Goal: Task Accomplishment & Management: Contribute content

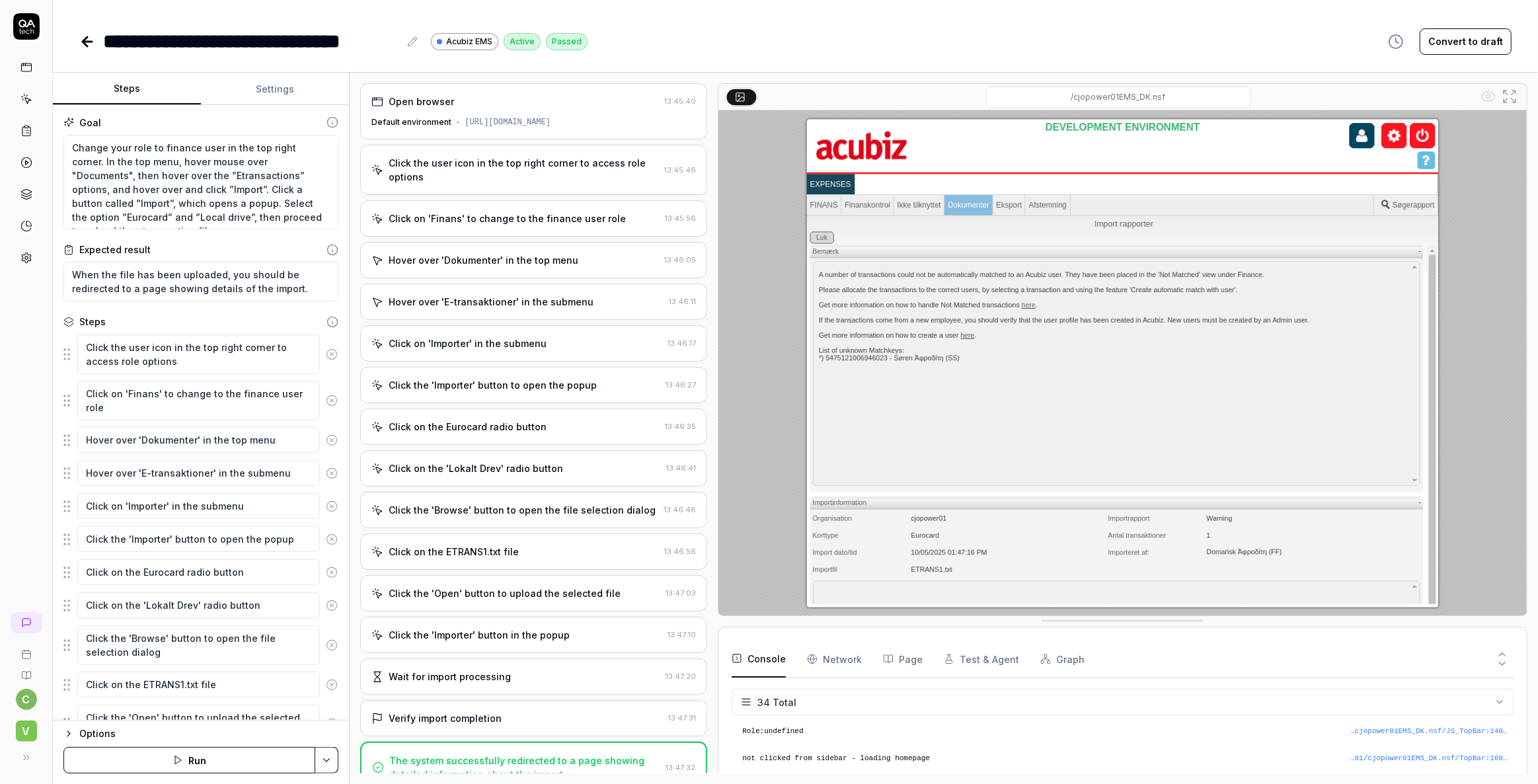
scroll to position [835, 0]
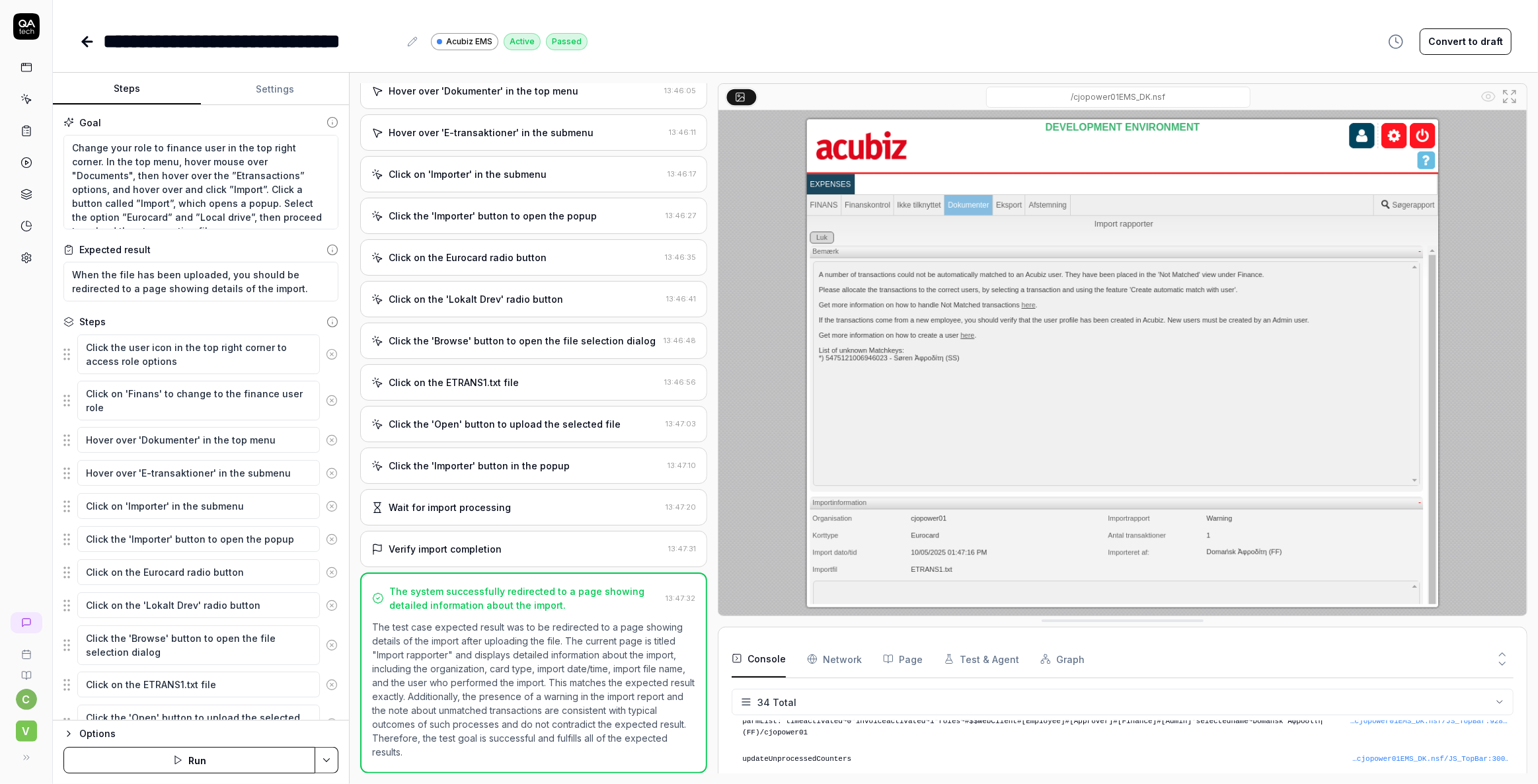
type textarea "*"
click at [31, 125] on icon at bounding box center [27, 130] width 12 height 12
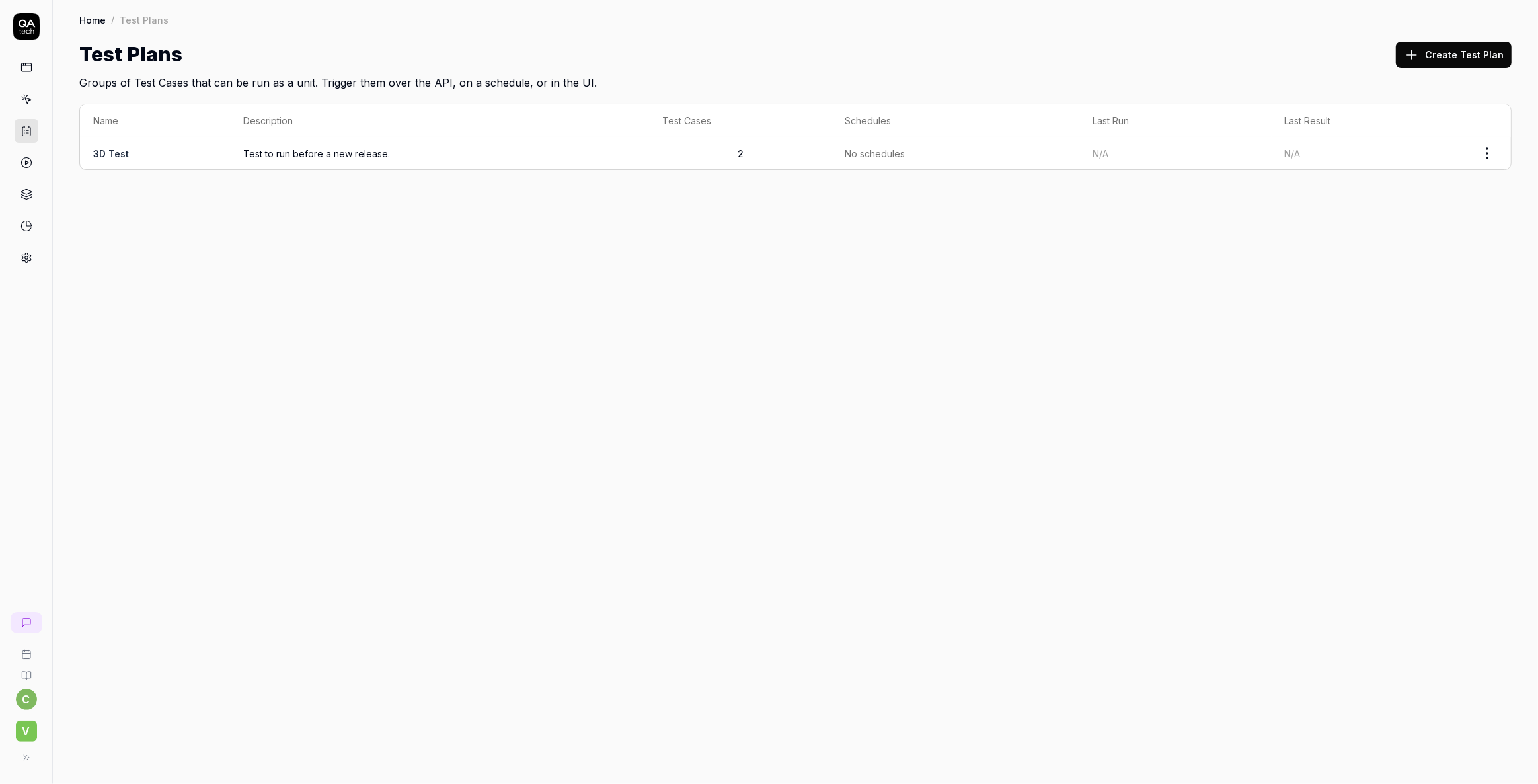
click at [27, 102] on icon at bounding box center [27, 99] width 12 height 12
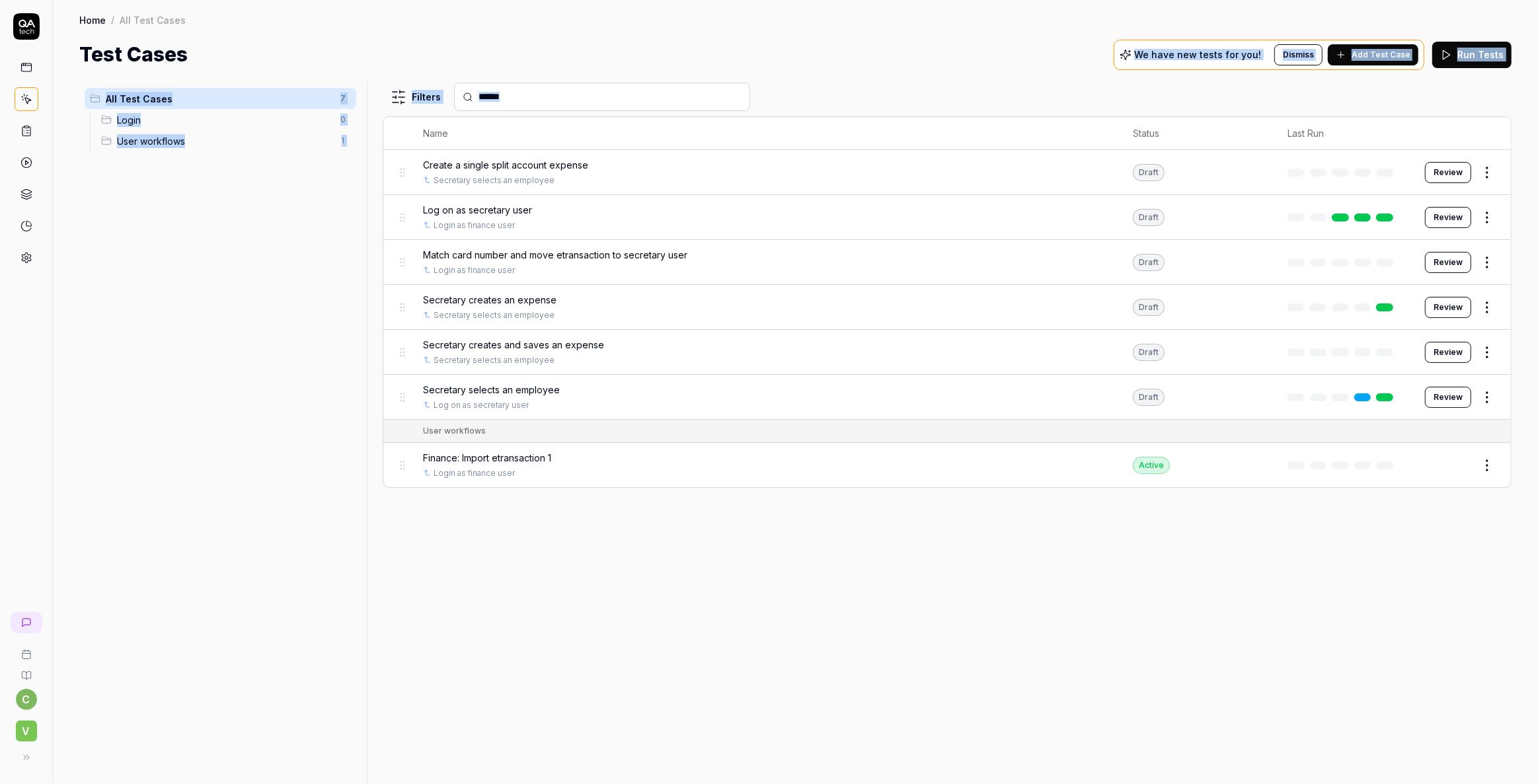
drag, startPoint x: 451, startPoint y: 40, endPoint x: 1335, endPoint y: 535, distance: 1013.2
click at [1335, 535] on div "Home / All Test Cases Home / All Test Cases Test Cases We have new tests for yo…" at bounding box center [796, 392] width 1486 height 784
click at [847, 37] on div "Home / All Test Cases Home / All Test Cases Test Cases We have new tests for yo…" at bounding box center [796, 35] width 1486 height 70
click at [484, 455] on span "Finance: Import etransaction 1" at bounding box center [487, 458] width 128 height 14
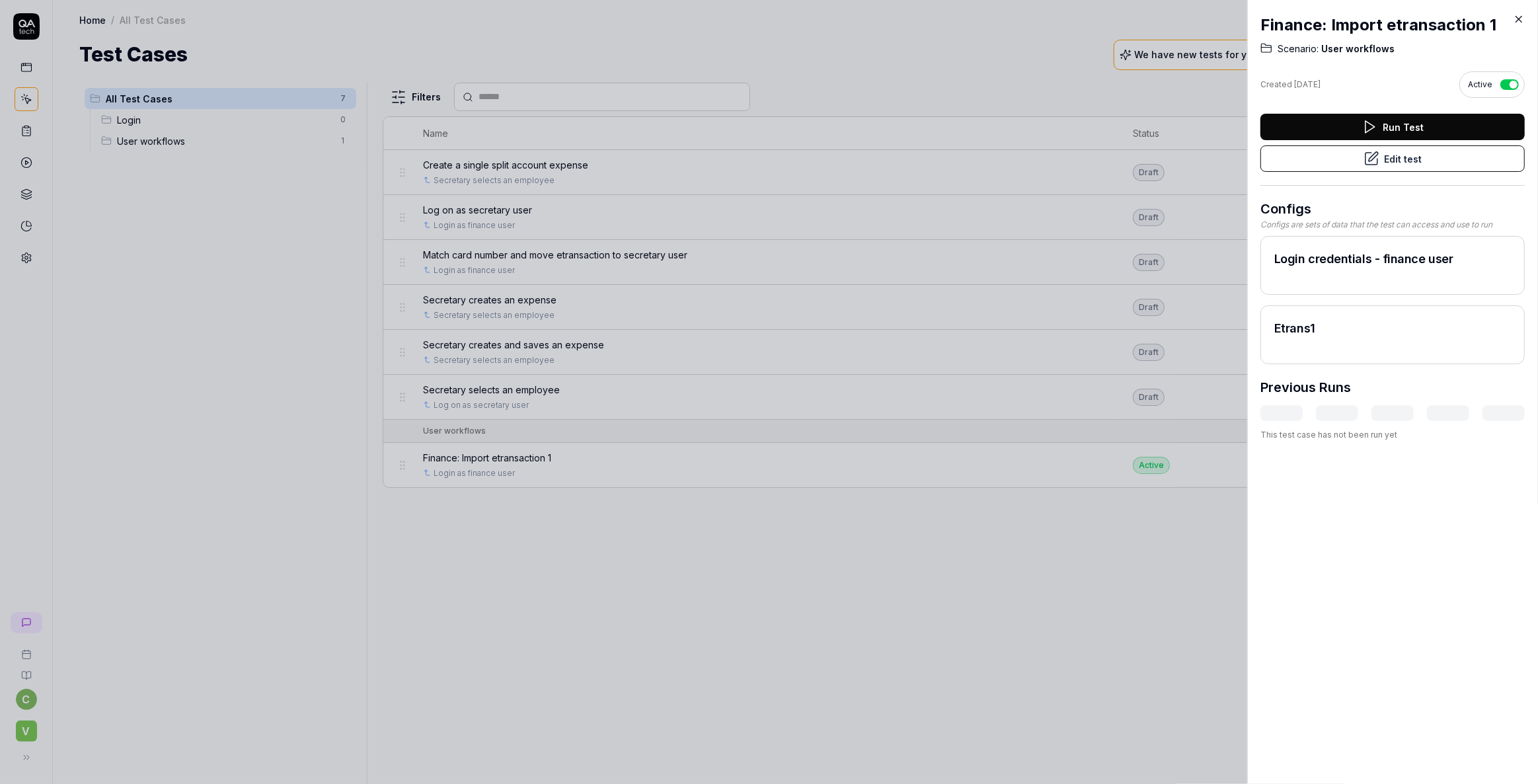
click at [1414, 151] on button "Edit test" at bounding box center [1393, 159] width 264 height 27
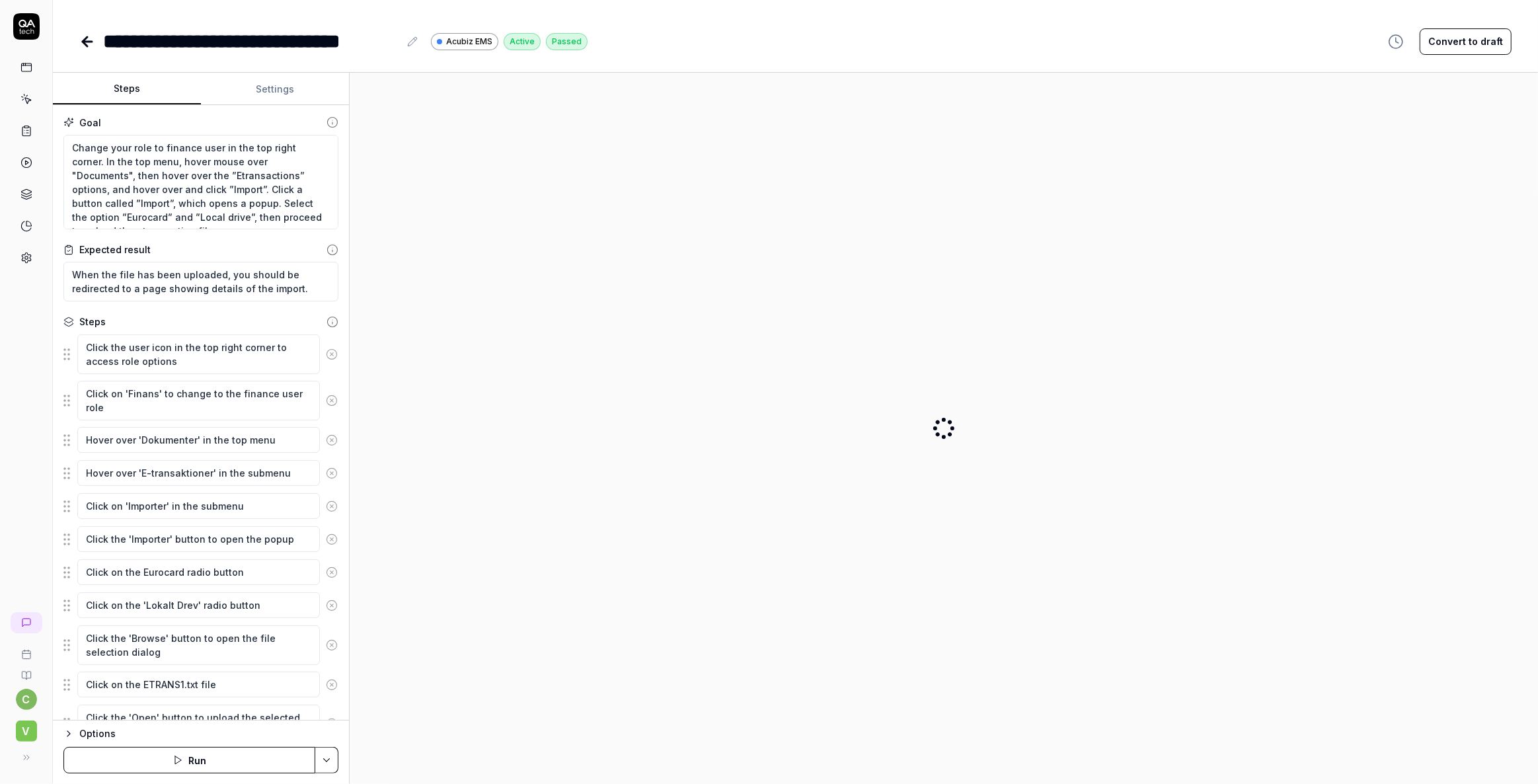
type textarea "*"
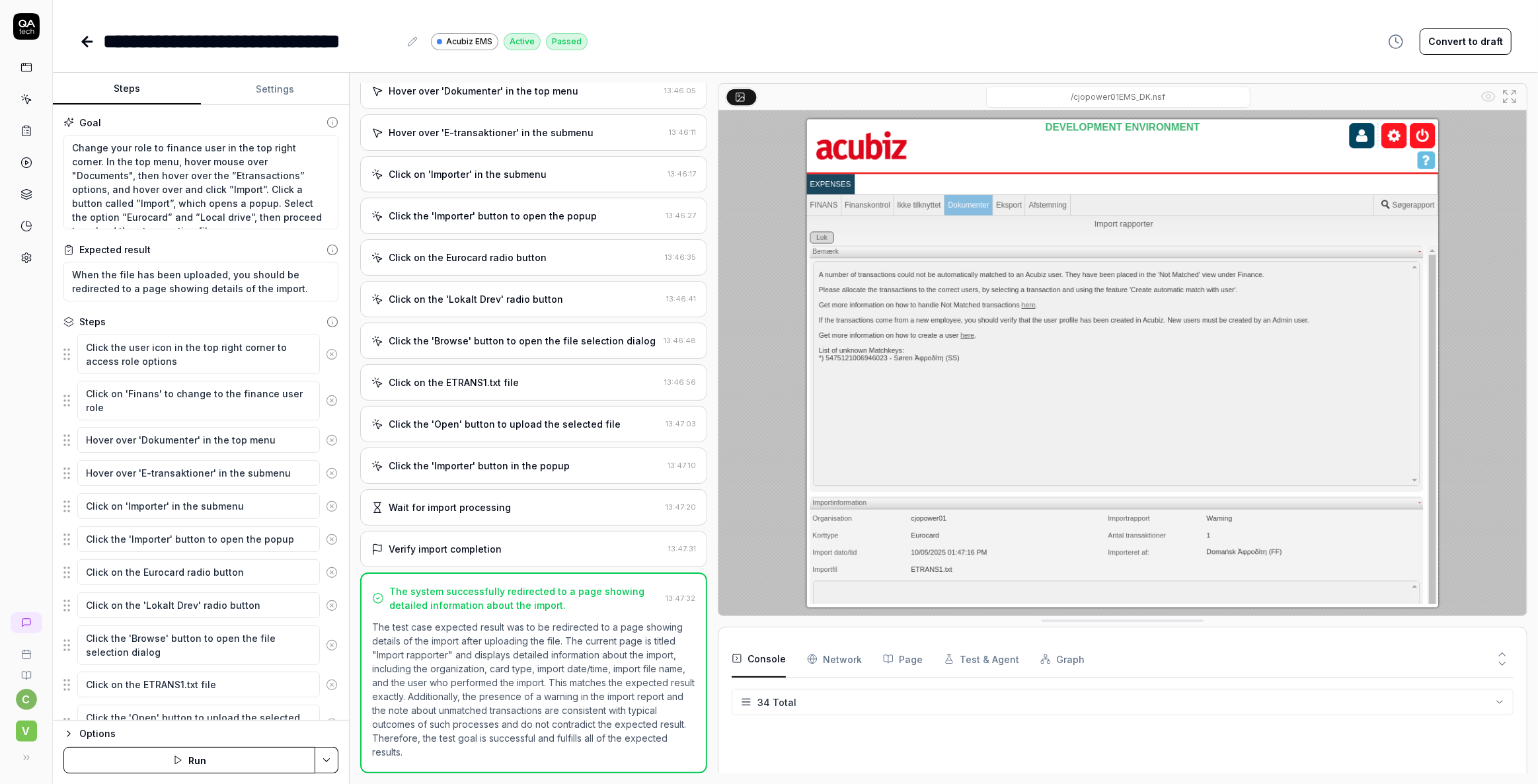
scroll to position [835, 0]
click at [86, 42] on icon at bounding box center [86, 42] width 16 height 16
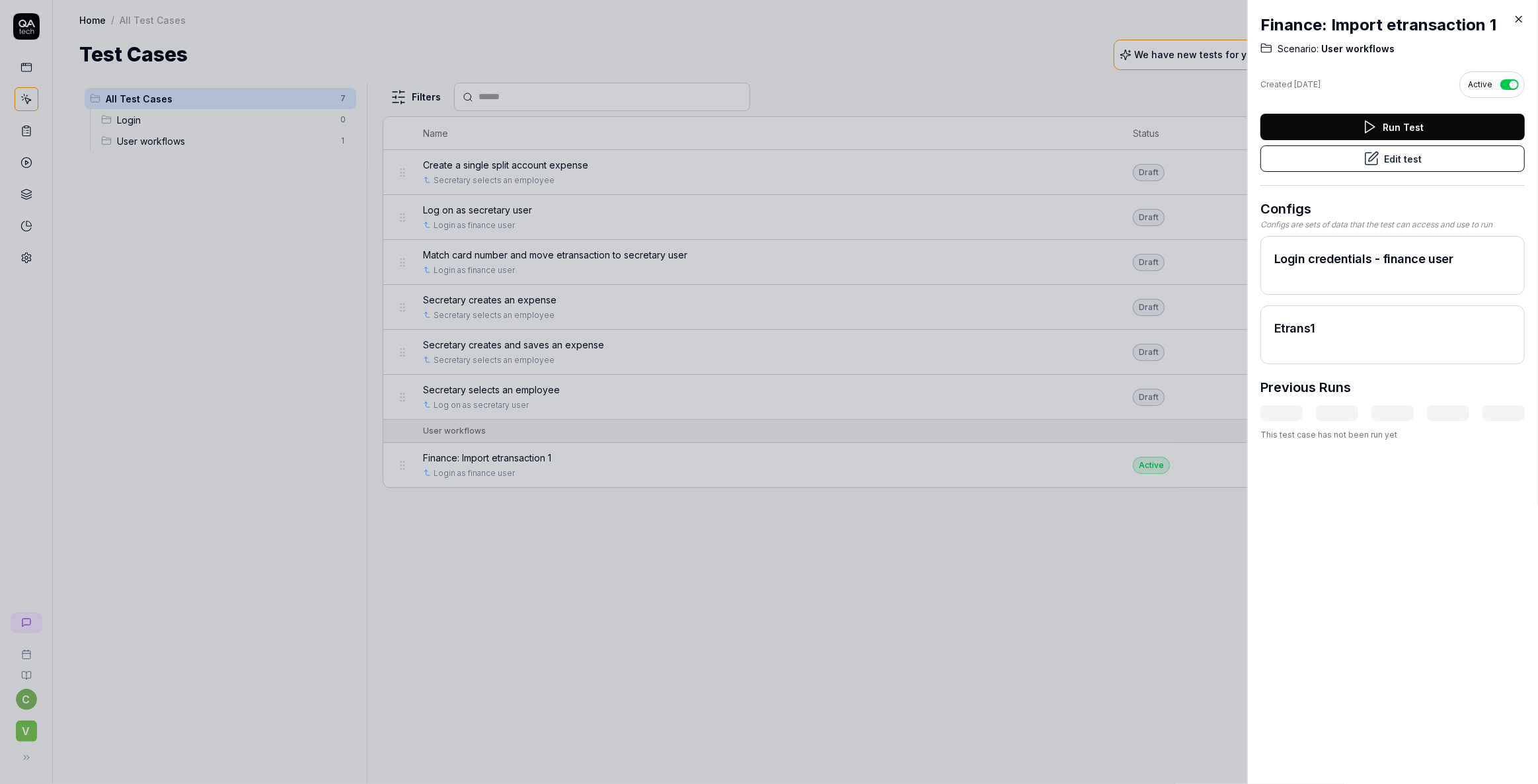
click at [1519, 17] on icon at bounding box center [1519, 19] width 12 height 12
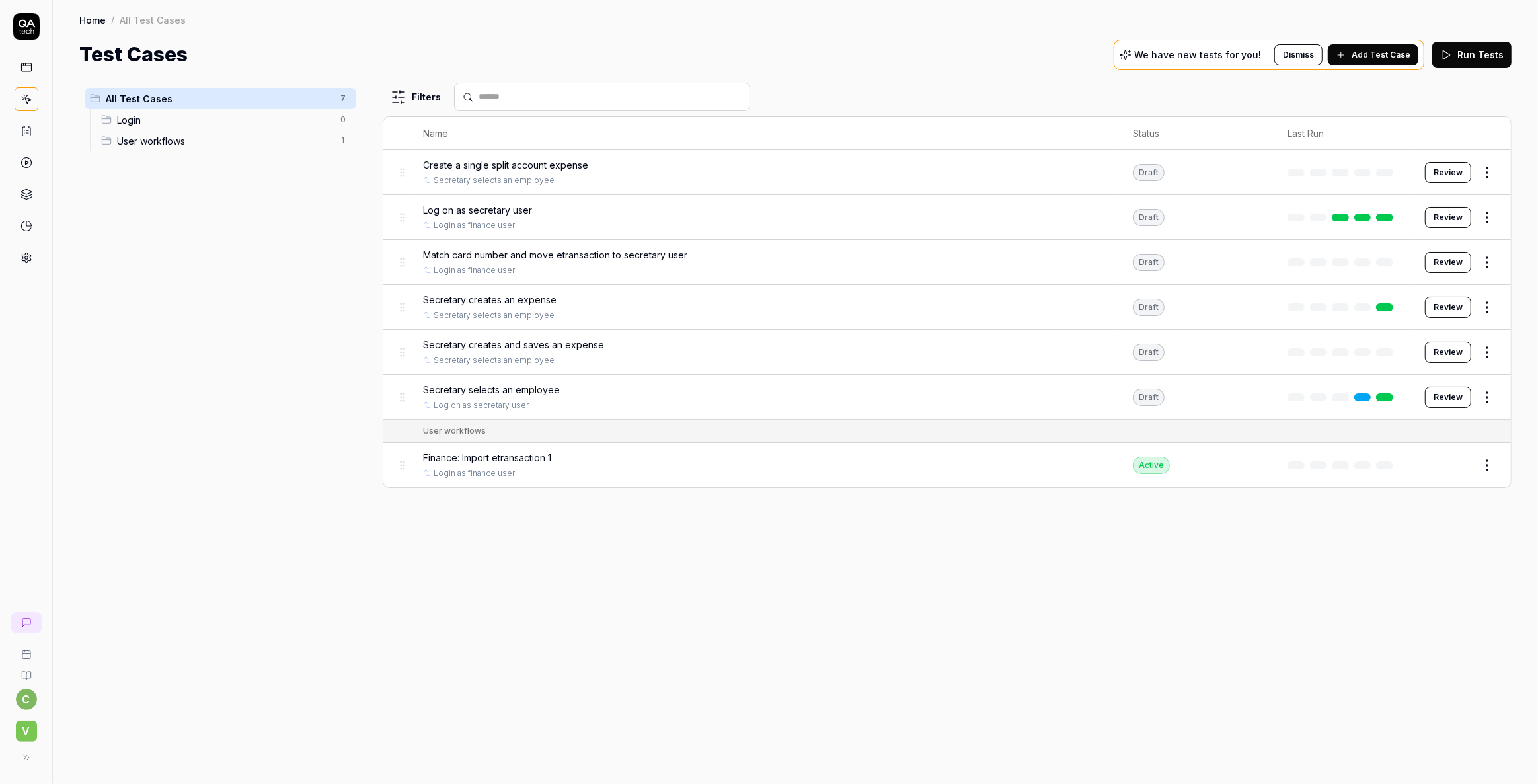
click at [494, 527] on div "Filters Name Status Last Run Create a single split account expense Secretary se…" at bounding box center [947, 433] width 1129 height 701
click at [1380, 53] on span "Add Test Case" at bounding box center [1381, 55] width 59 height 12
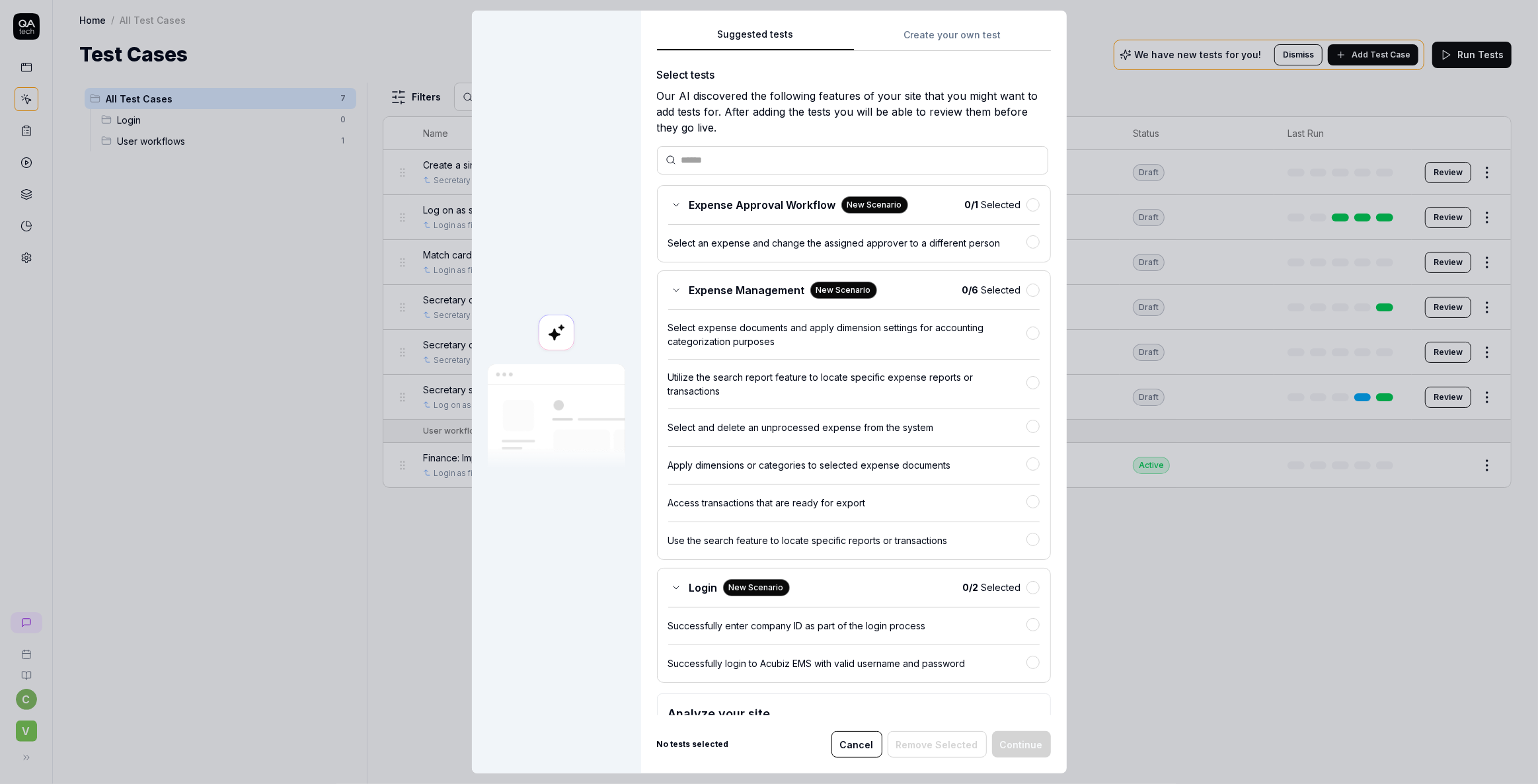
click at [940, 32] on div "Suggested tests Suggested tests Create your own test Select tests Our AI discov…" at bounding box center [769, 392] width 1538 height 784
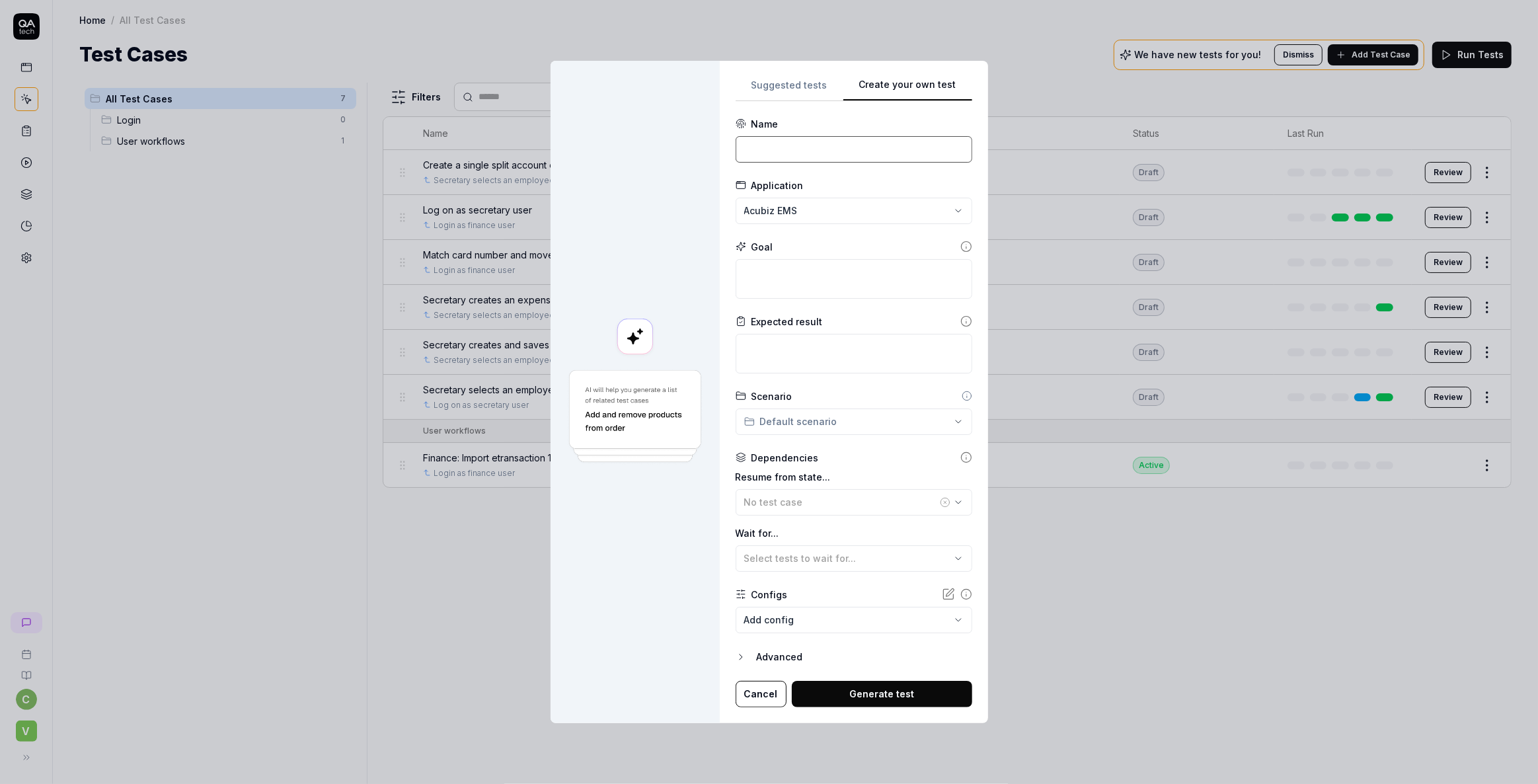
click at [767, 142] on input at bounding box center [854, 149] width 237 height 27
click at [794, 151] on input "Finance selevy" at bounding box center [854, 149] width 237 height 27
click at [794, 151] on input "Finance switech" at bounding box center [854, 149] width 237 height 27
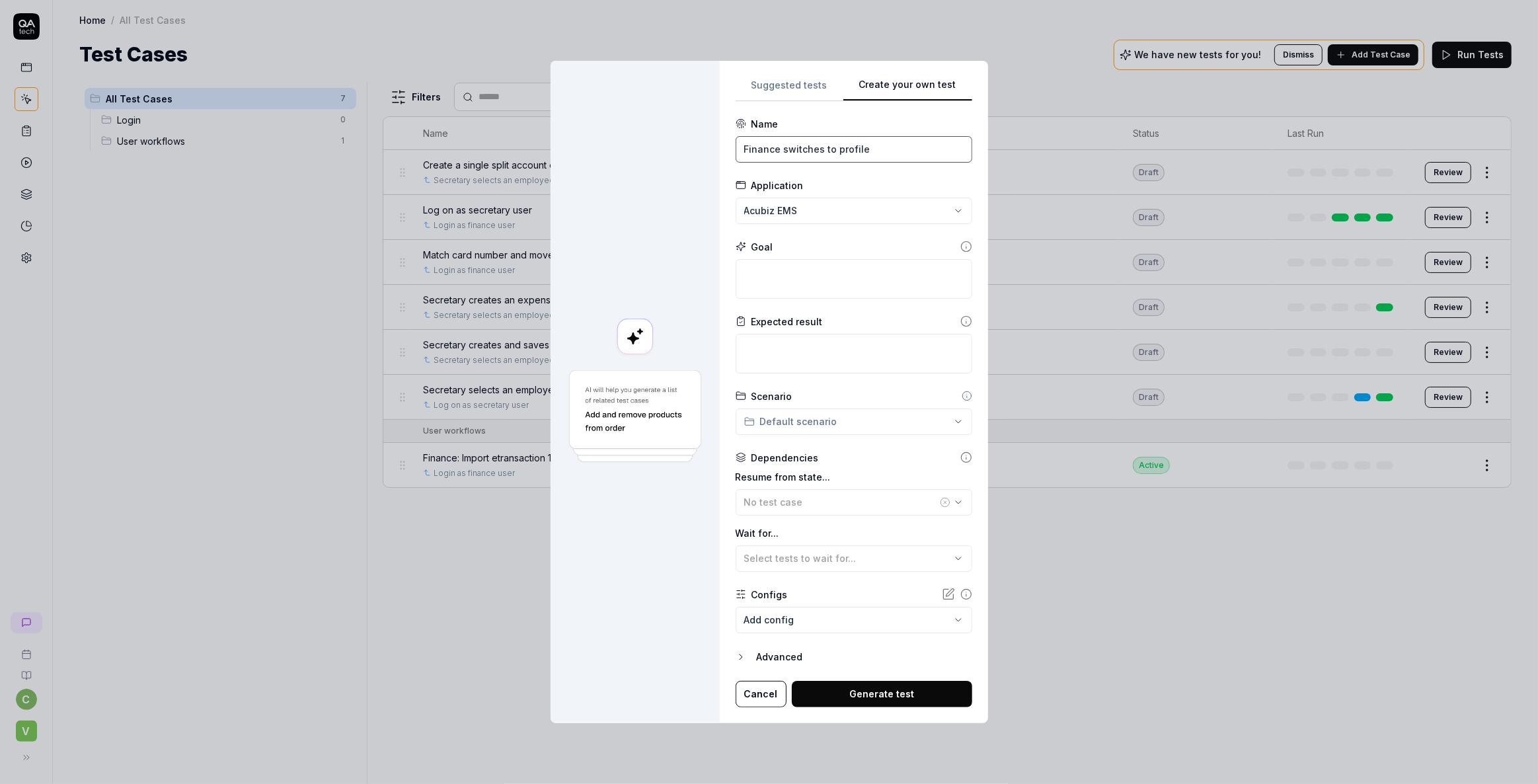
type input "Finance switches to profile"
click at [799, 273] on textarea at bounding box center [854, 279] width 237 height 40
click at [784, 502] on span "No test case" at bounding box center [774, 502] width 59 height 12
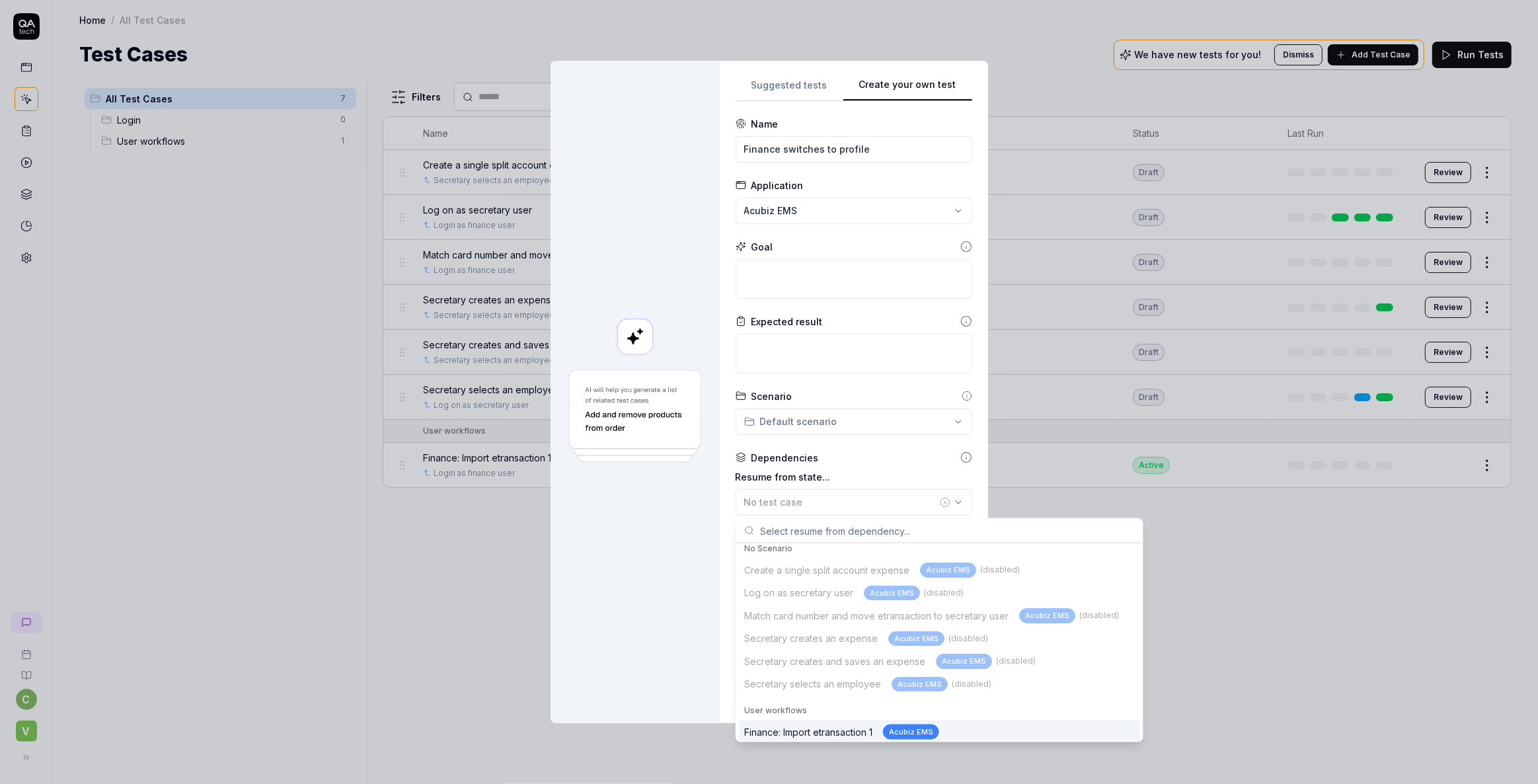
scroll to position [10, 0]
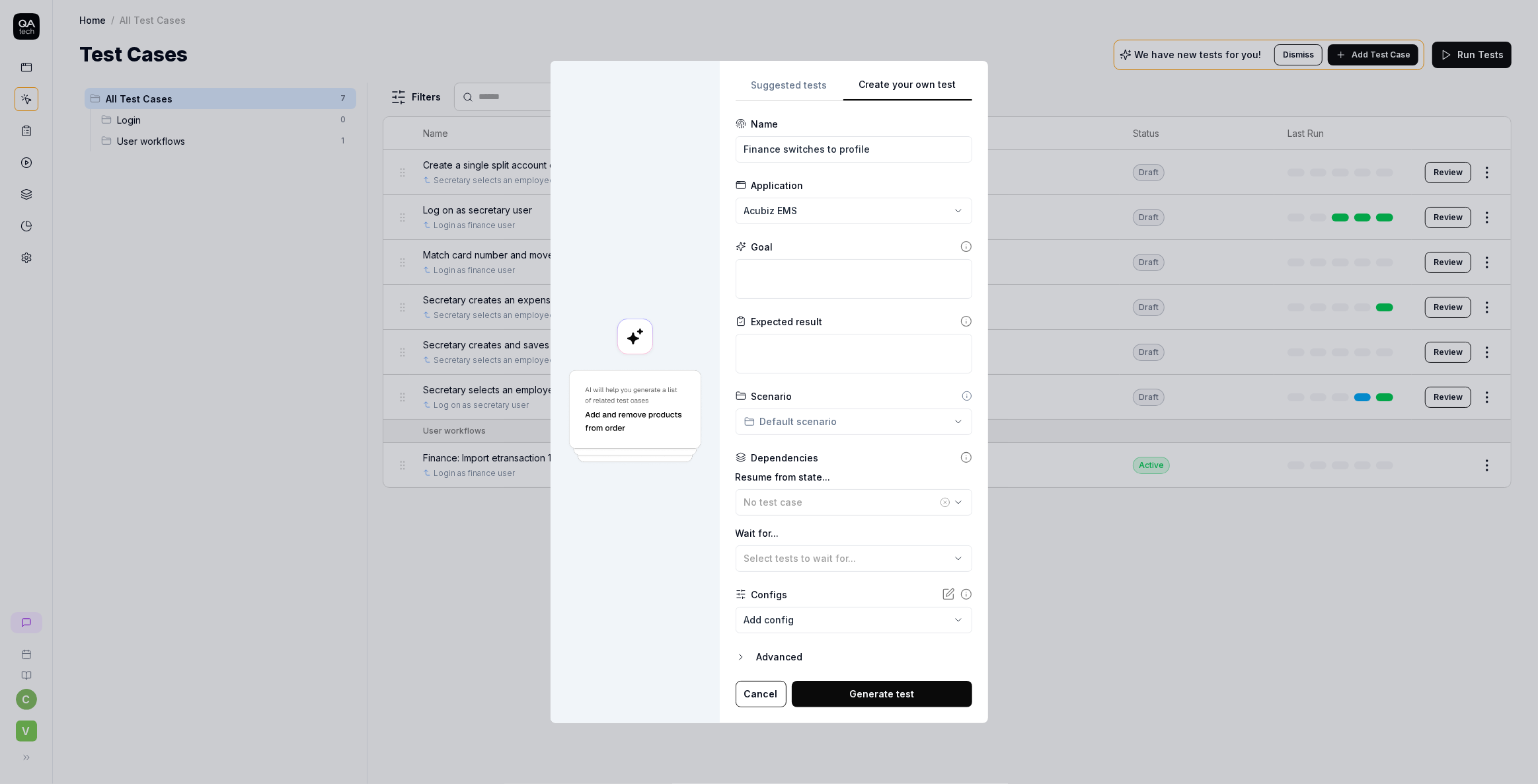
click at [641, 570] on div at bounding box center [636, 391] width 170 height 661
click at [791, 554] on span "Select tests to wait for..." at bounding box center [800, 558] width 112 height 12
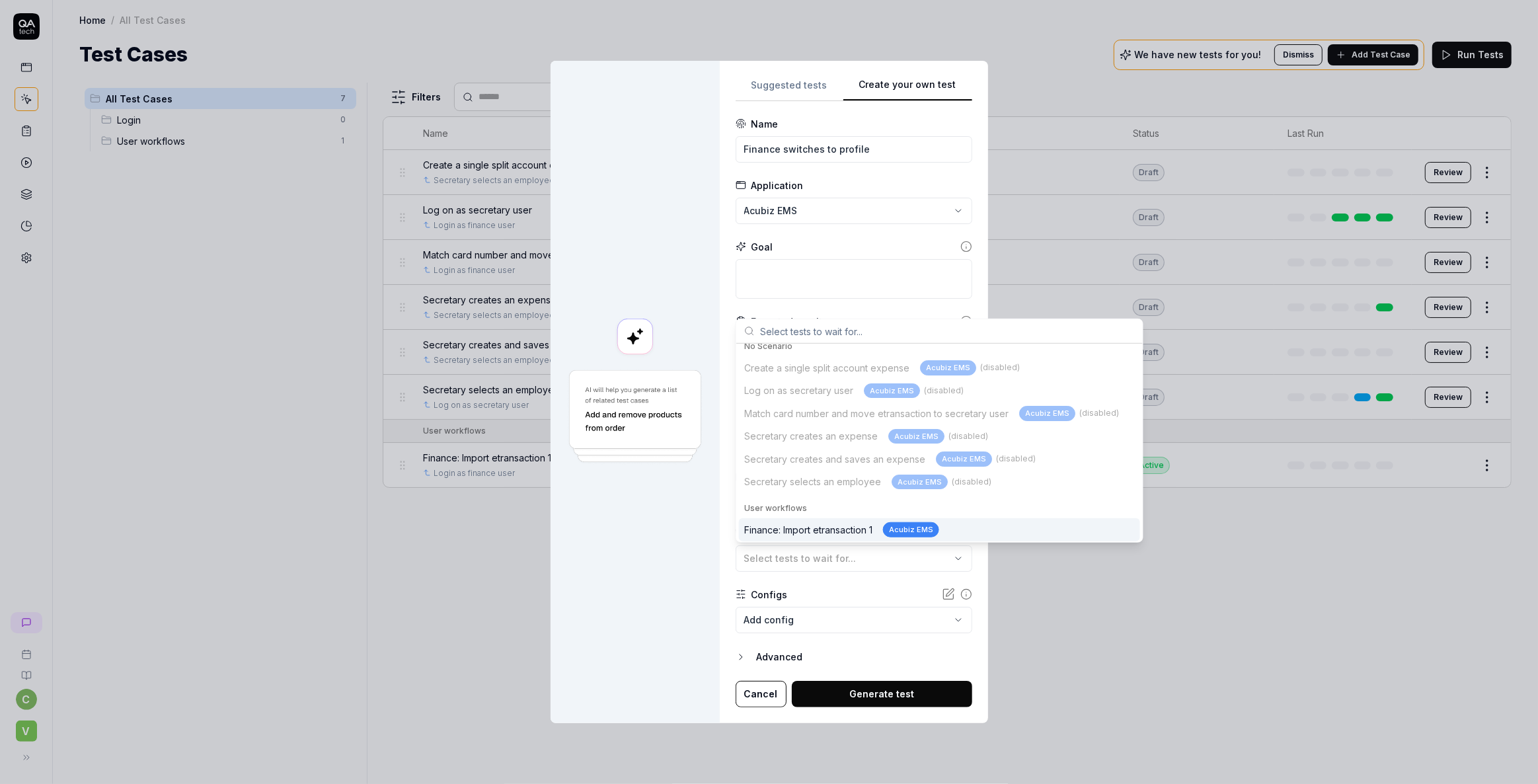
click at [621, 565] on div at bounding box center [636, 391] width 170 height 661
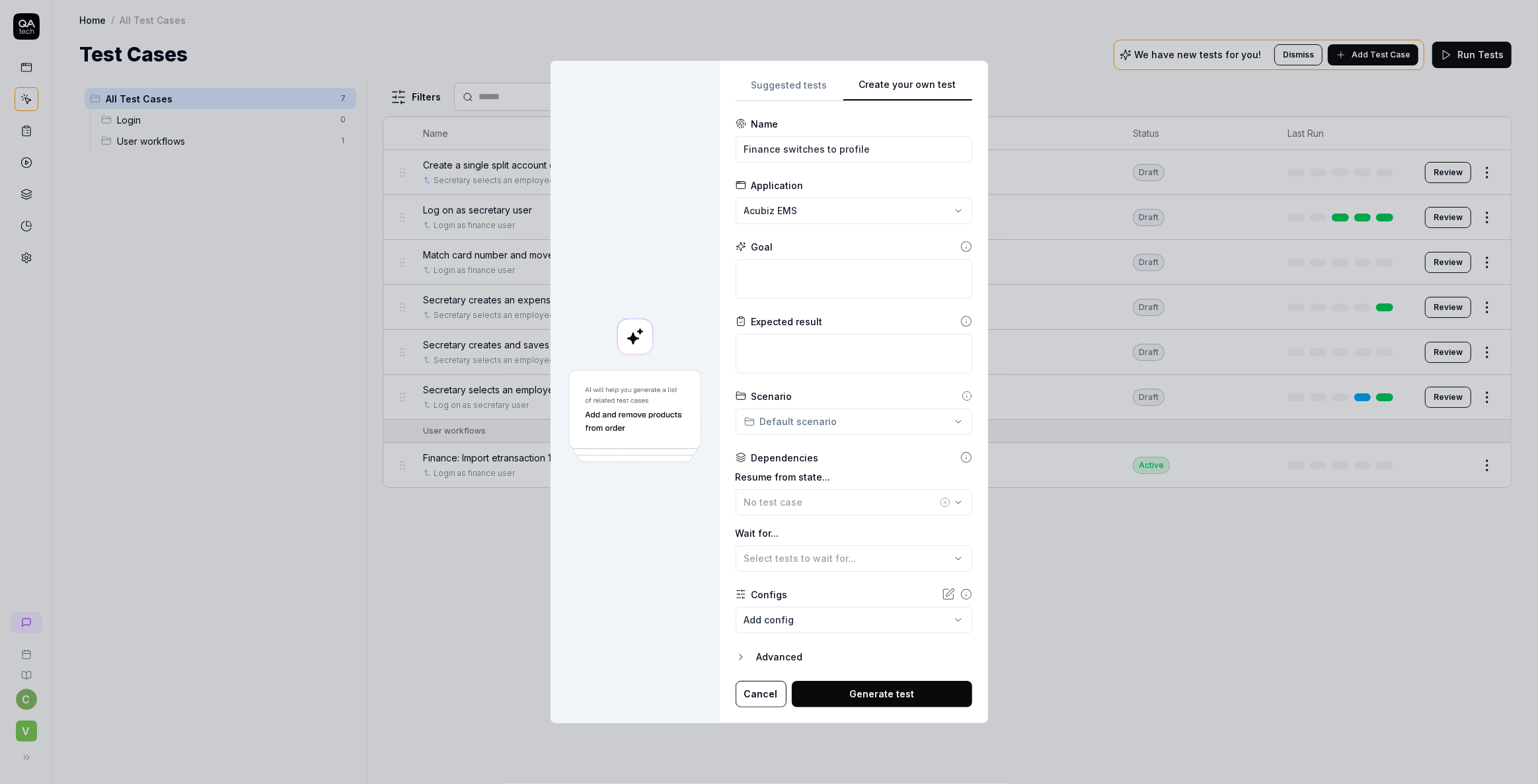
click at [814, 616] on body "c V Home / All Test Cases Home / All Test Cases Test Cases We have new tests fo…" at bounding box center [769, 392] width 1538 height 784
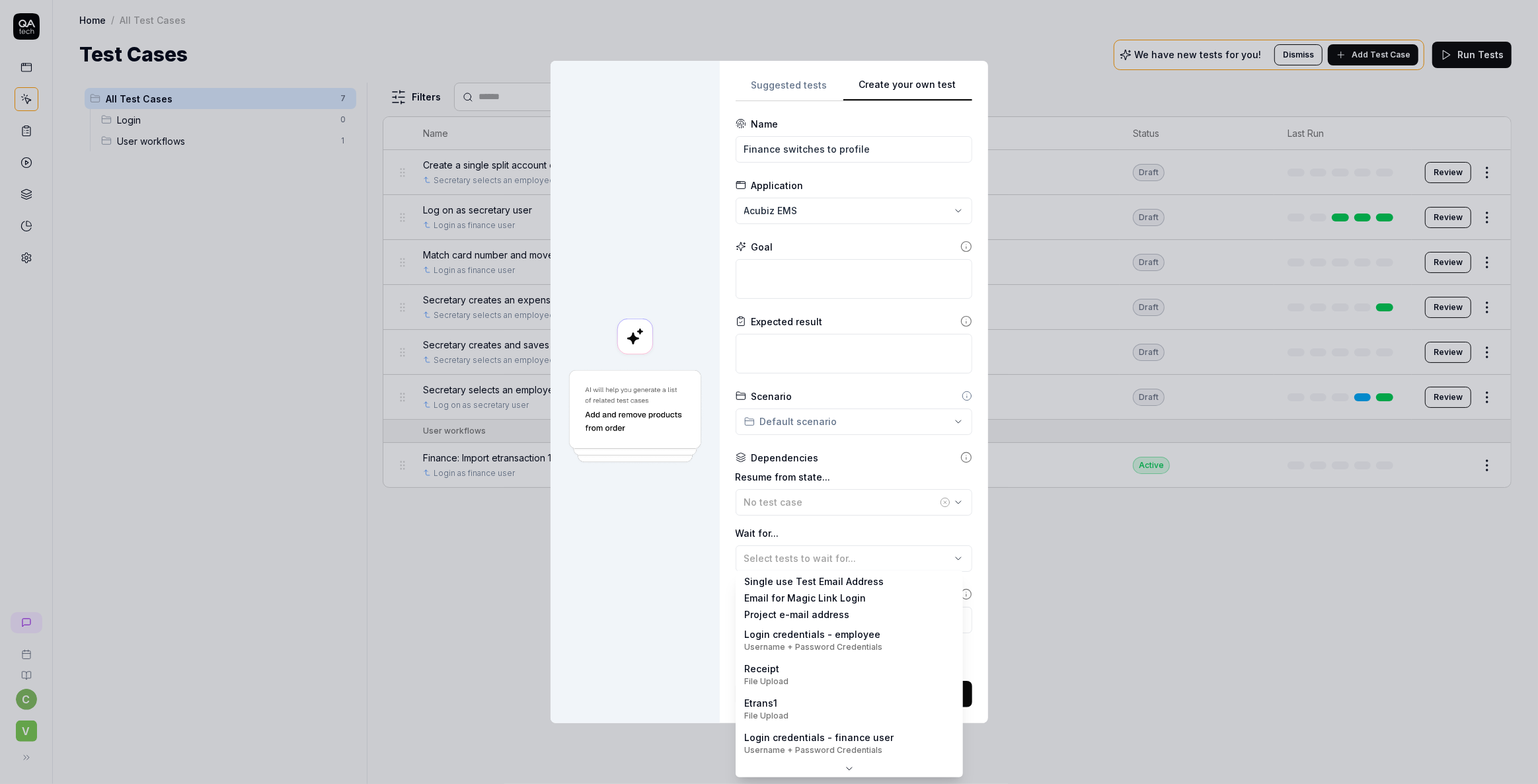
scroll to position [0, 0]
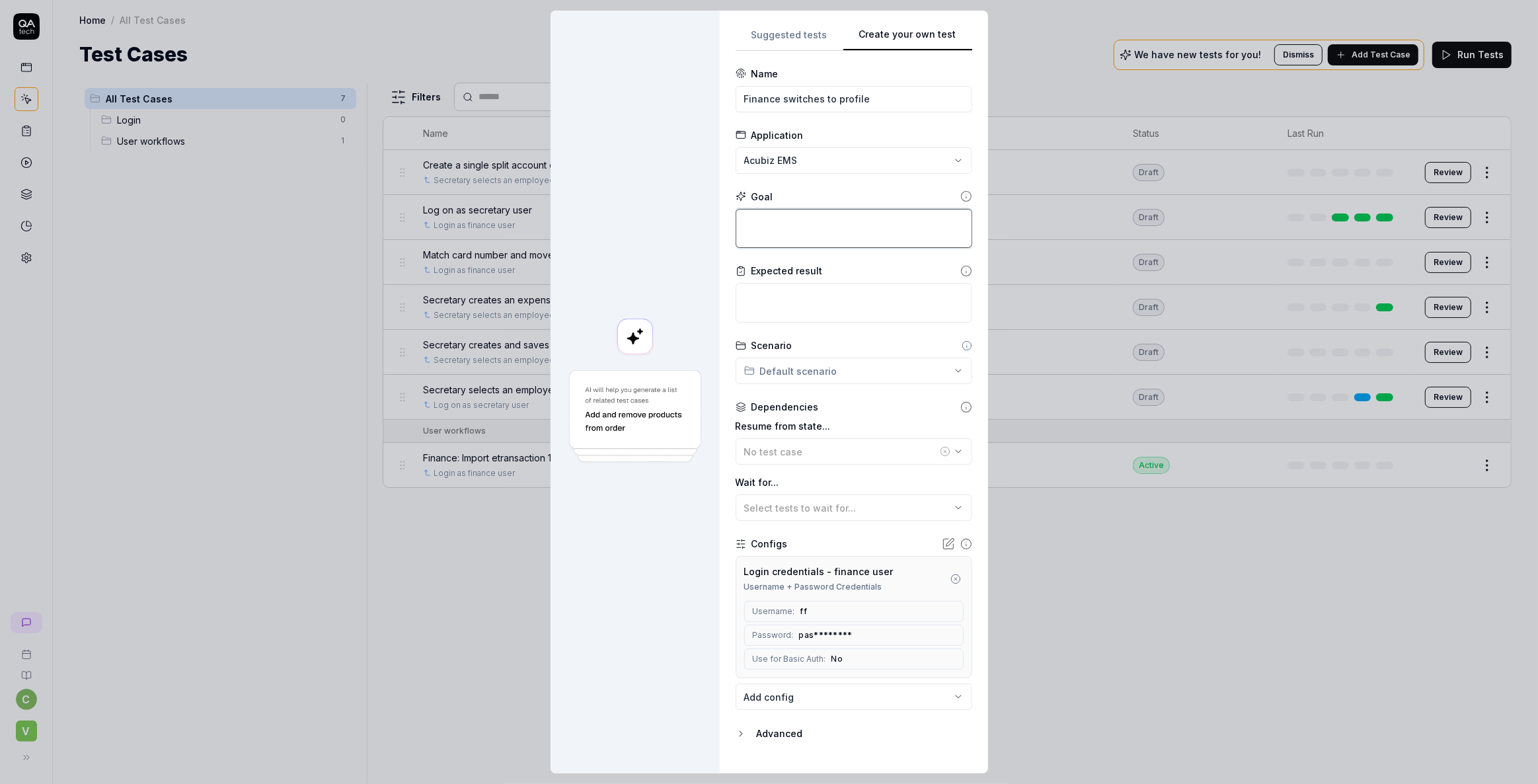
click at [769, 216] on textarea at bounding box center [854, 228] width 237 height 40
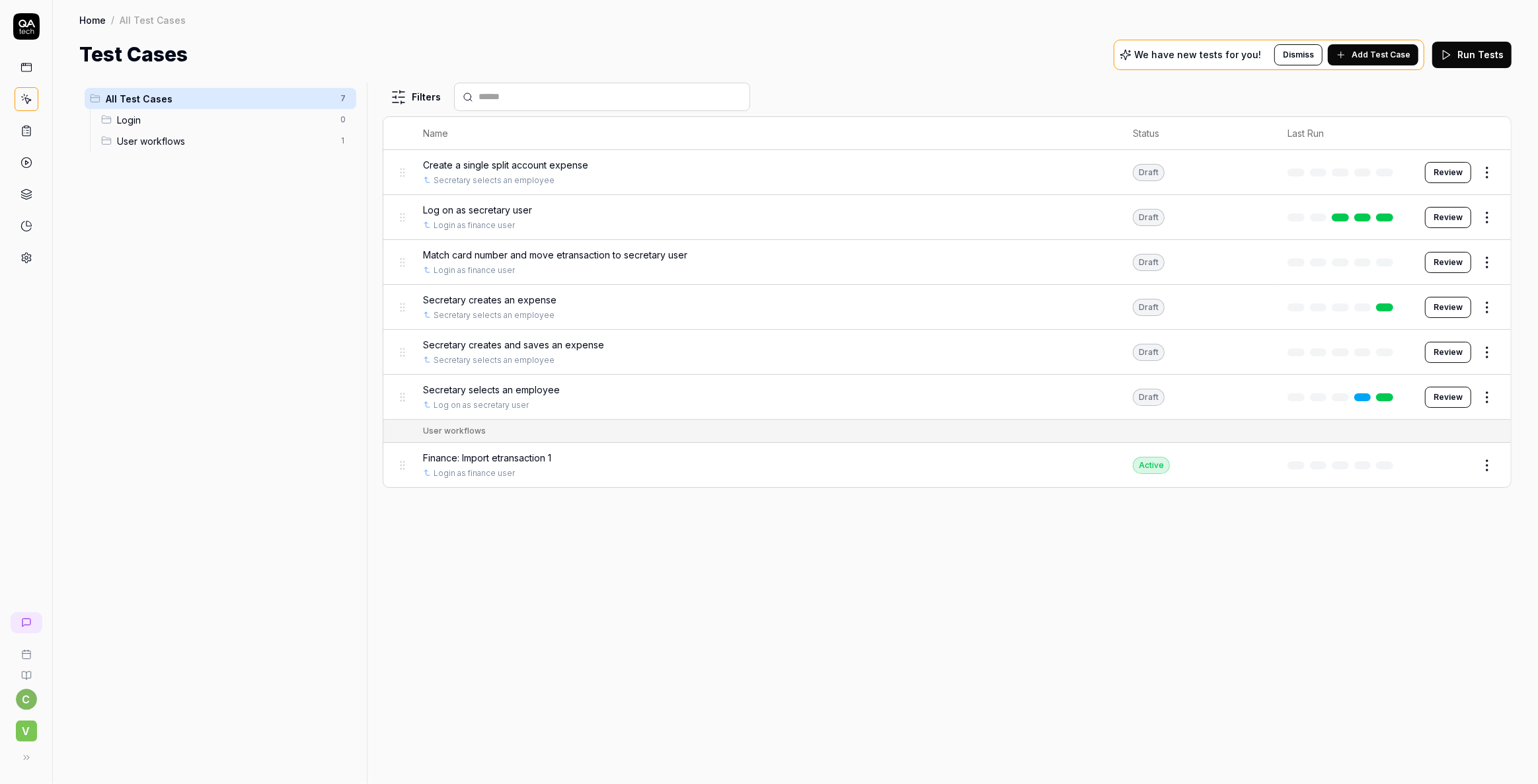
click at [476, 456] on span "Finance: Import etransaction 1" at bounding box center [487, 458] width 128 height 14
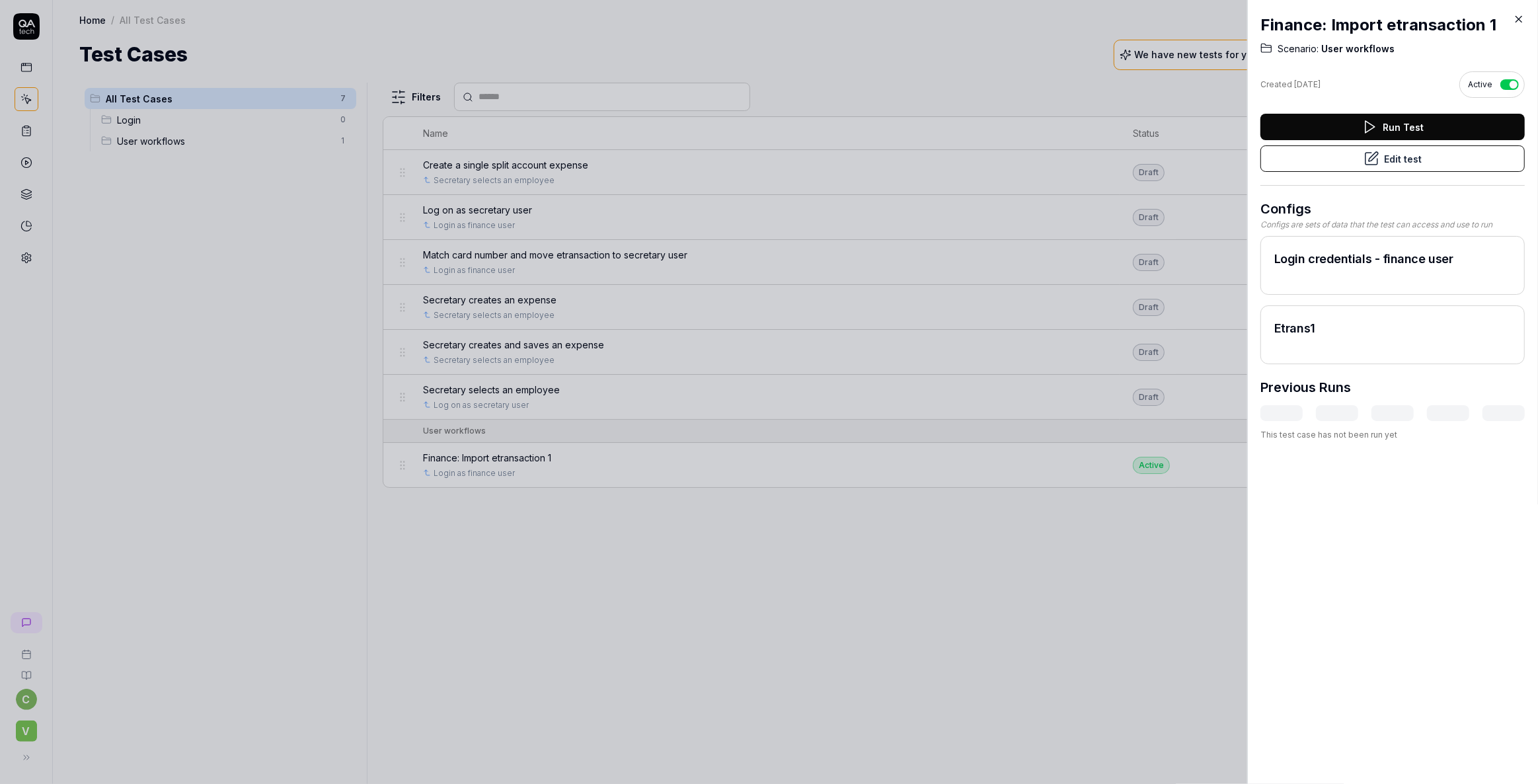
click at [1393, 154] on button "Edit test" at bounding box center [1393, 159] width 264 height 27
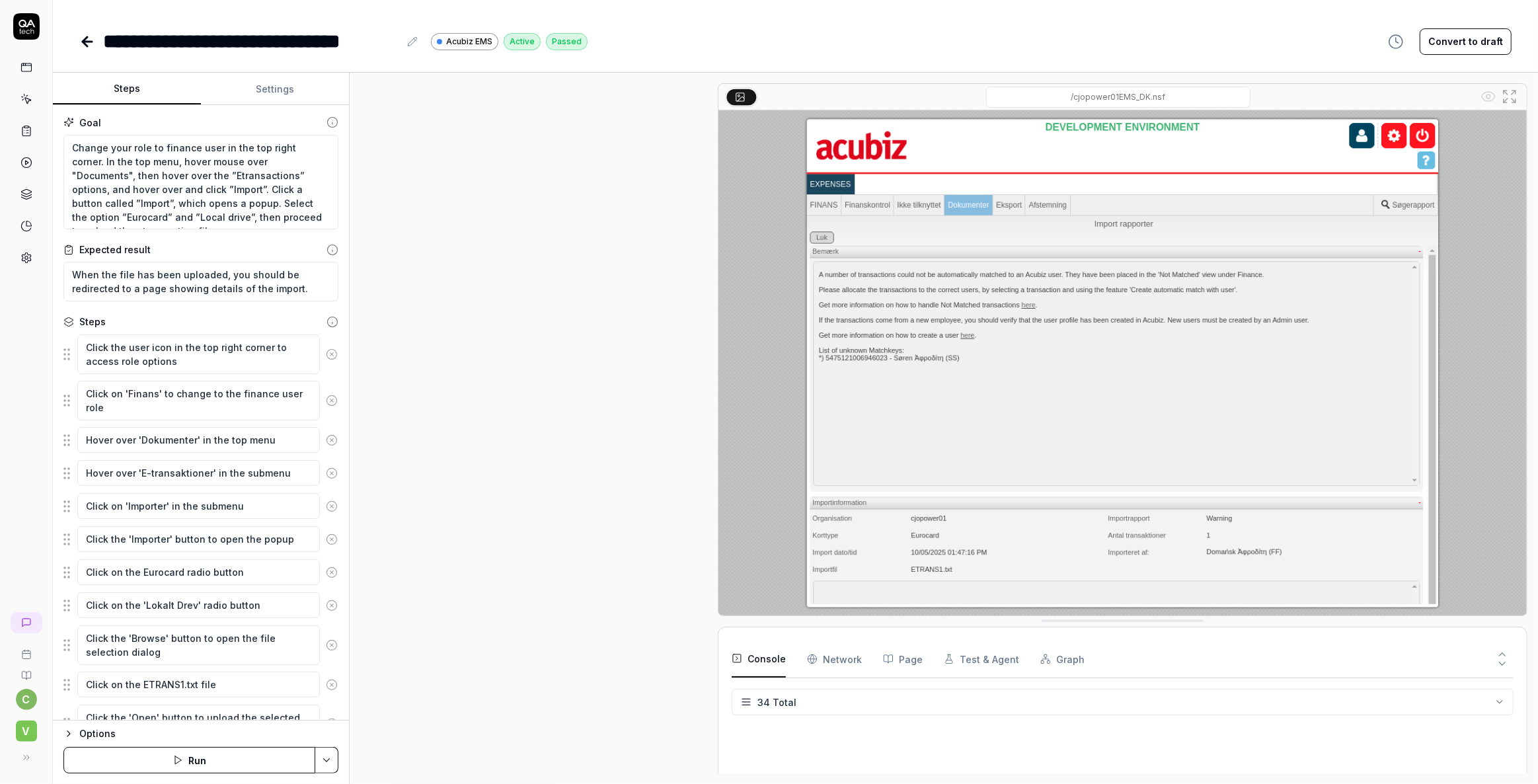
scroll to position [179, 0]
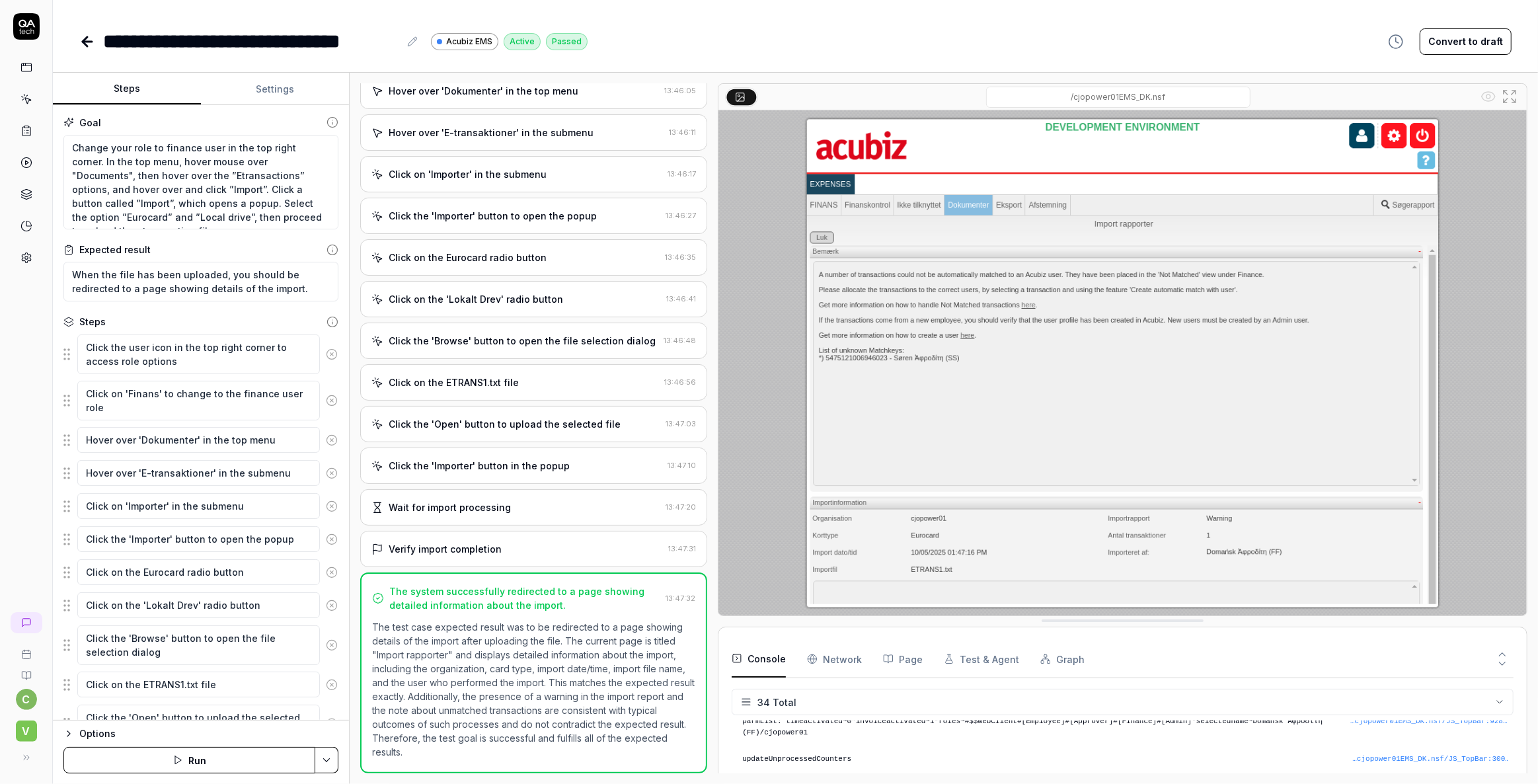
type textarea "*"
click at [83, 39] on icon at bounding box center [85, 42] width 5 height 9
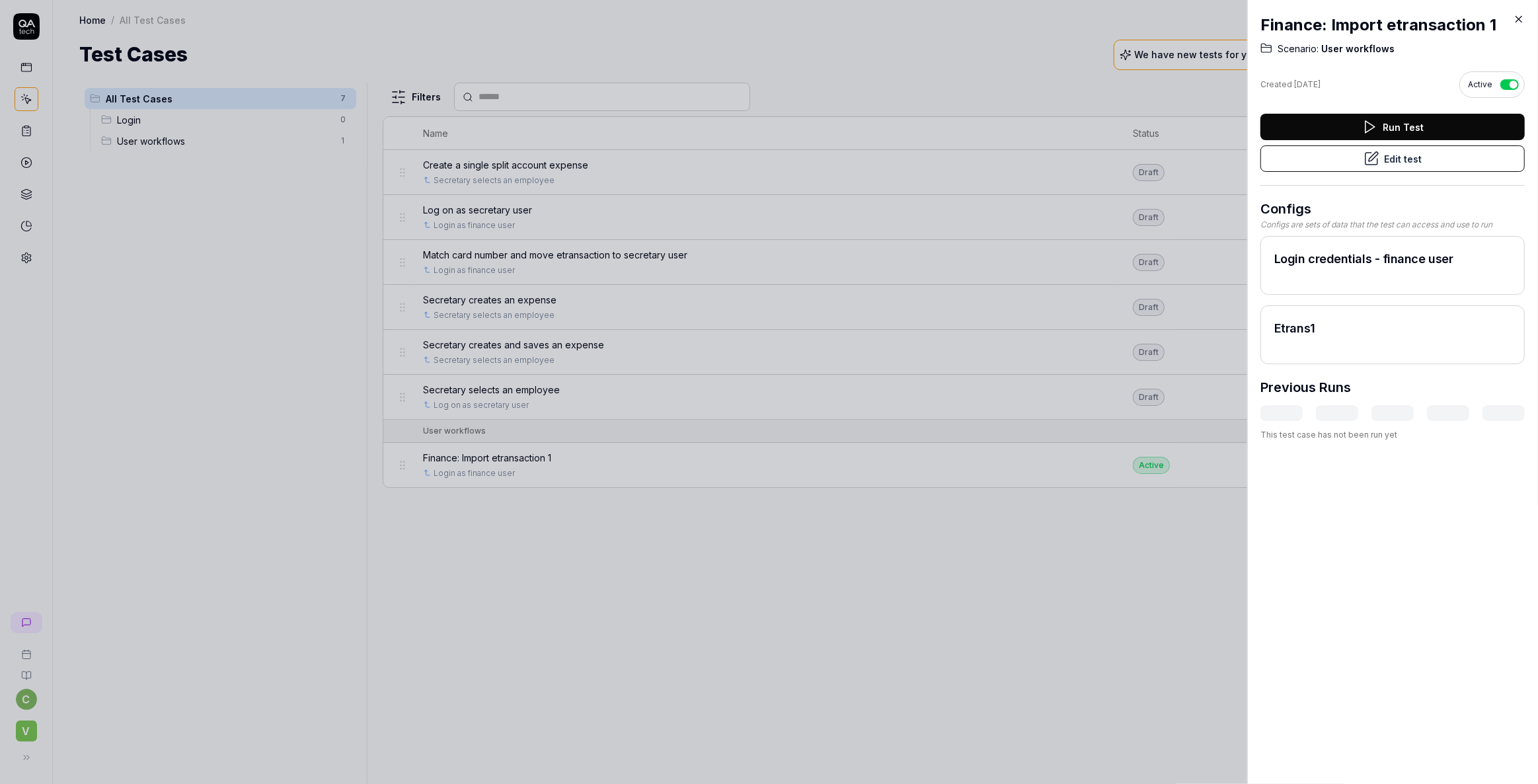
click at [1519, 19] on icon at bounding box center [1519, 19] width 6 height 6
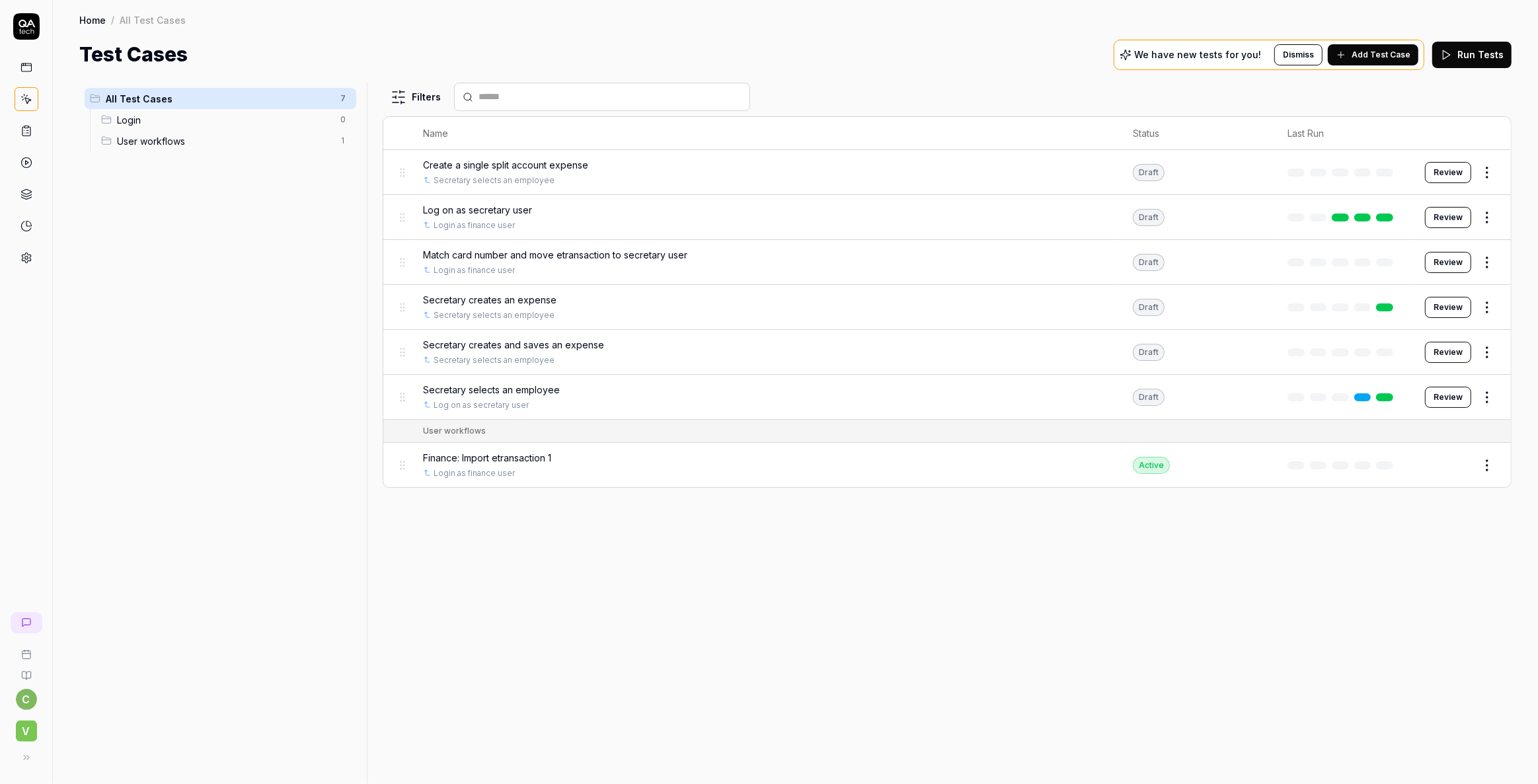
click at [1378, 54] on span "Add Test Case" at bounding box center [1381, 55] width 59 height 12
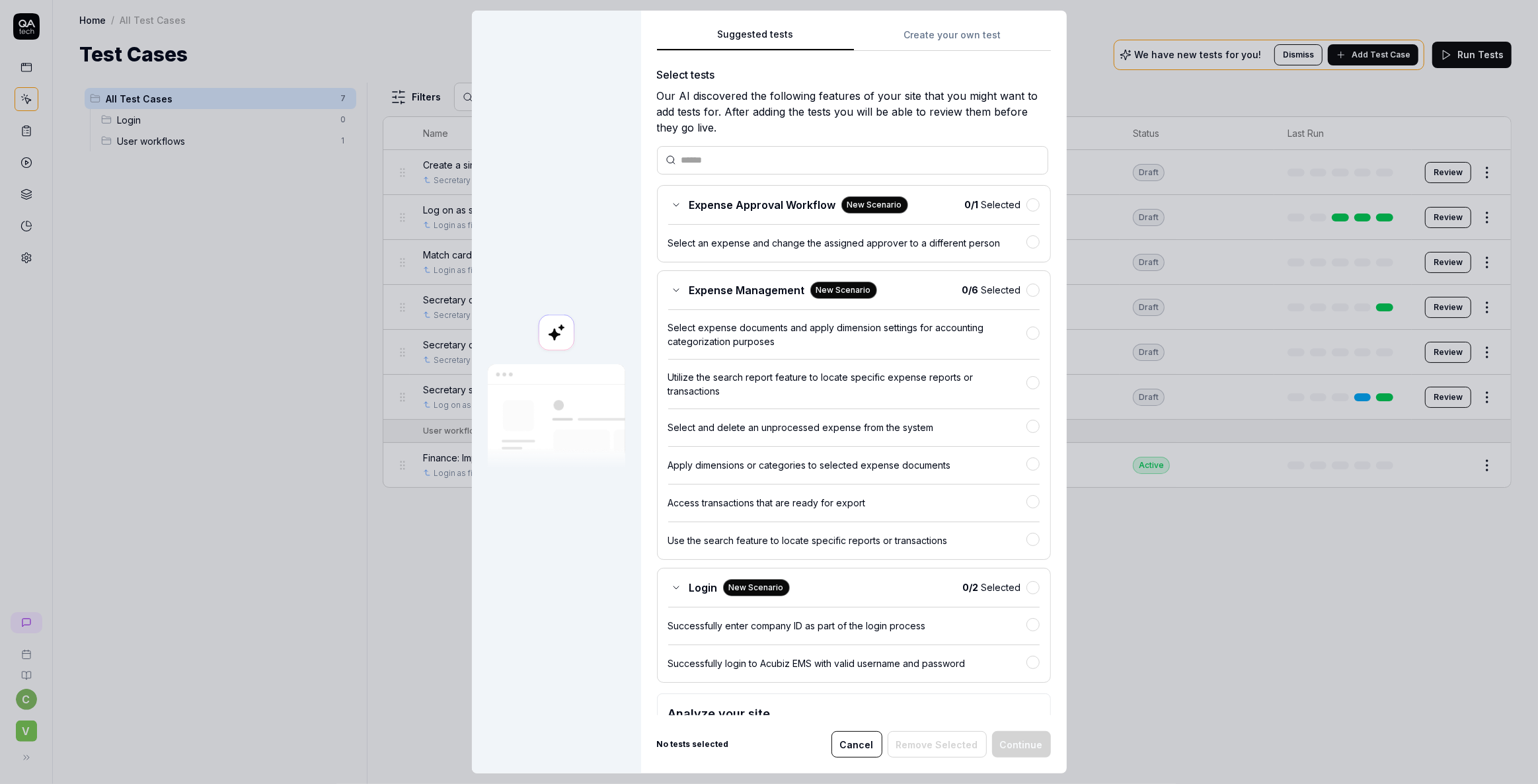
click at [907, 33] on div "Suggested tests Suggested tests Create your own test Select tests Our AI discov…" at bounding box center [769, 392] width 1538 height 784
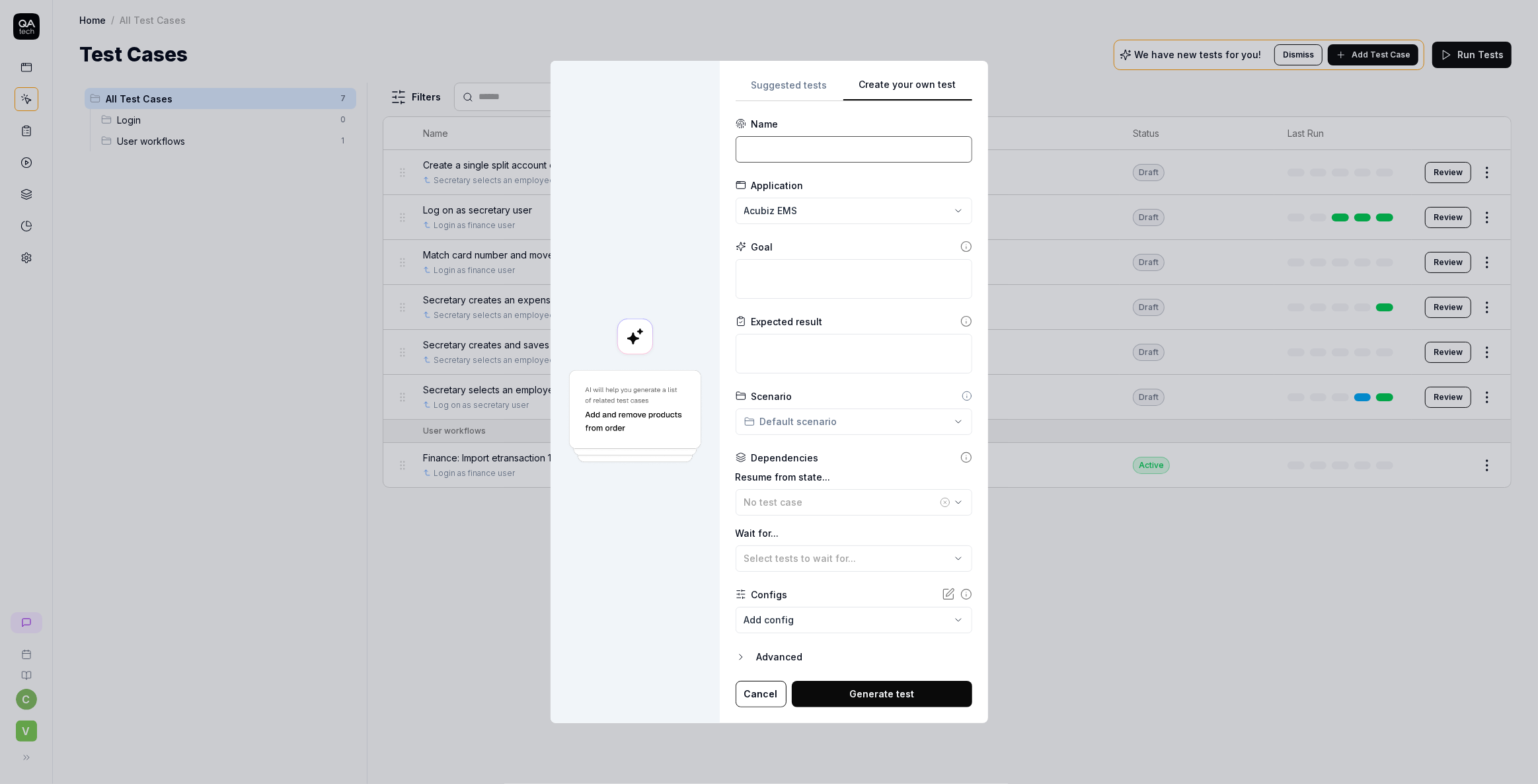
click at [788, 145] on input at bounding box center [854, 149] width 237 height 27
click at [758, 152] on input "Move" at bounding box center [854, 149] width 237 height 27
type input "Match etransaction with user"
click at [784, 214] on div "**********" at bounding box center [769, 392] width 1538 height 784
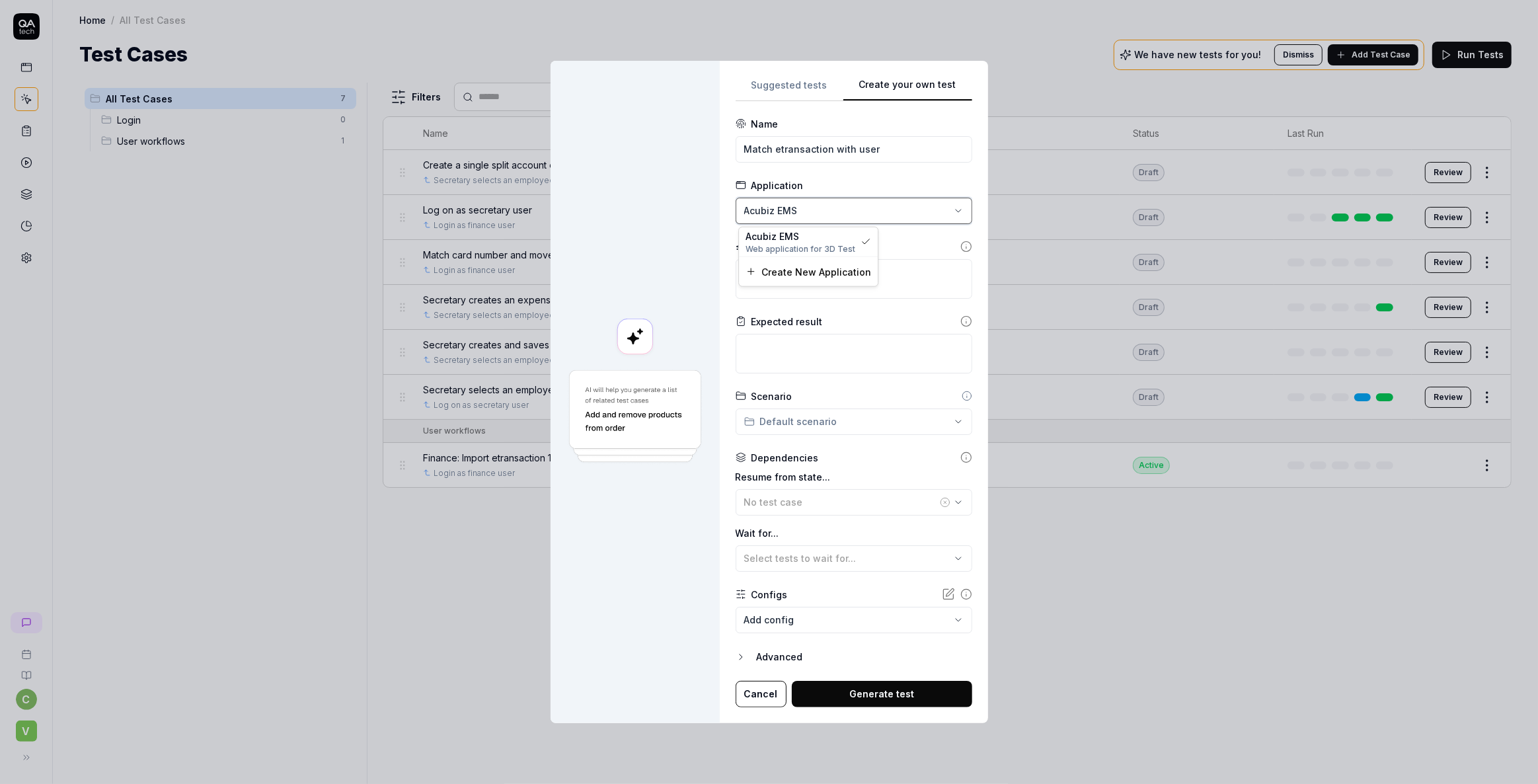
click at [661, 217] on div "**********" at bounding box center [769, 392] width 1538 height 784
click at [762, 277] on textarea at bounding box center [854, 279] width 237 height 40
click at [830, 560] on span "Select tests to wait for..." at bounding box center [800, 558] width 112 height 12
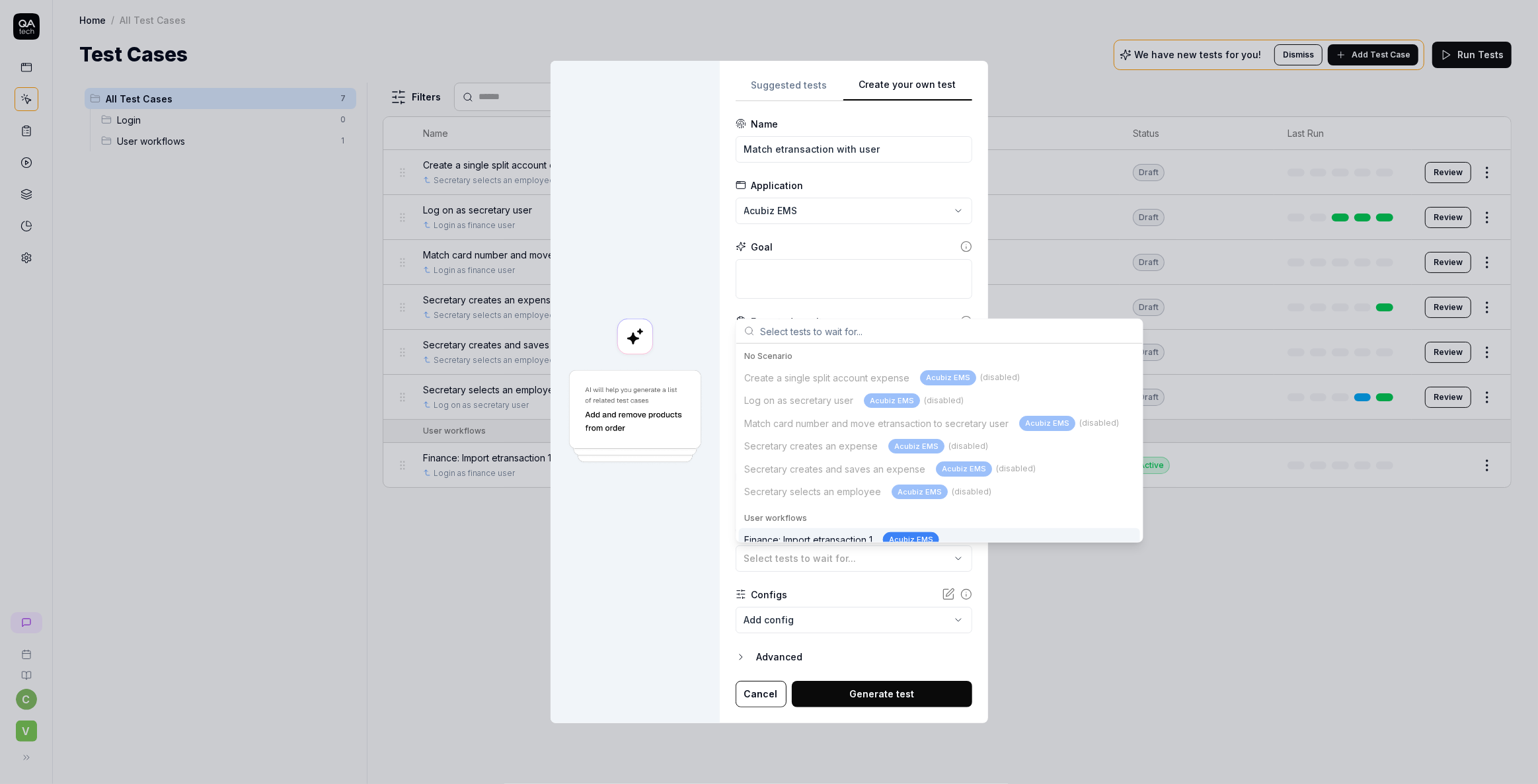
scroll to position [7, 0]
click at [856, 532] on div "Finance: Import etransaction 1 Acubiz EMS" at bounding box center [842, 532] width 195 height 15
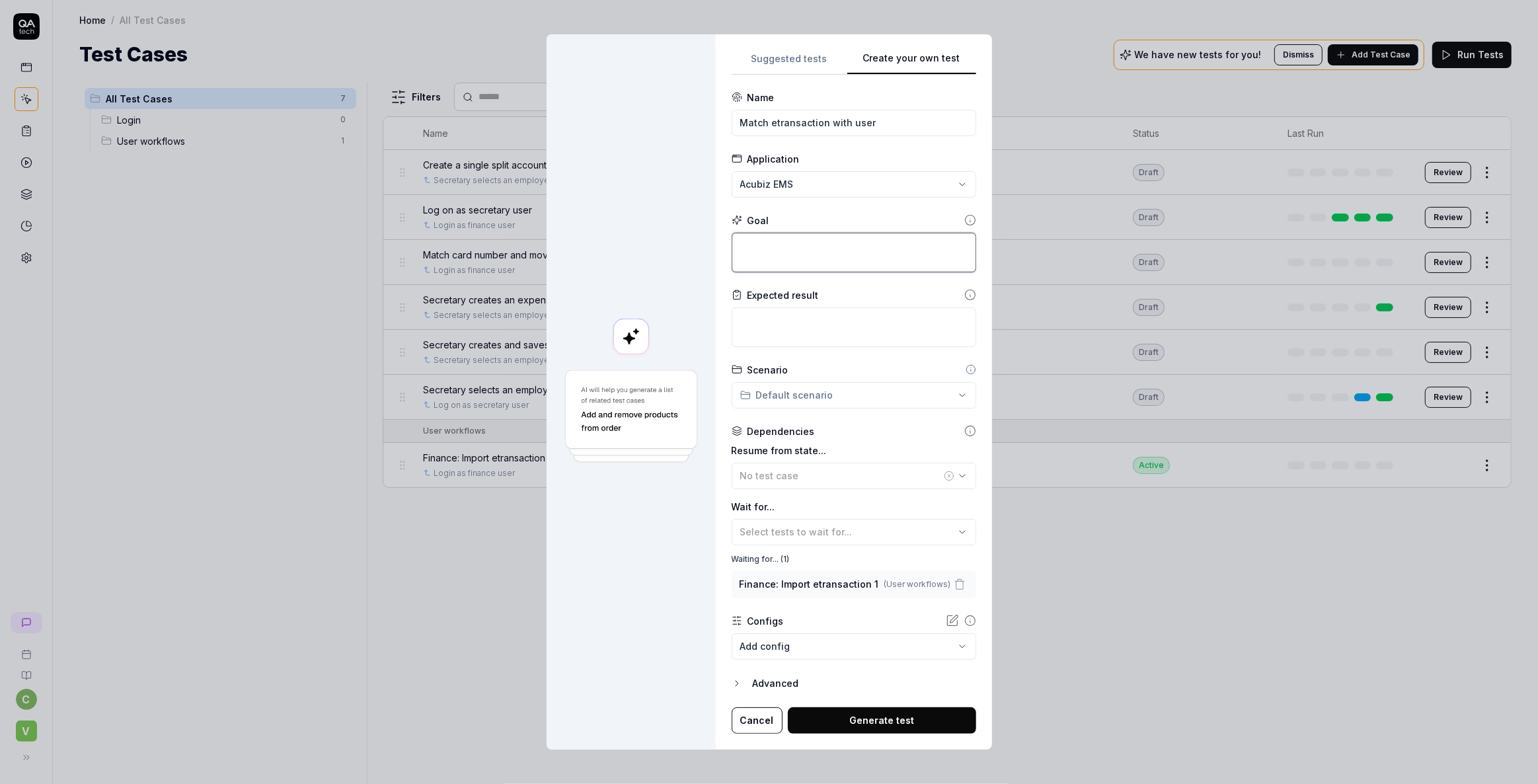
click at [769, 264] on textarea at bounding box center [854, 252] width 244 height 40
click at [759, 245] on textarea at bounding box center [854, 252] width 244 height 40
click at [754, 240] on textarea at bounding box center [854, 252] width 244 height 40
type textarea "*"
type textarea "G"
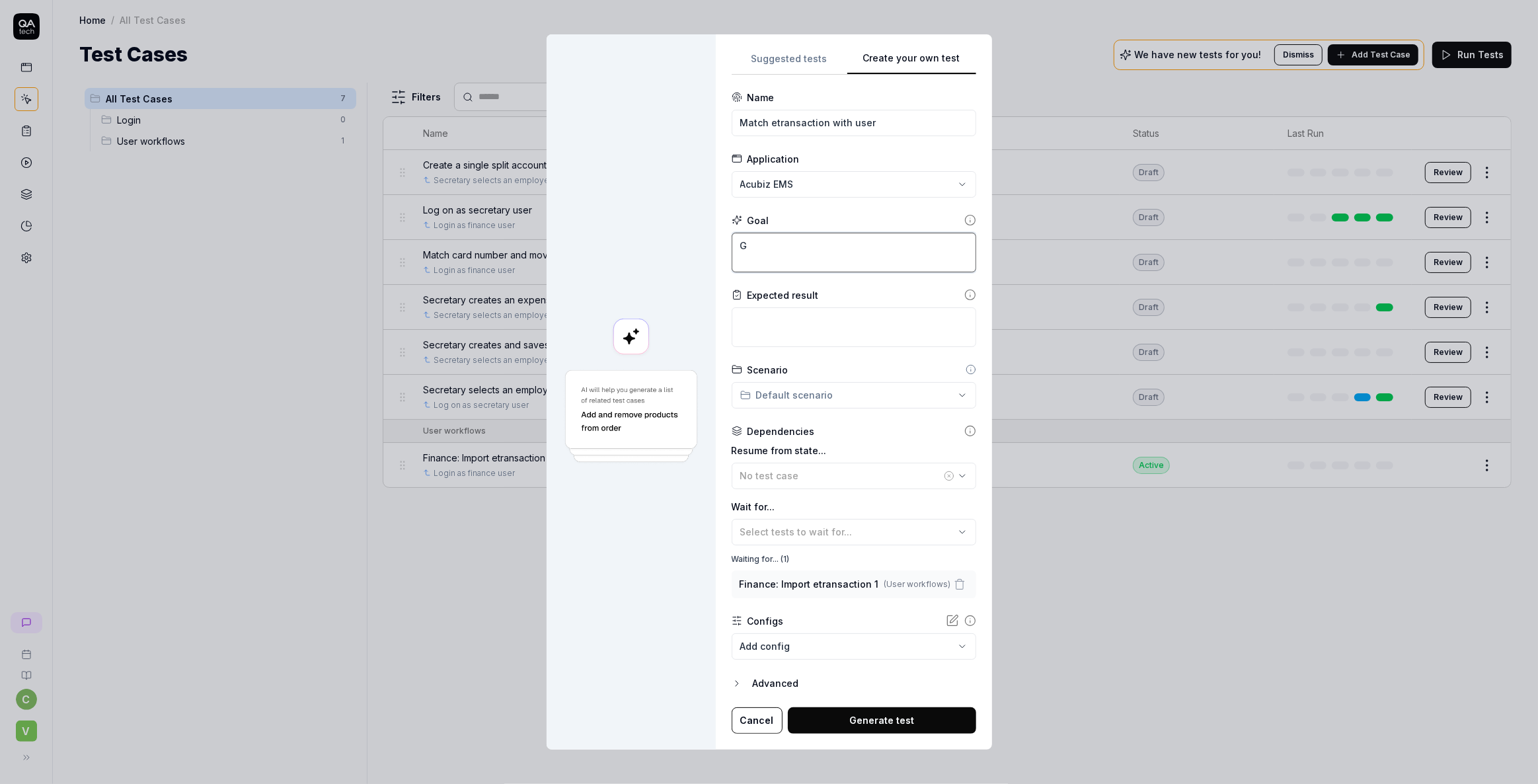
type textarea "*"
type textarea "Go"
type textarea "*"
type textarea "Go"
type textarea "*"
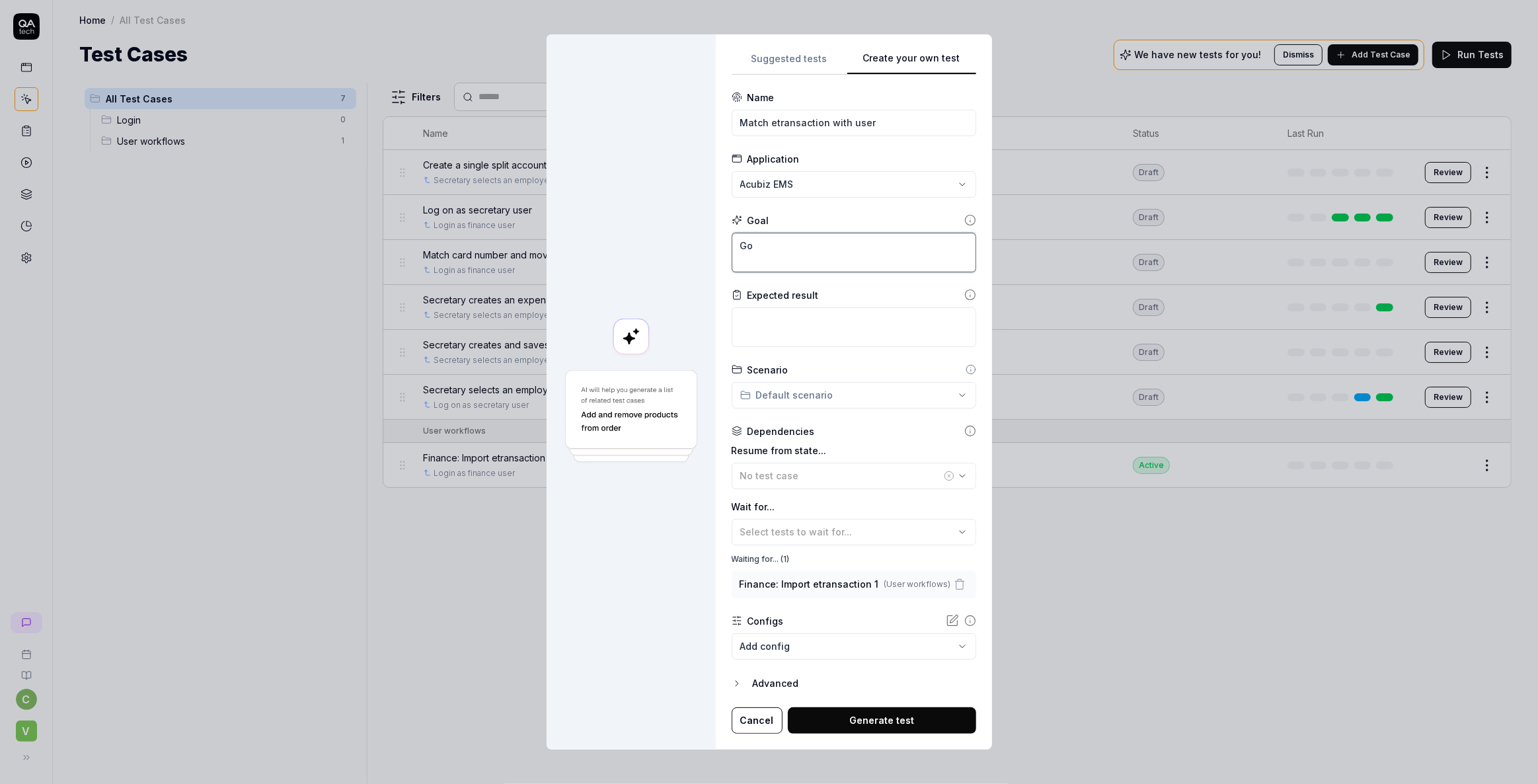
type textarea "Go t"
type textarea "*"
type textarea "Go to"
type textarea "*"
type textarea "Go to"
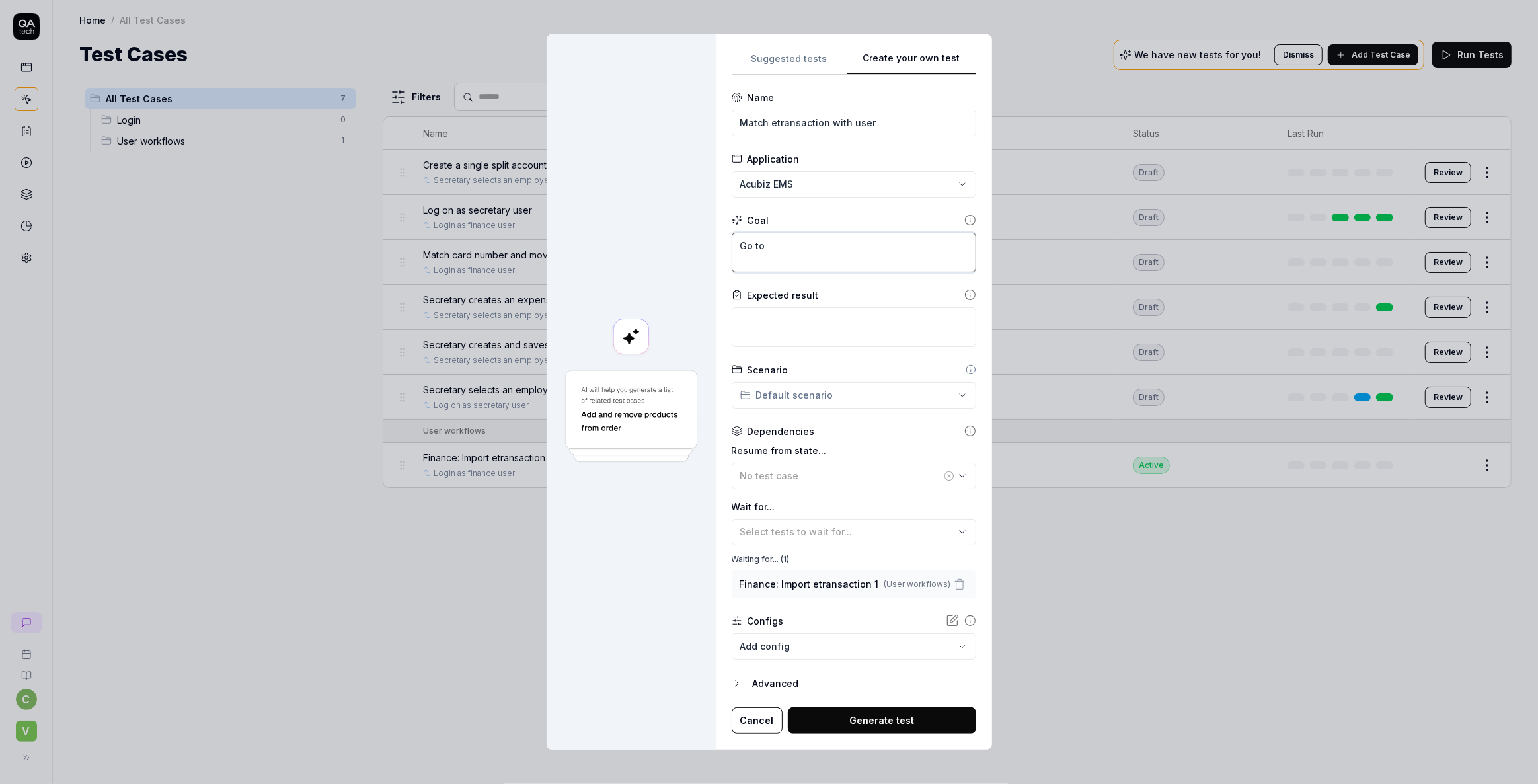
type textarea "*"
type textarea "Go to ""
type textarea "*"
type textarea "Go to"
type textarea "*"
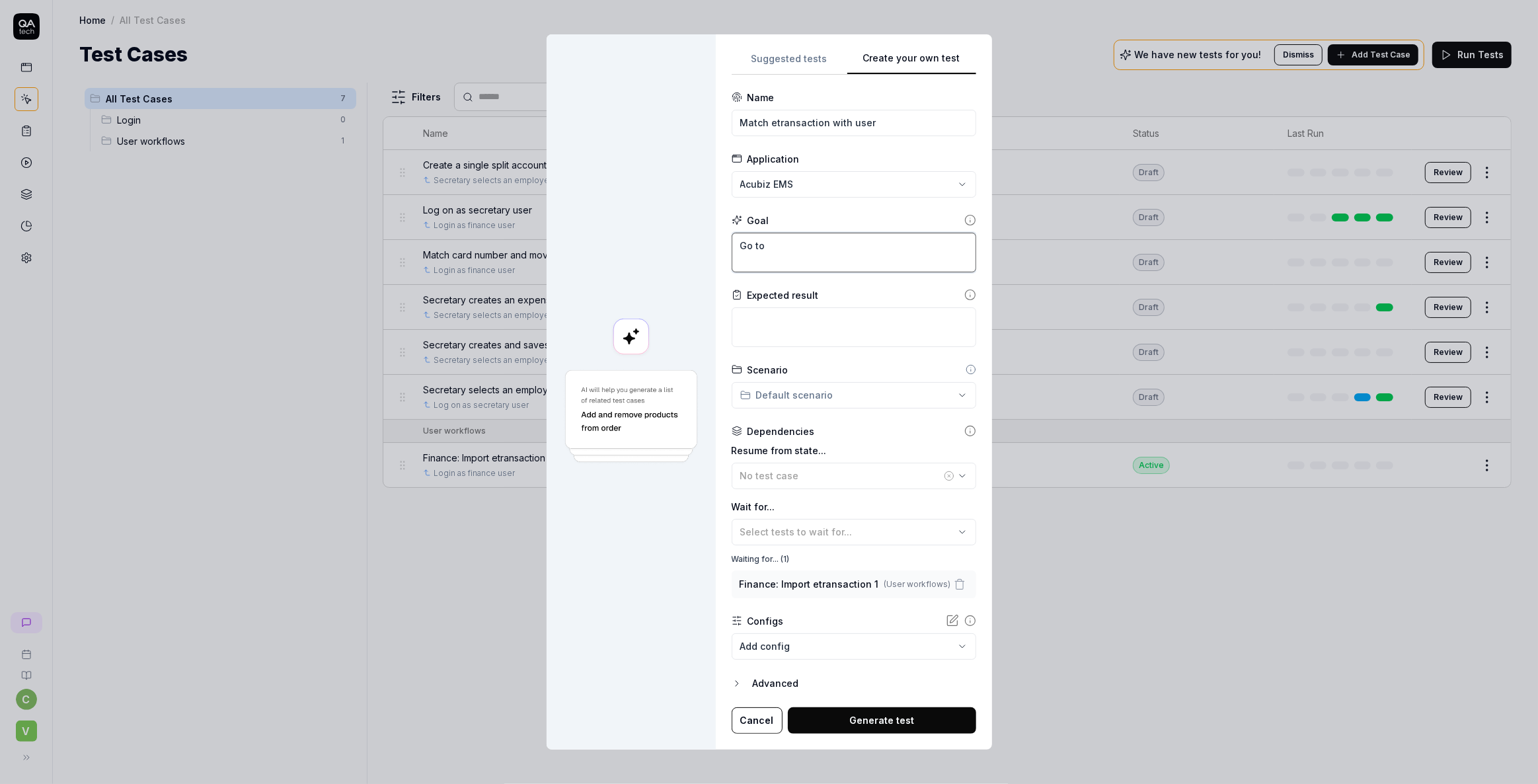
type textarea "Go to"
type textarea "*"
type textarea "Go t"
type textarea "*"
type textarea "Go"
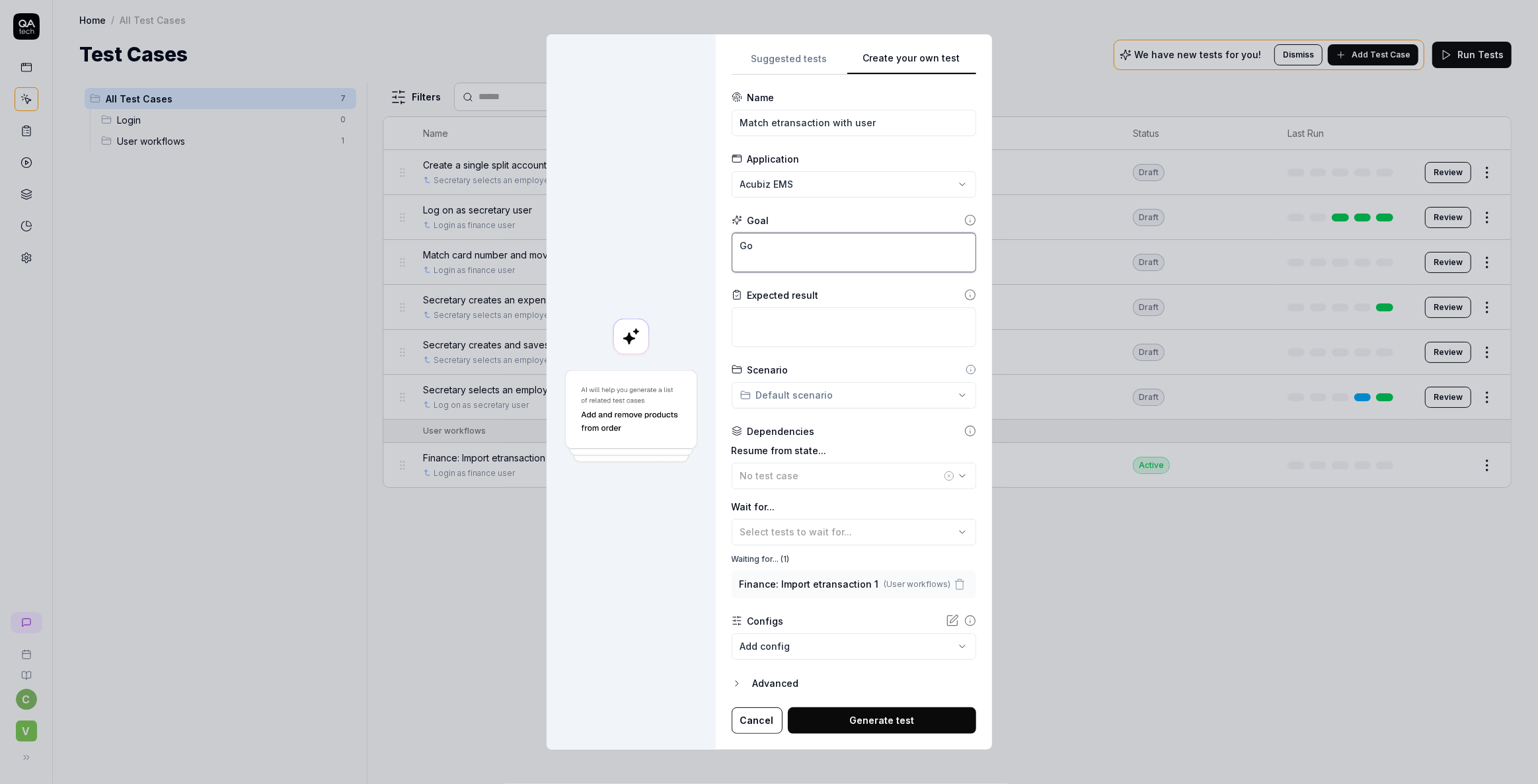
type textarea "*"
type textarea "Go"
type textarea "*"
type textarea "G"
type textarea "*"
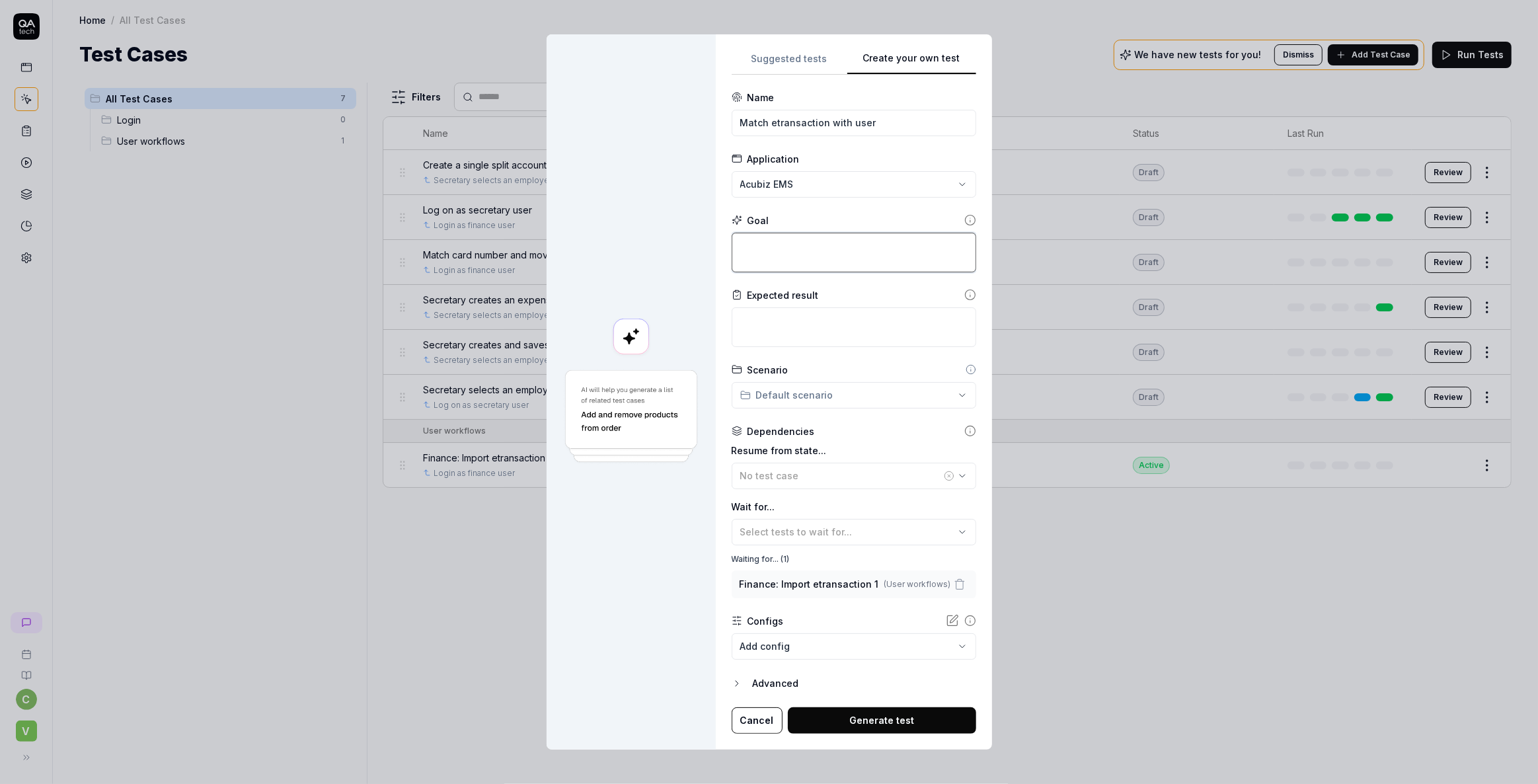
type textarea "I"
type textarea "*"
type textarea "In"
type textarea "*"
type textarea "In"
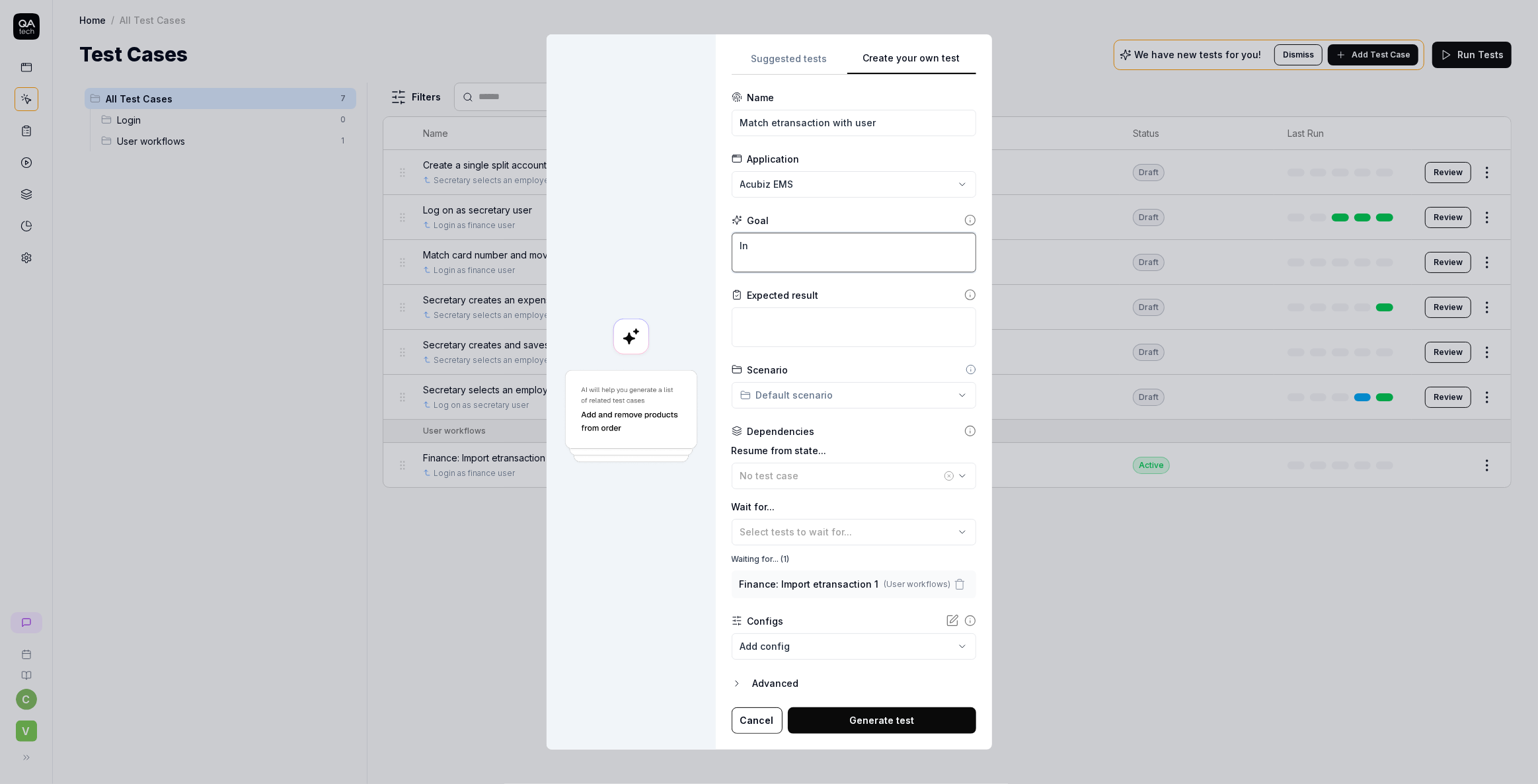
type textarea "*"
type textarea "In t"
type textarea "*"
type textarea "In th"
type textarea "*"
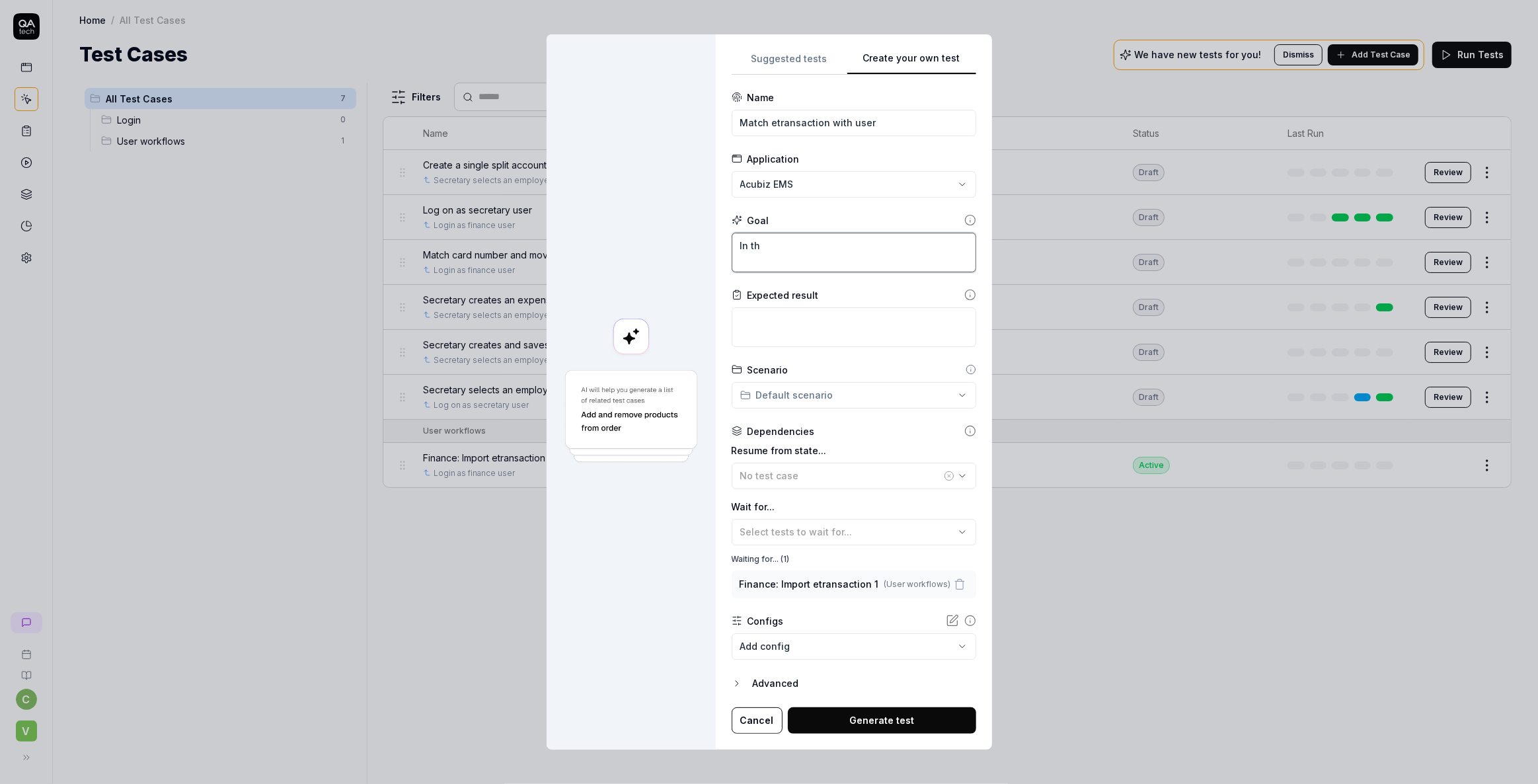
type textarea "In the"
type textarea "*"
type textarea "In the"
type textarea "*"
type textarea "In the t"
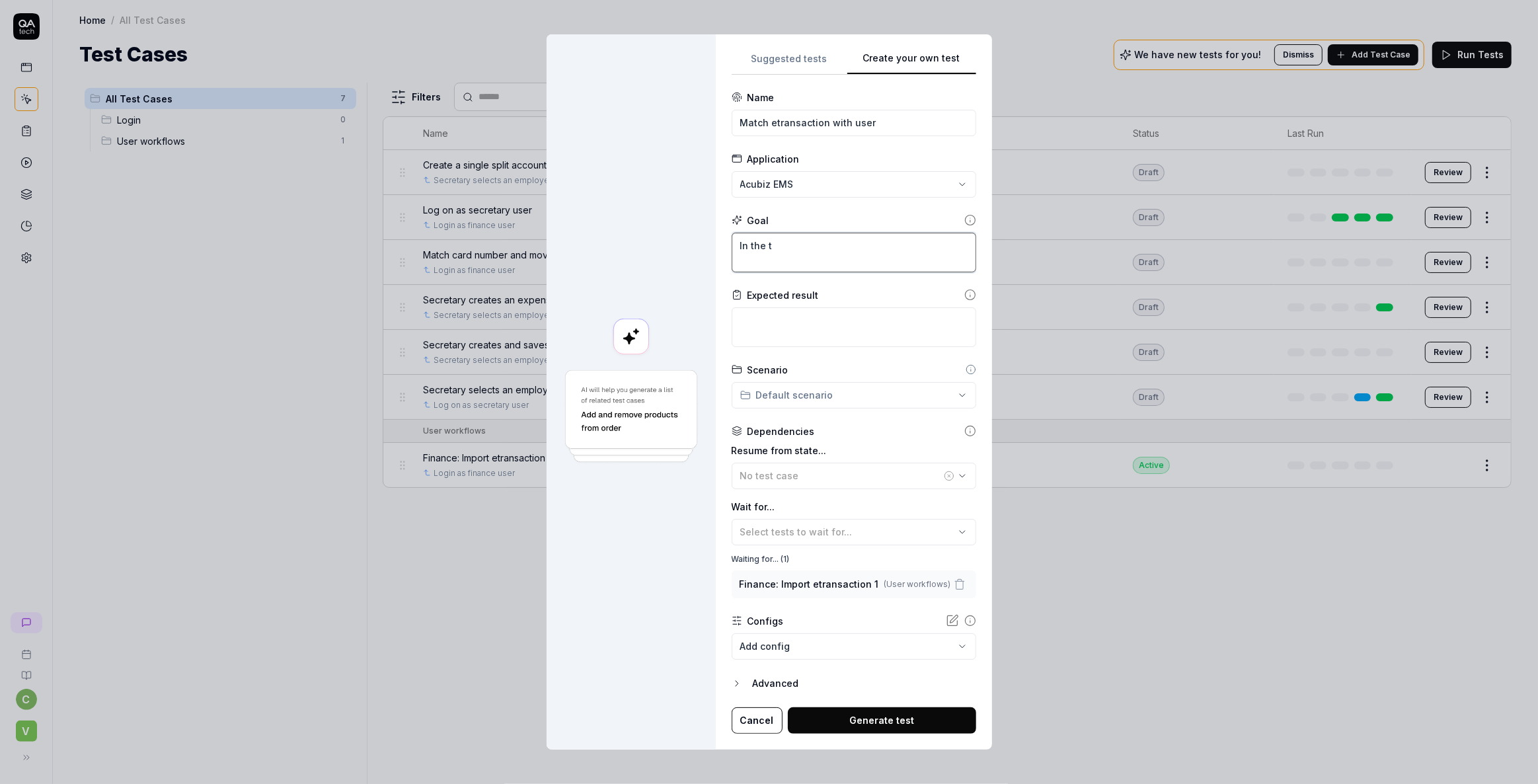
type textarea "*"
type textarea "In the to"
type textarea "*"
type textarea "In the top"
type textarea "*"
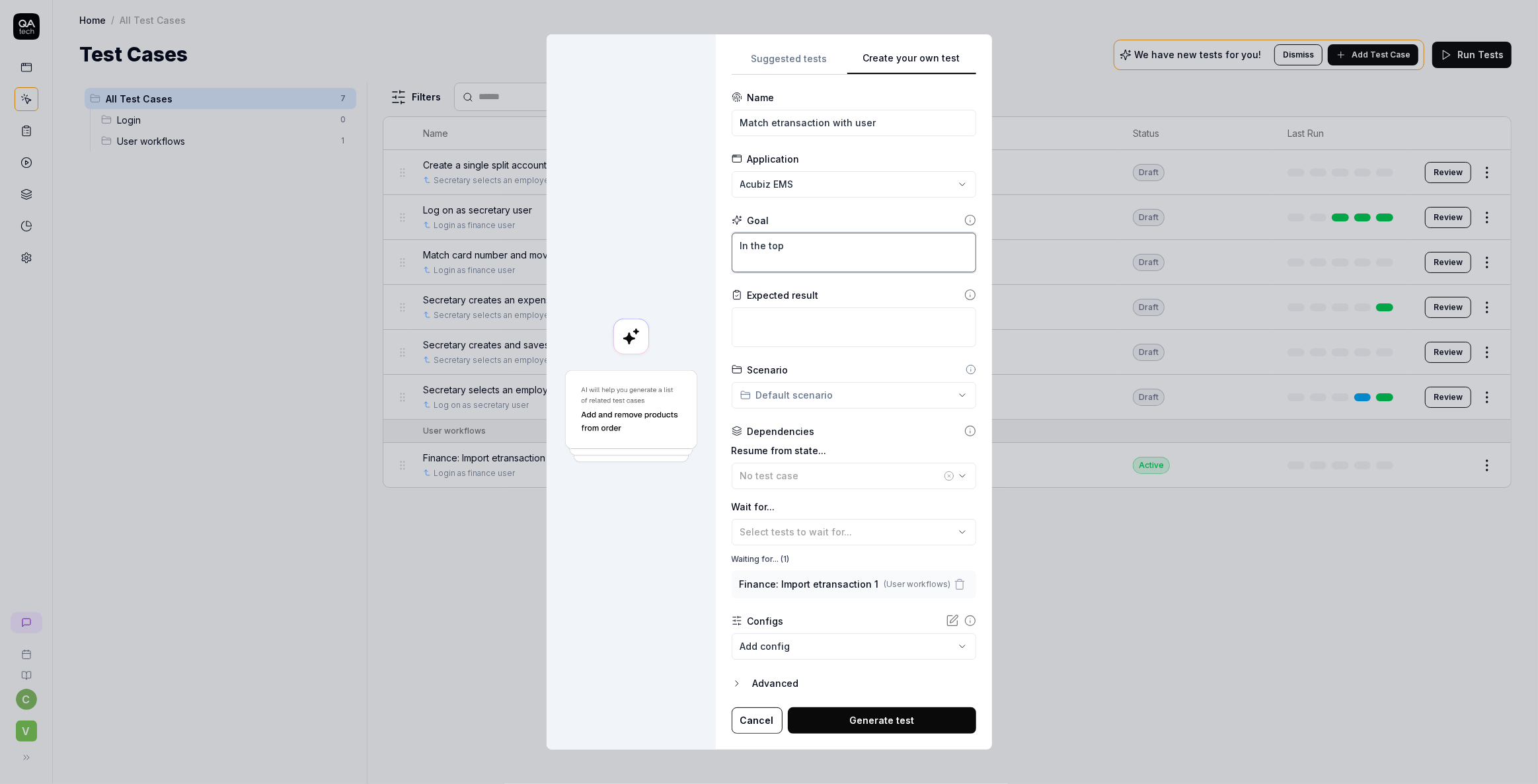
type textarea "In the top"
type textarea "*"
type textarea "In the top m"
type textarea "*"
type textarea "In the top me"
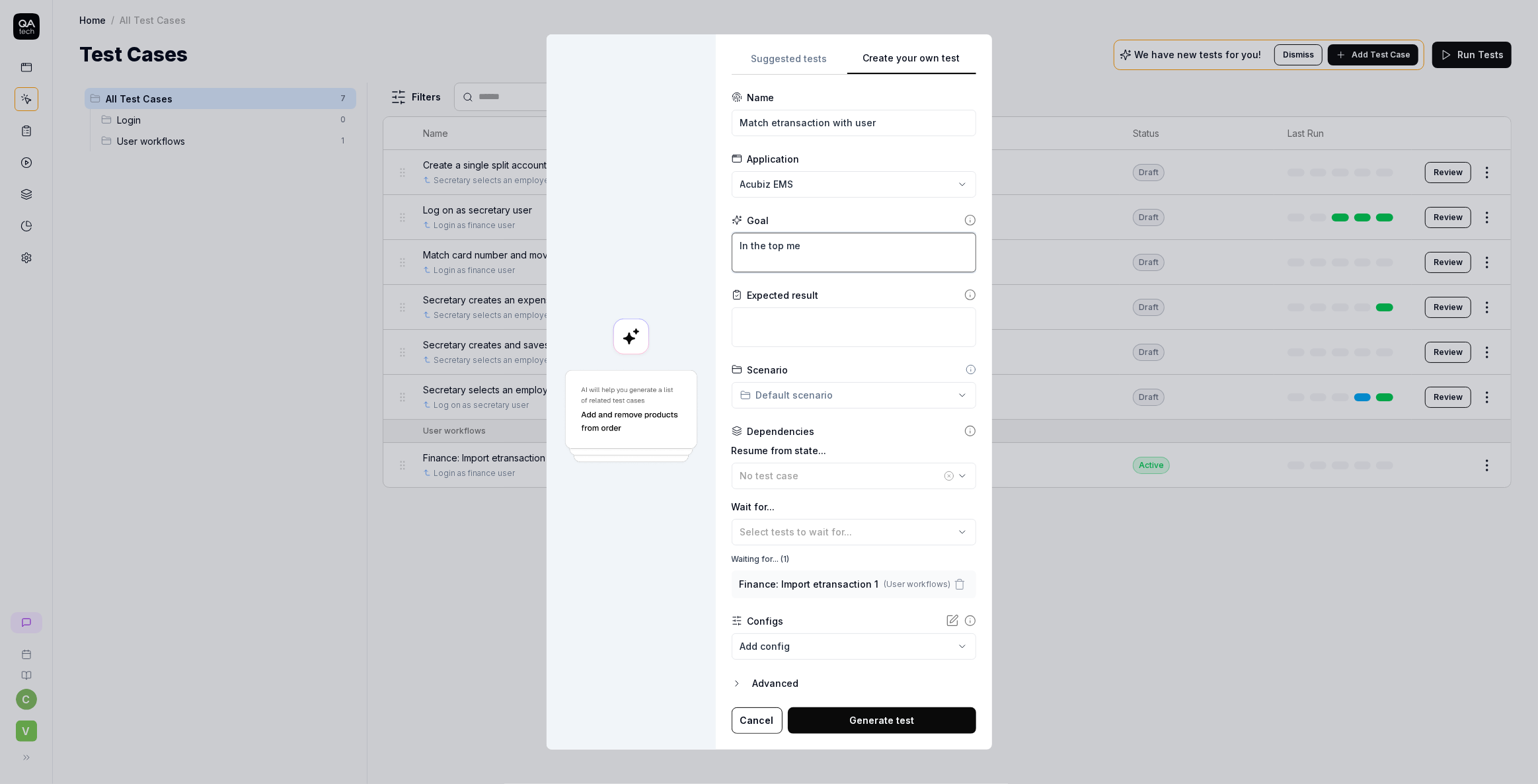
type textarea "*"
type textarea "In the top men"
type textarea "*"
type textarea "In the top menu"
type textarea "*"
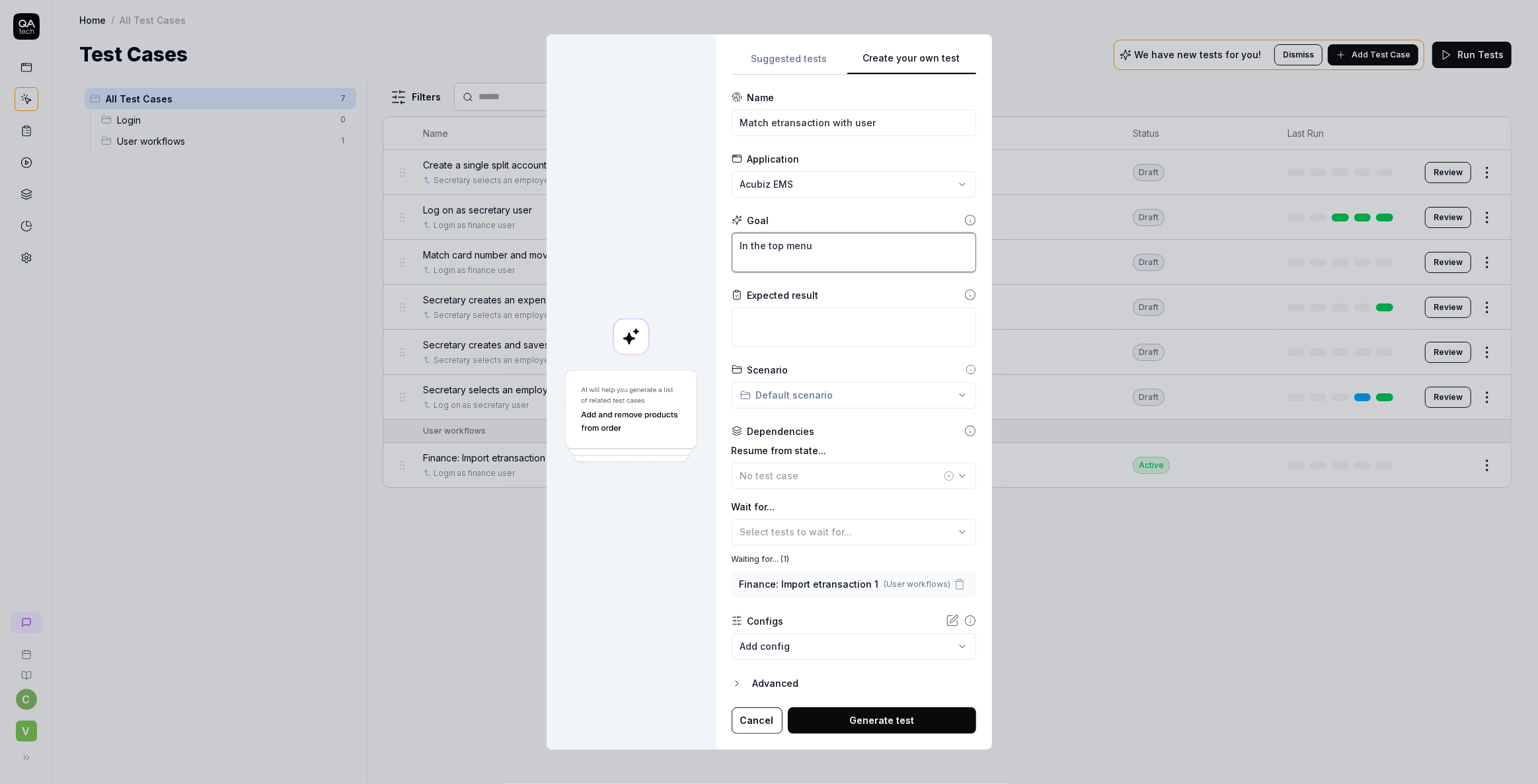
type textarea "In the top menu,"
type textarea "*"
type textarea "In the top menu,"
type textarea "*"
type textarea "In the top menu, g"
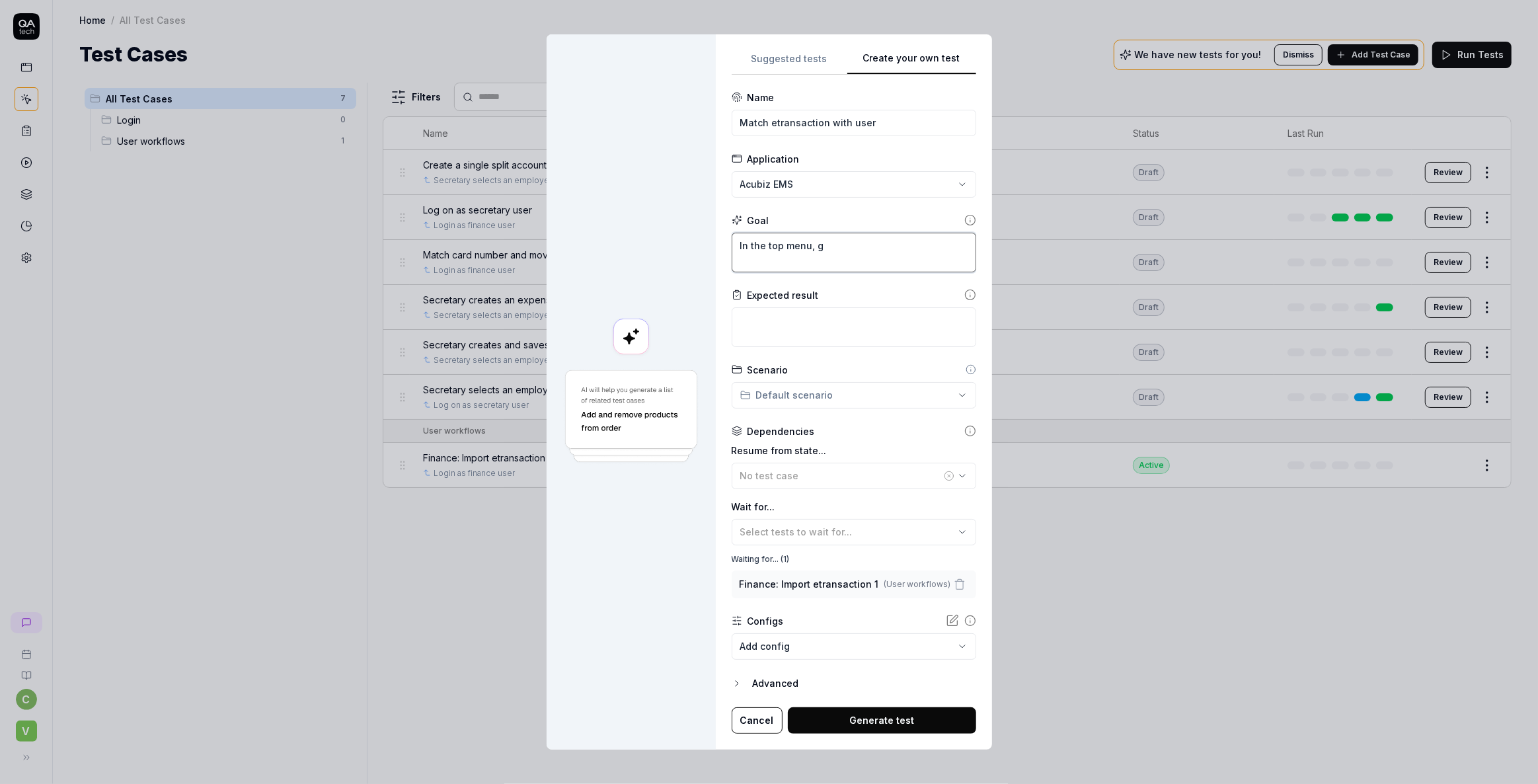
type textarea "*"
type textarea "In the top menu, go"
type textarea "*"
type textarea "In the top menu, go"
type textarea "*"
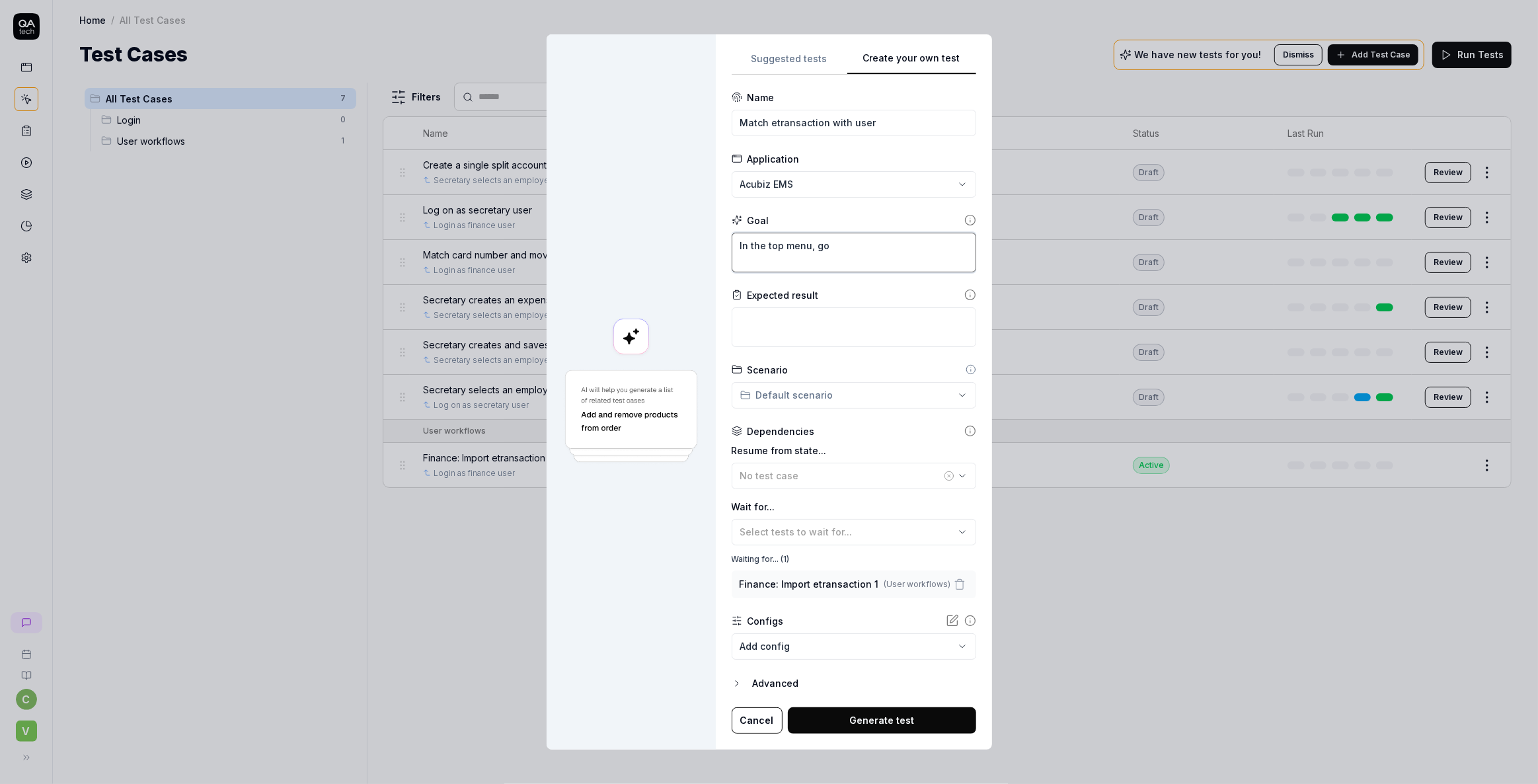
type textarea "In the top menu, go t"
type textarea "*"
type textarea "In the top menu, go to"
type textarea "*"
type textarea "In the top menu, go to"
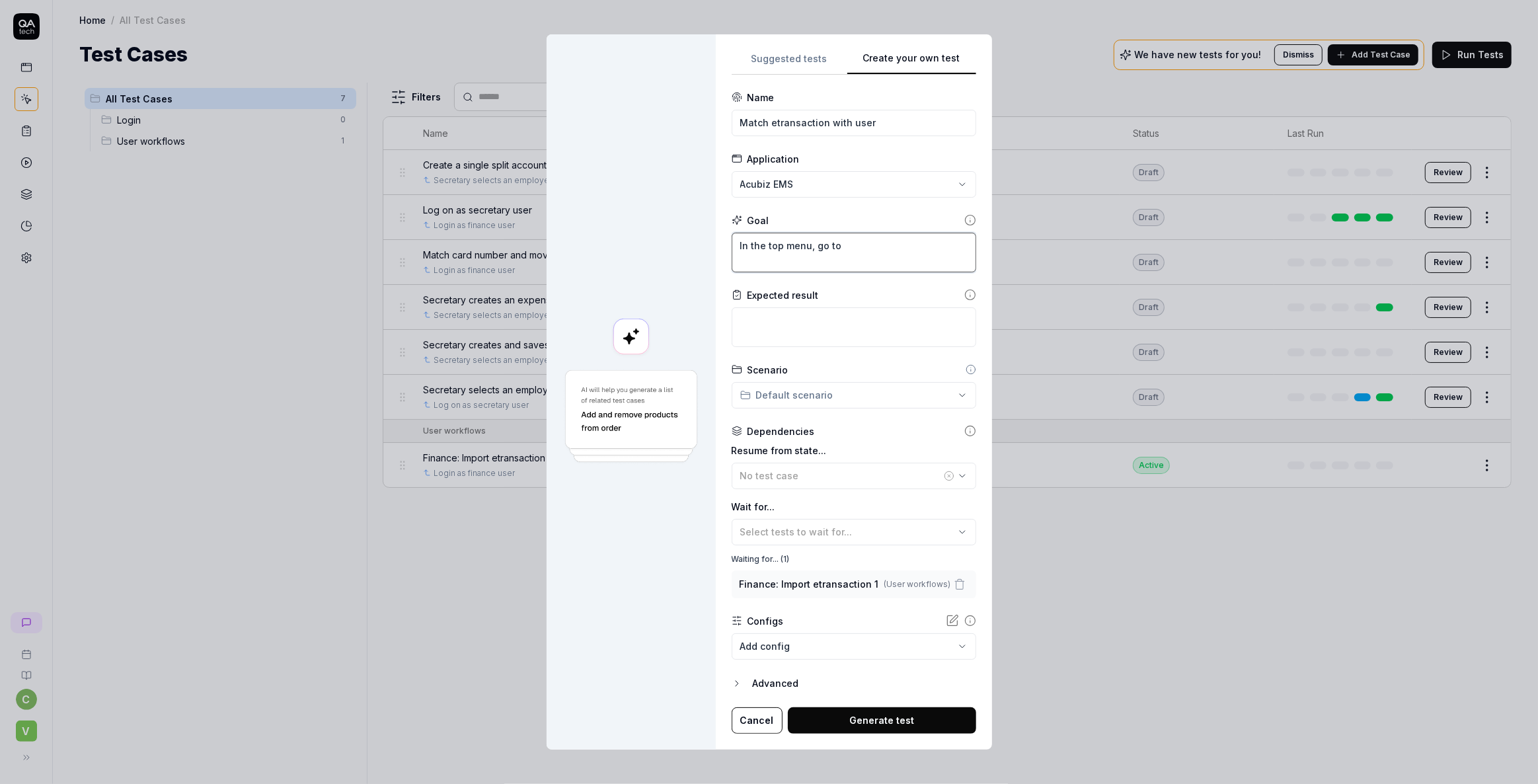
type textarea "*"
type textarea "In the top menu, go to ""
type textarea "*"
type textarea "In the top menu, go to "N"
type textarea "*"
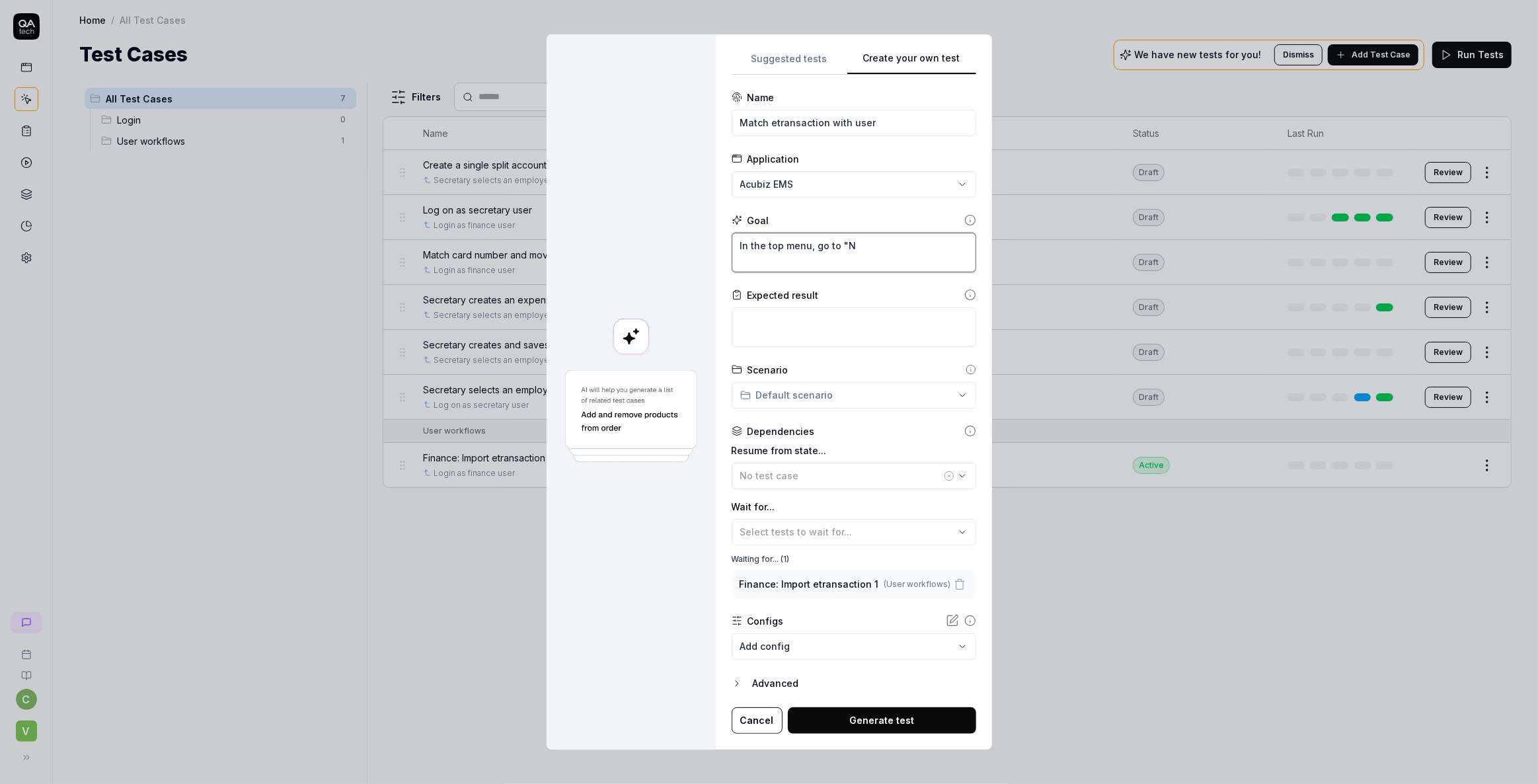
type textarea "In the top menu, go to "No"
type textarea "*"
type textarea "In the top menu, go to "Not"
type textarea "*"
type textarea "In the top menu, go to "Not"
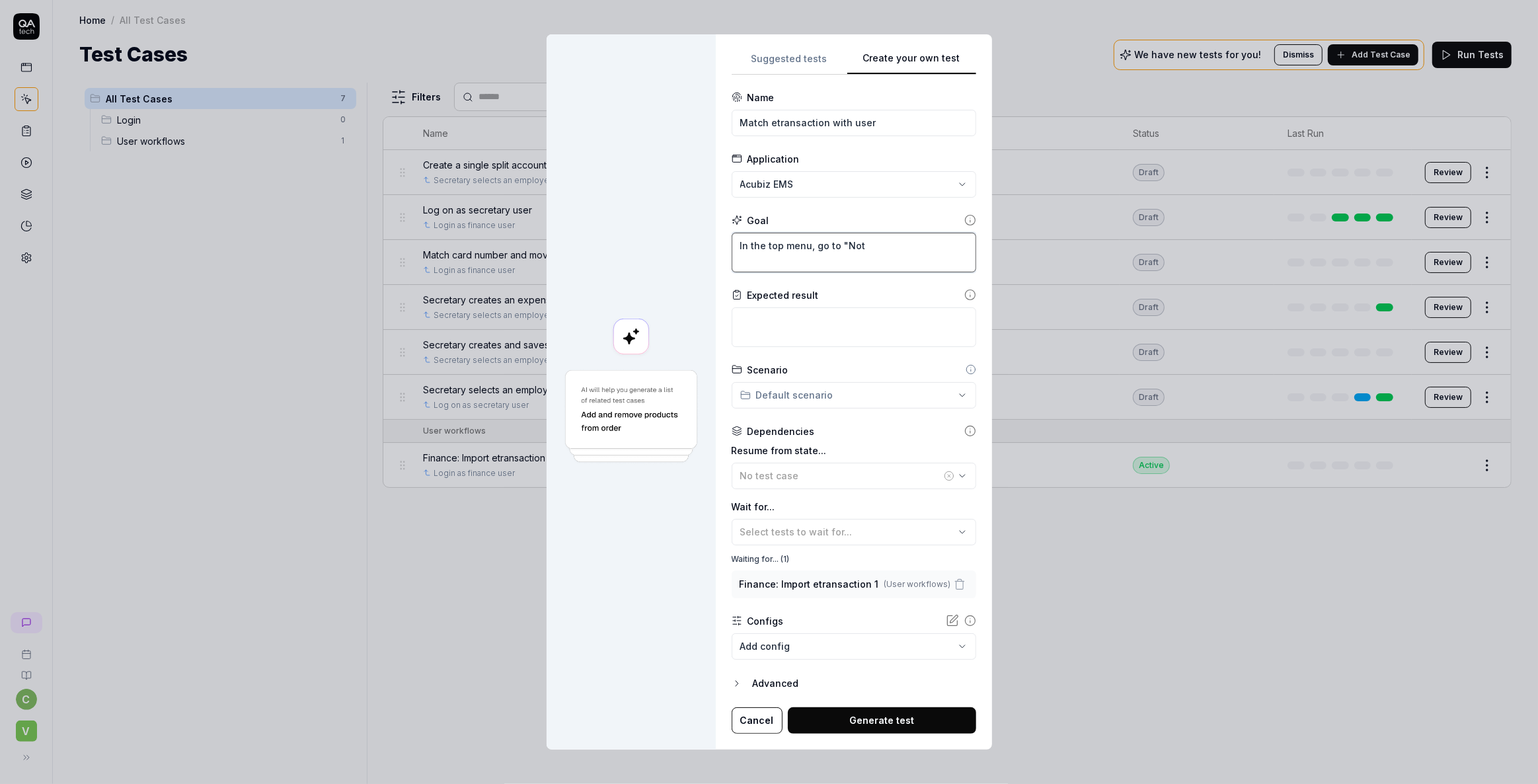
type textarea "*"
type textarea "In the top menu, go to "Not m"
type textarea "*"
type textarea "In the top menu, go to "Not ma"
type textarea "*"
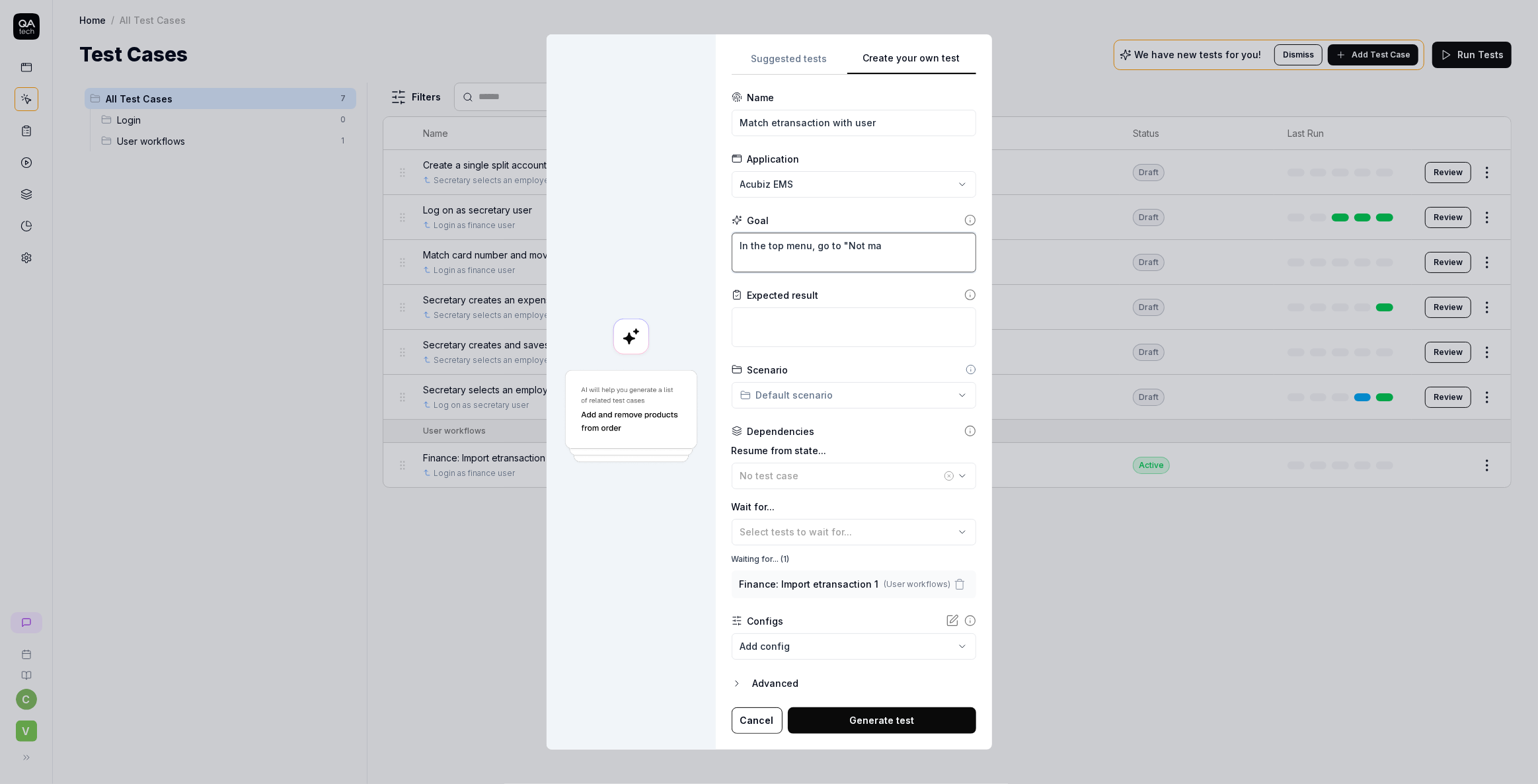
type textarea "In the top menu, go to "Not mat"
type textarea "*"
type textarea "In the top menu, go to "Not matc"
type textarea "*"
type textarea "In the top menu, go to "Not match"
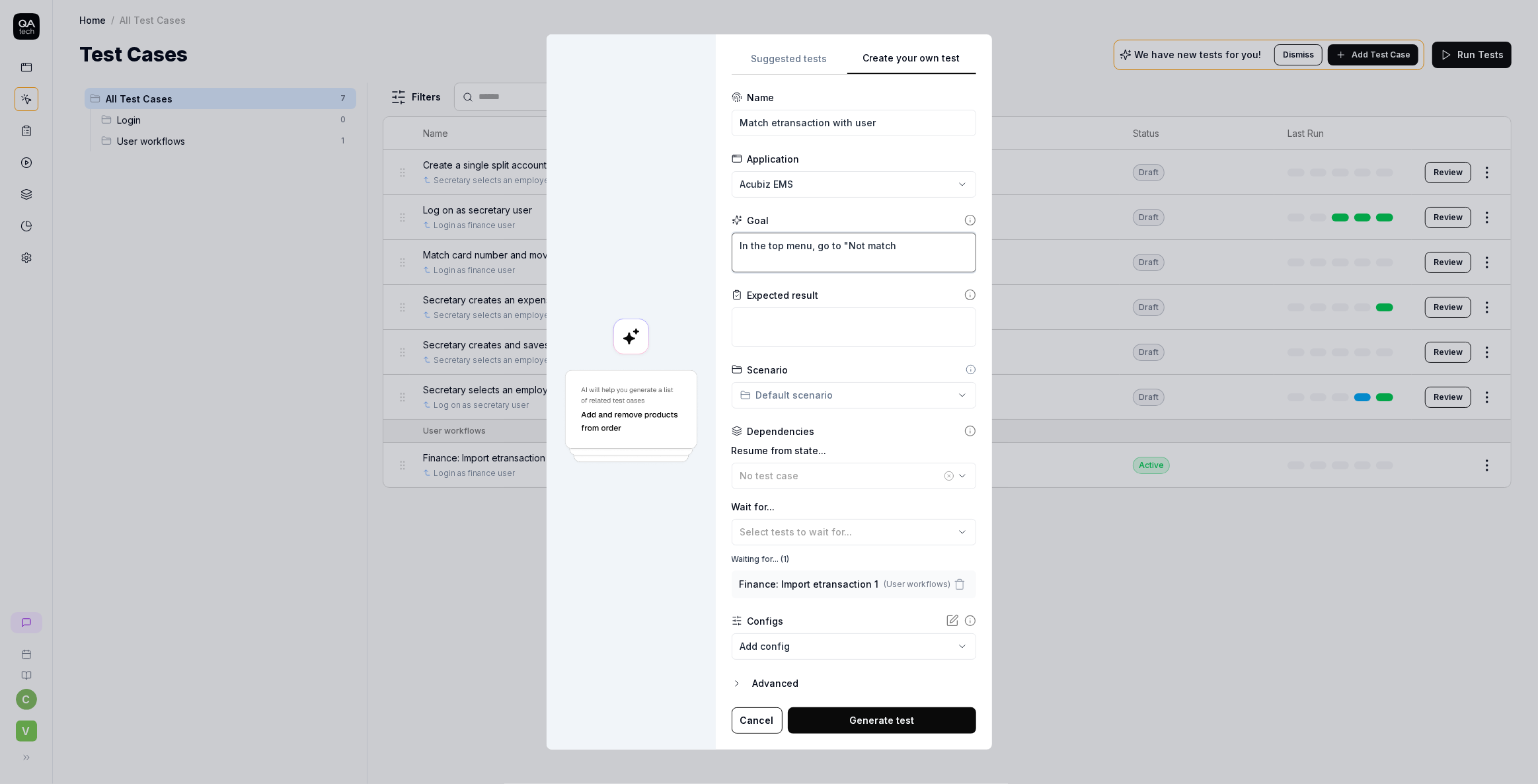
type textarea "*"
type textarea "In the top menu, go to "Not matche"
type textarea "*"
type textarea "In the top menu, go to "Not matched"
type textarea "*"
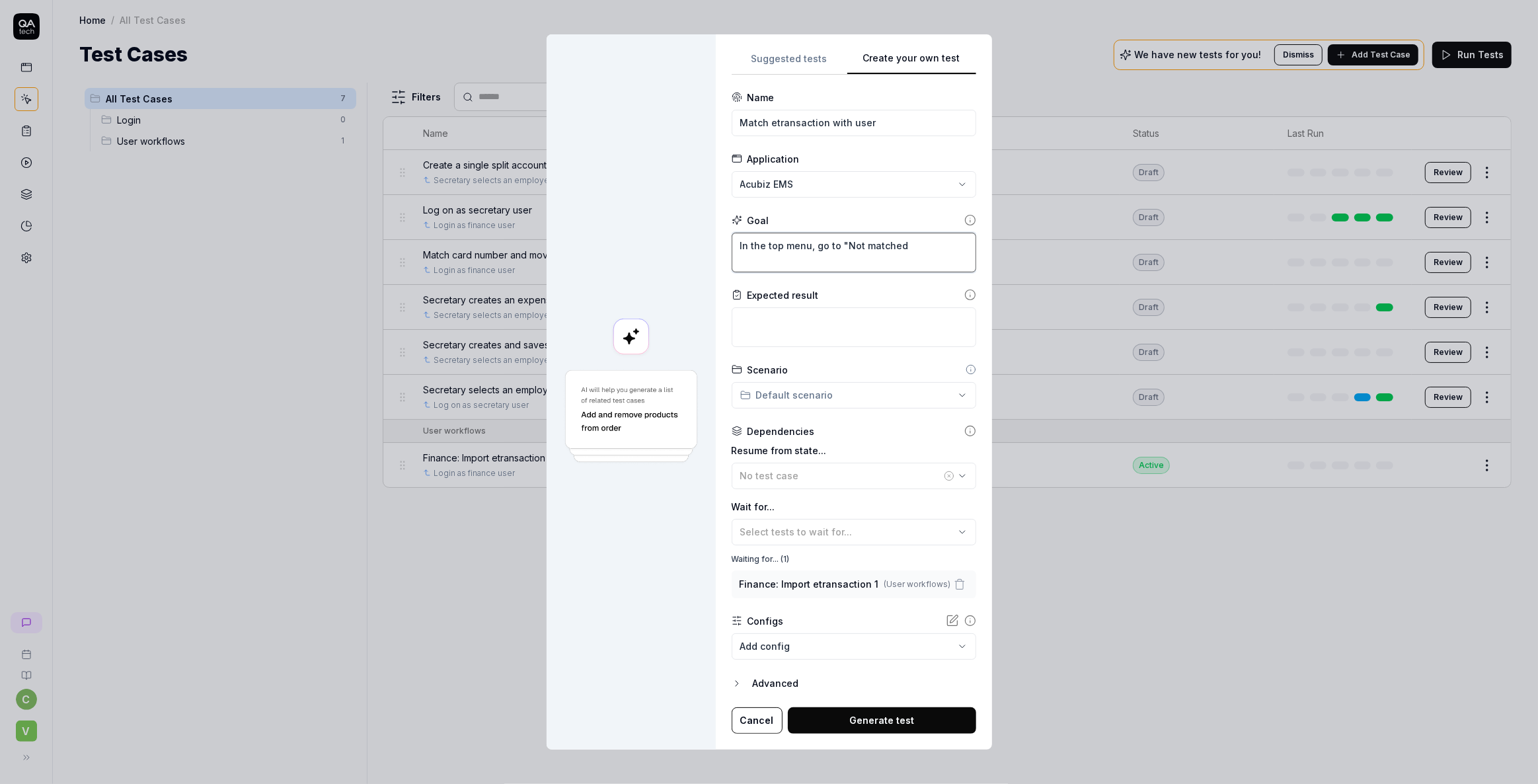
type textarea "In the top menu, go to "Not matched""
type textarea "*"
type textarea "In the top menu, go to "Not matched""
type textarea "*"
type textarea "In the top menu, go to "Not matched" ("
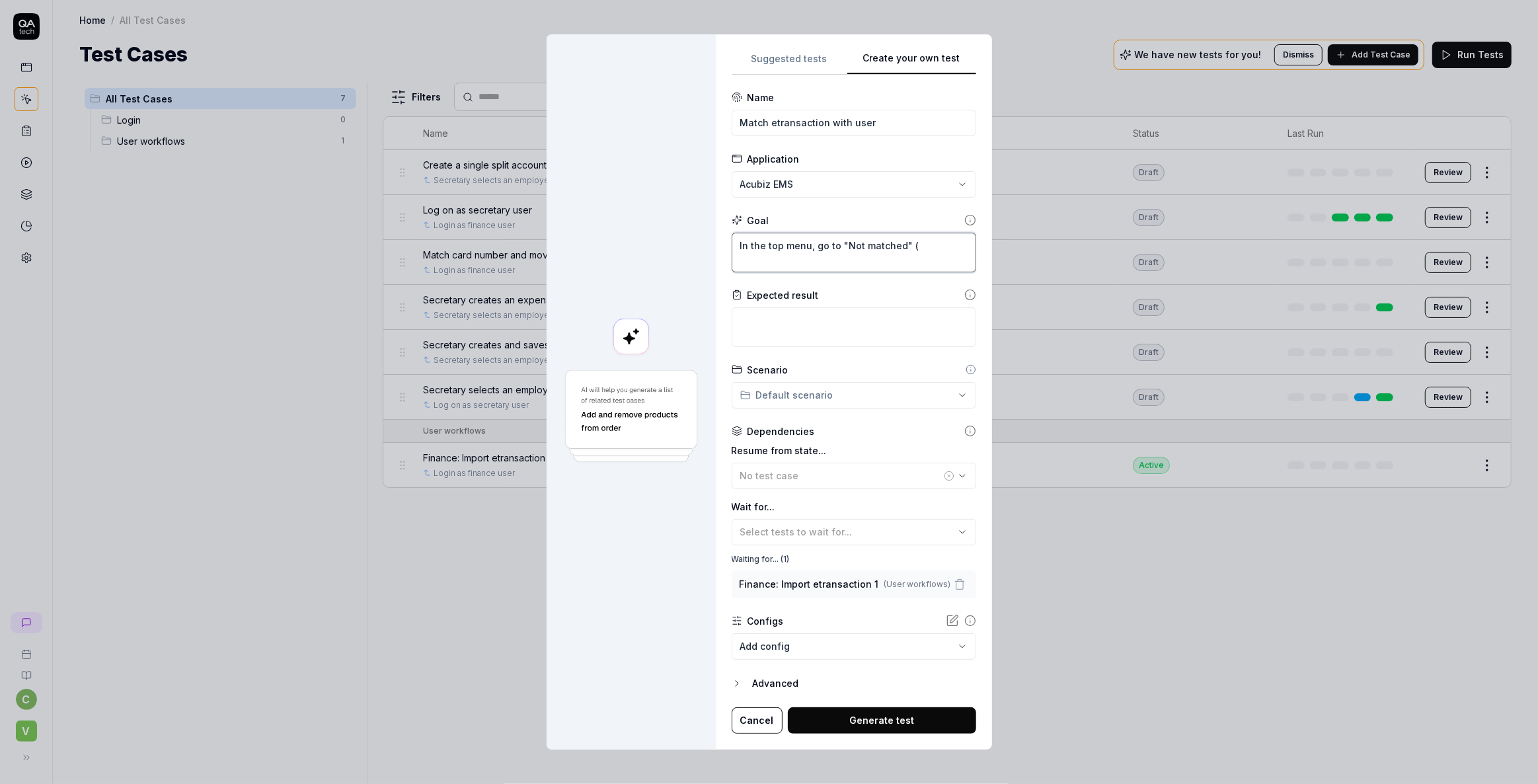
type textarea "*"
type textarea "In the top menu, go to "Not matched" (""
type textarea "*"
type textarea "In the top menu, go to "Not matched" ("I"
type textarea "*"
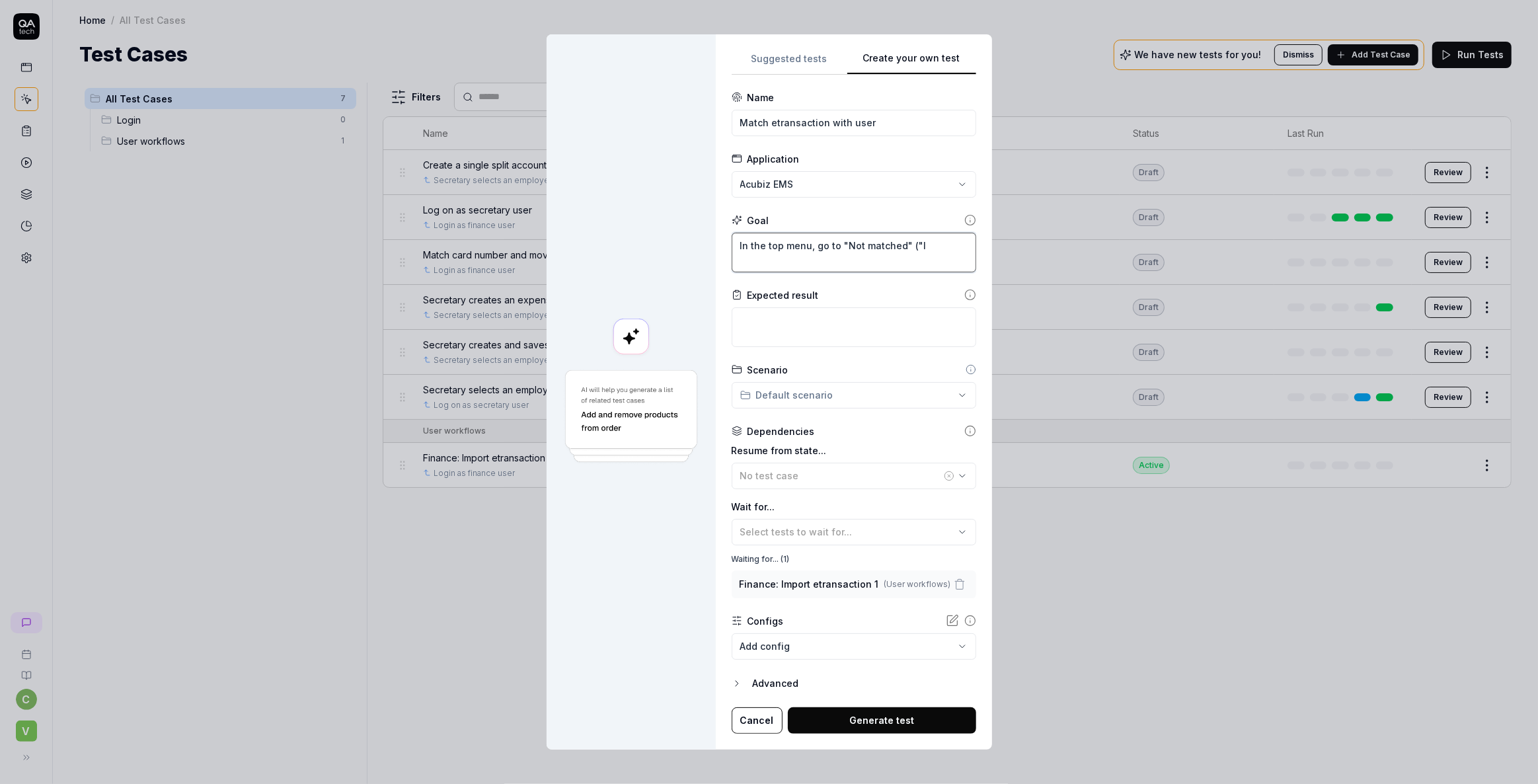
type textarea "In the top menu, go to "Not matched" ("[PERSON_NAME]"
type textarea "*"
type textarea "In the top menu, go to "Not matched" ("Ikk"
type textarea "*"
type textarea "In the top menu, go to "Not matched" ("[PERSON_NAME]"
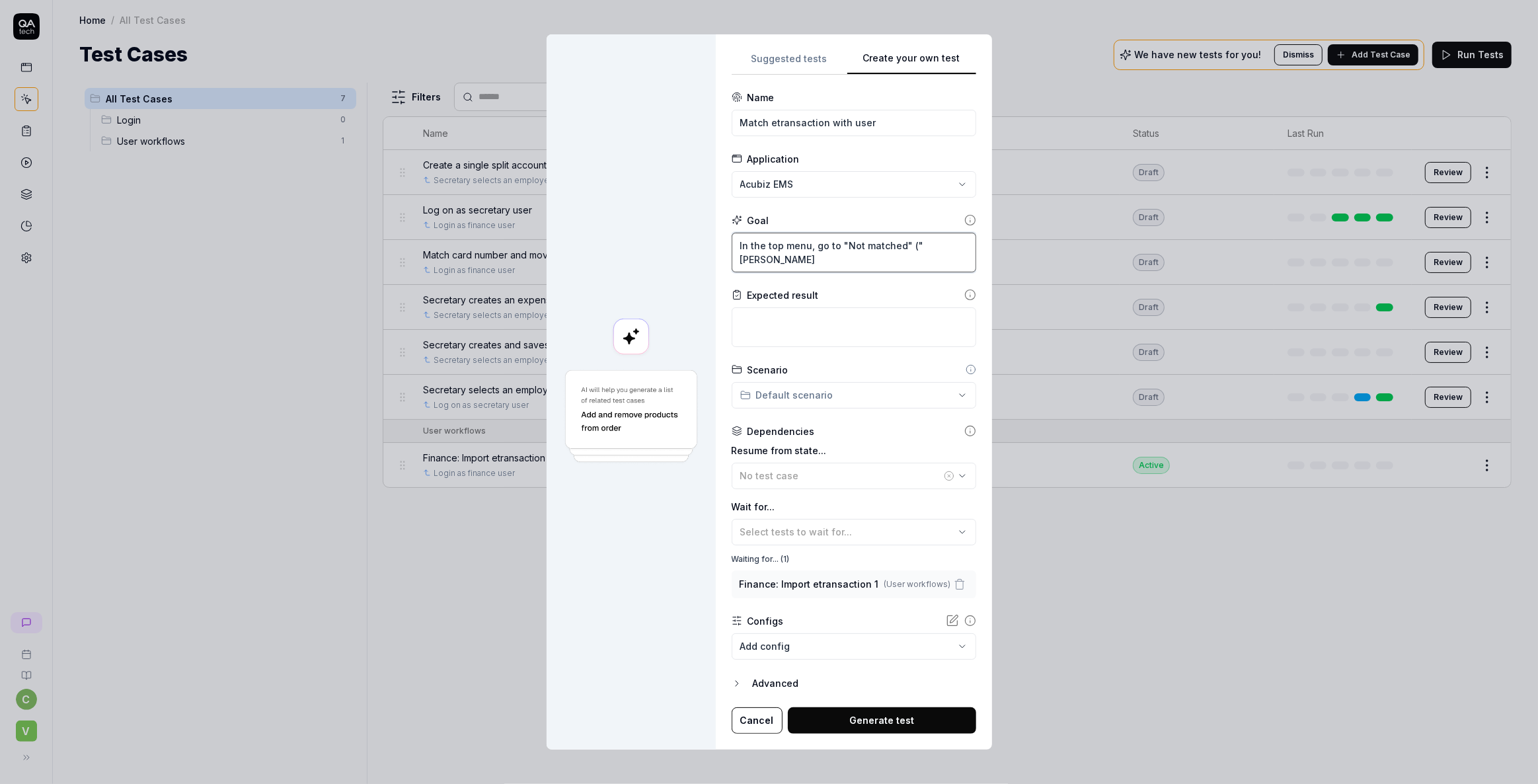
type textarea "*"
type textarea "In the top menu, go to "Not matched" ("[PERSON_NAME]"
type textarea "*"
type textarea "In the top menu, go to "Not matched" ("Ikke t"
type textarea "*"
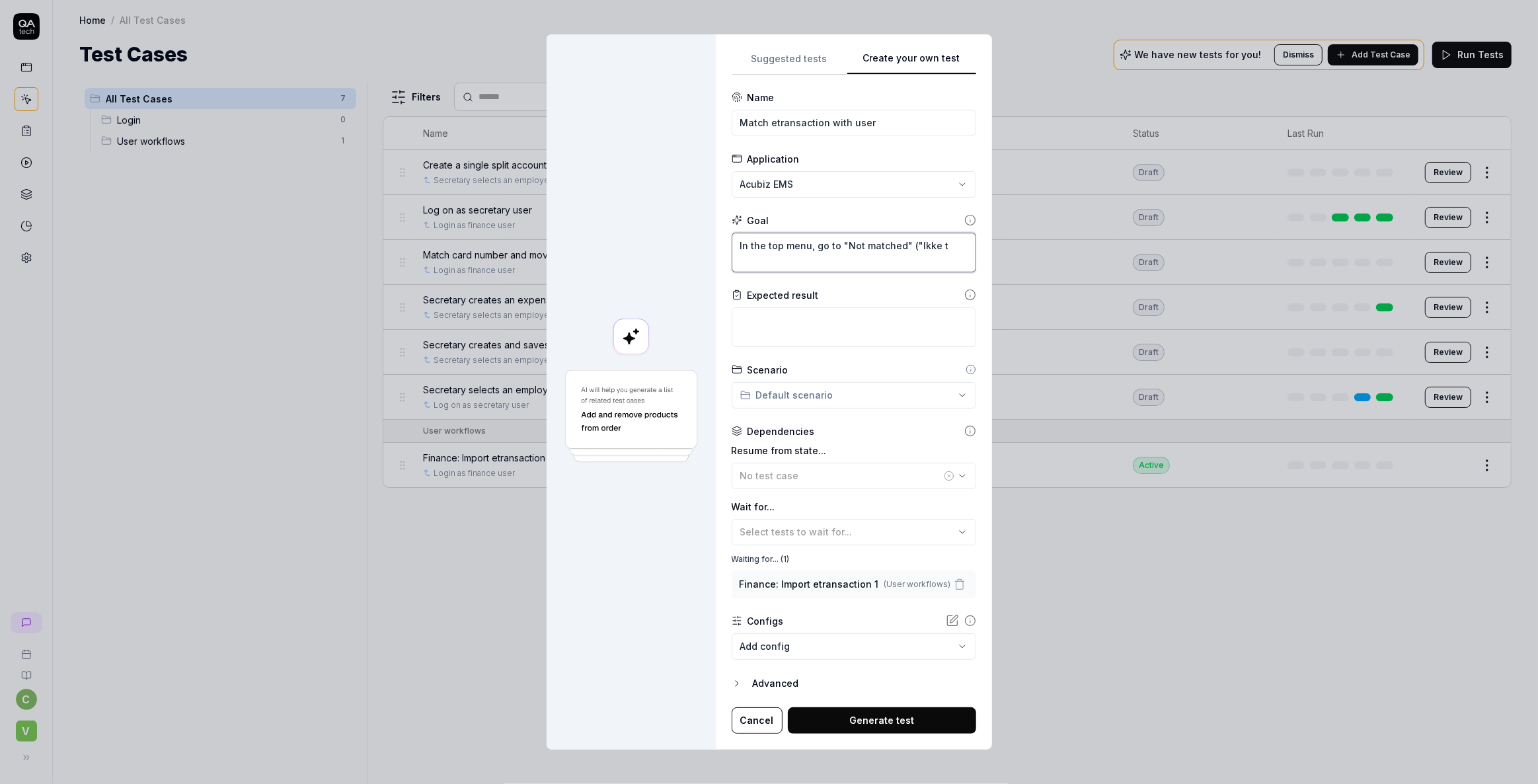
type textarea "In the top menu, go to "Not matched" ("Ikke ti"
type textarea "*"
type textarea "In the top menu, go to "Not matched" ("Ikke til"
type textarea "*"
type textarea "In the top menu, go to "Not matched" ("Ikke [PERSON_NAME]"
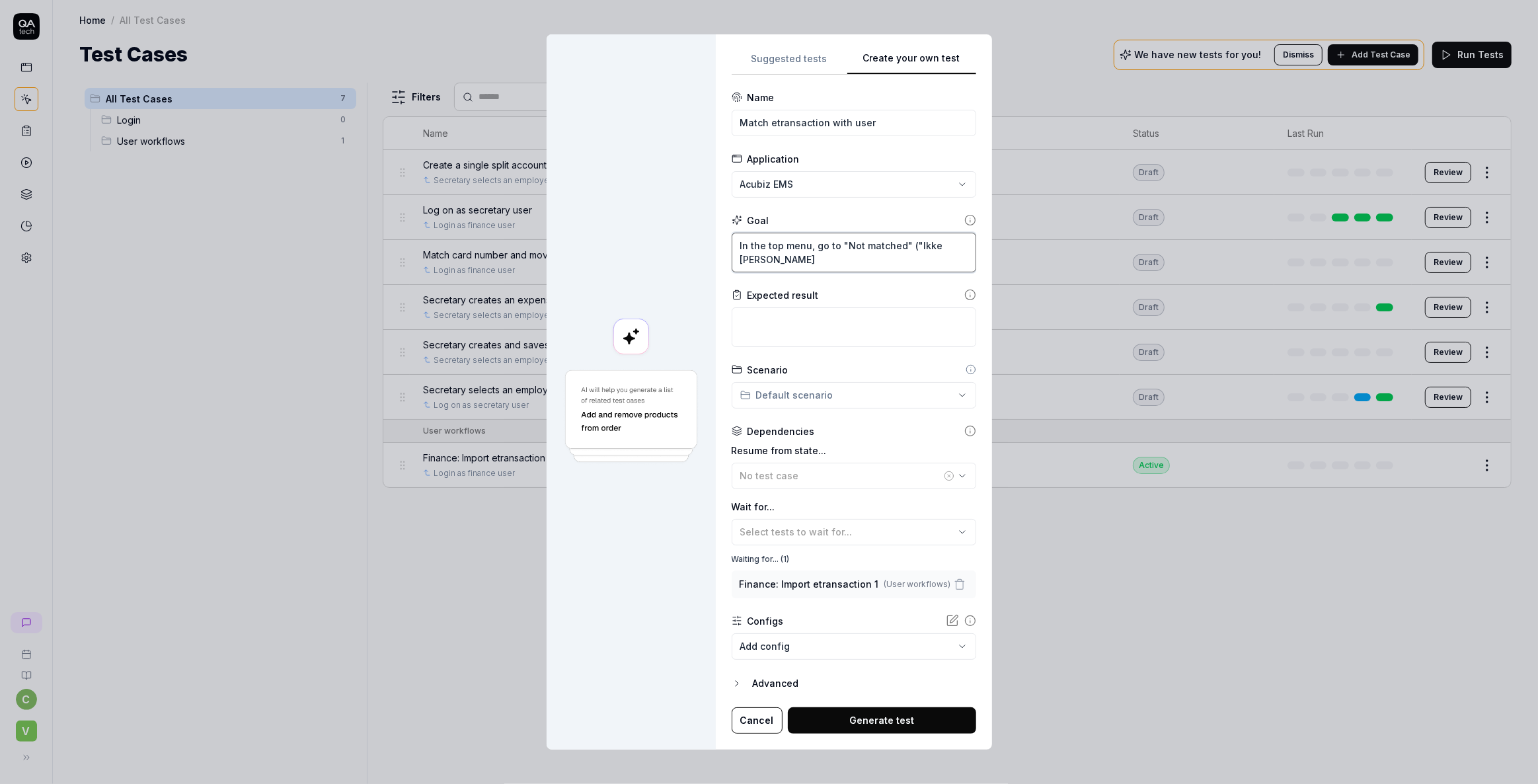
type textarea "*"
type textarea "In the top menu, go to "Not matched" ("Ikke tilkn"
type textarea "*"
type textarea "In the top menu, go to "Not matched" ("Ikke tilknu"
type textarea "*"
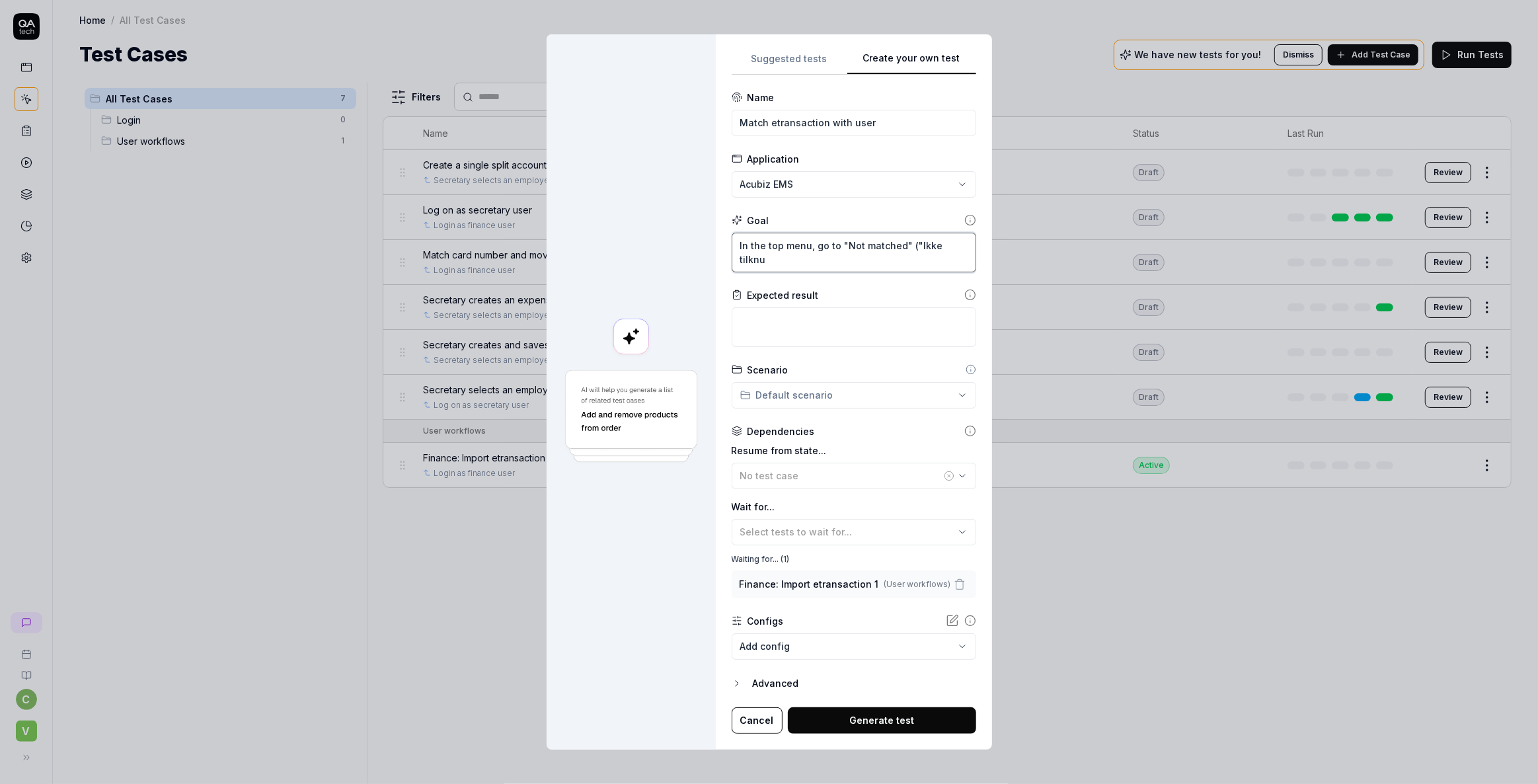
type textarea "In the top menu, go to "Not matched" ("Ikke tilkn"
type textarea "*"
type textarea "In the top menu, go to "Not matched" ("Ikke tilkny"
type textarea "*"
type textarea "In the top menu, go to "Not matched" ("Ikke tilknyt"
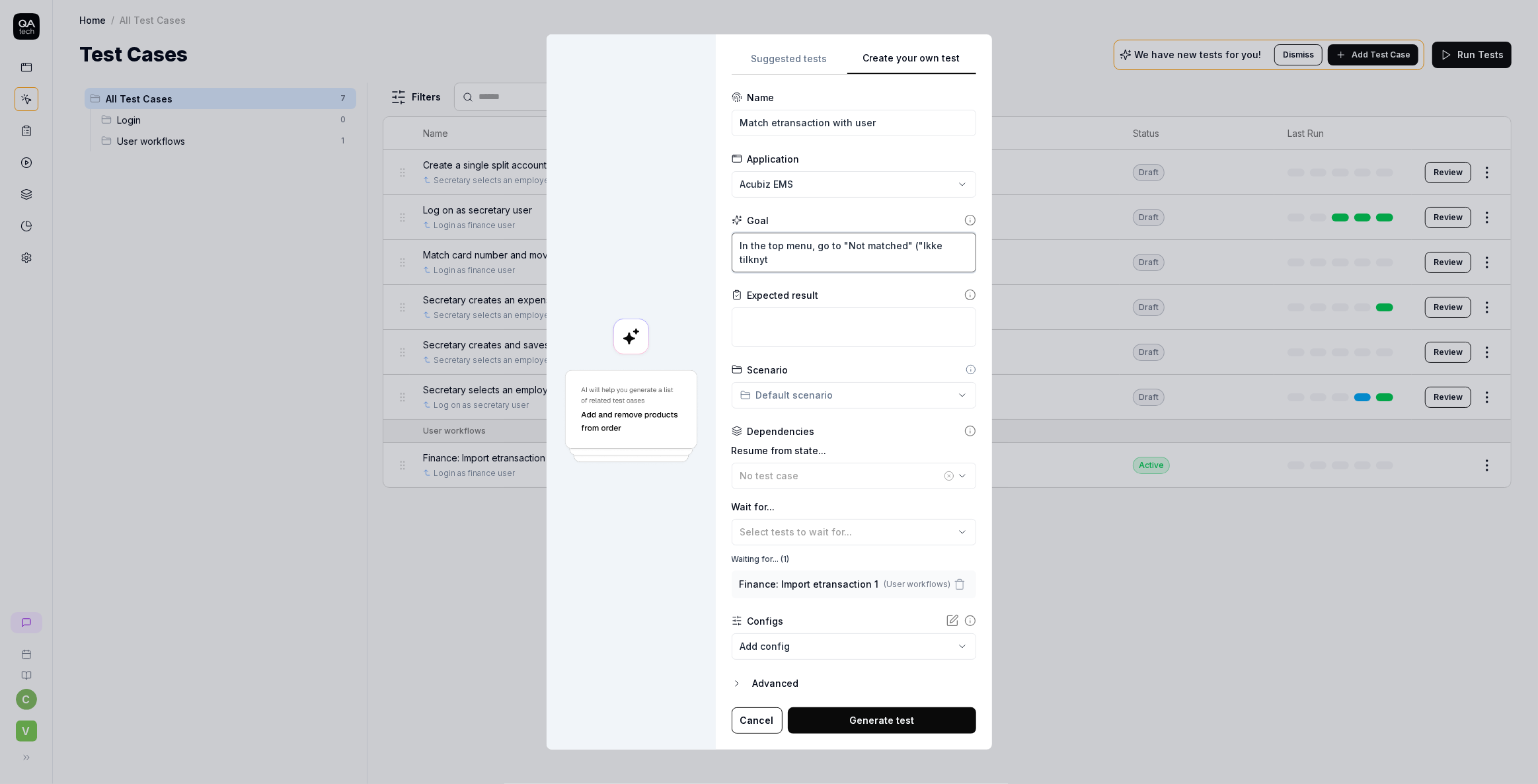
type textarea "*"
type textarea "In the top menu, go to "Not matched" ("Ikke tilknytt"
type textarea "*"
type textarea "In the top menu, go to "Not matched" ("Ikke tilknytte"
type textarea "*"
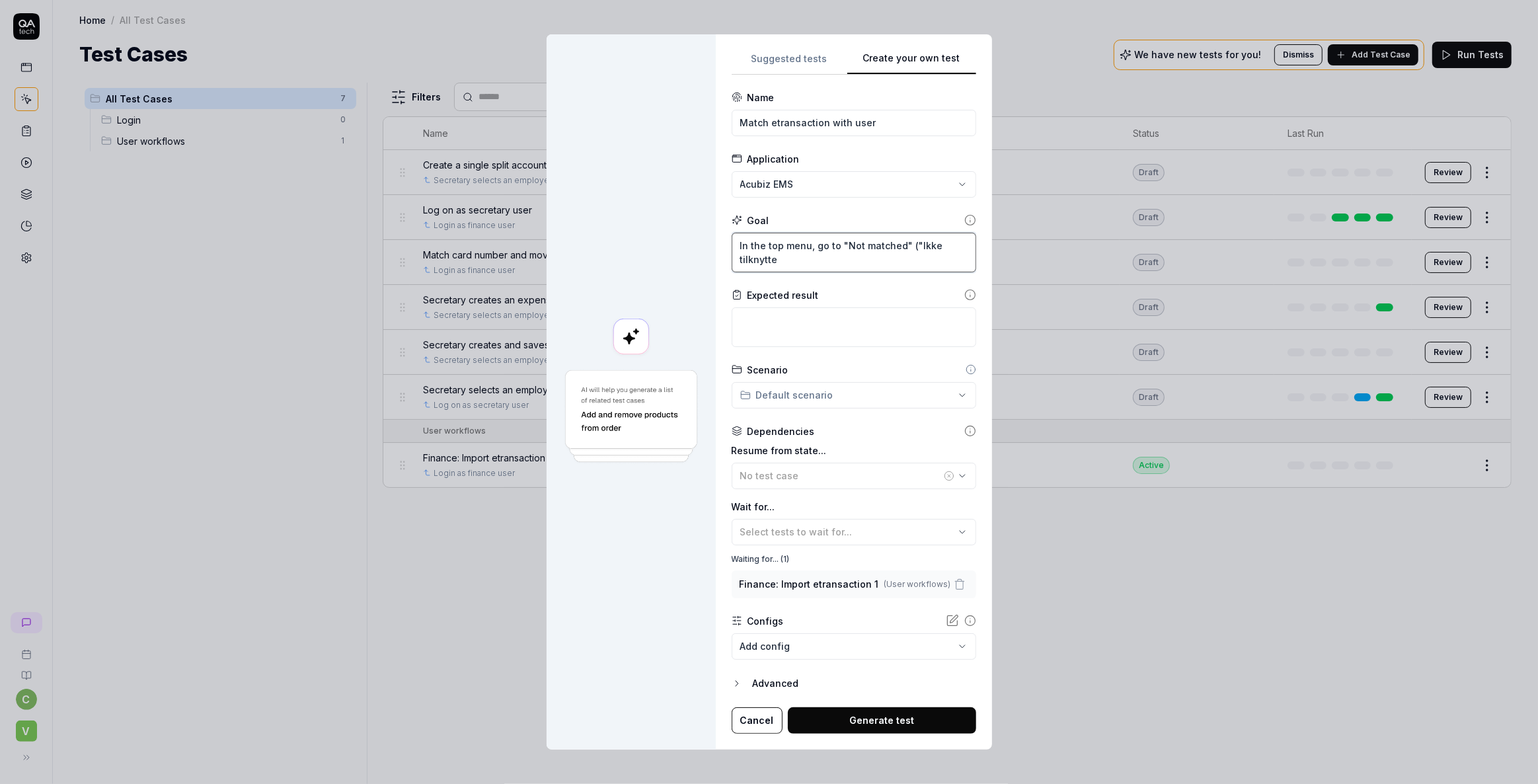
type textarea "In the top menu, go to "Not matched" ("[PERSON_NAME]"
type textarea "*"
type textarea "In the top menu, go to "Not matched" ("Ikke tilknyttet""
type textarea "*"
type textarea "In the top menu, go to "Not matched" ("Ikke tilknyttet")"
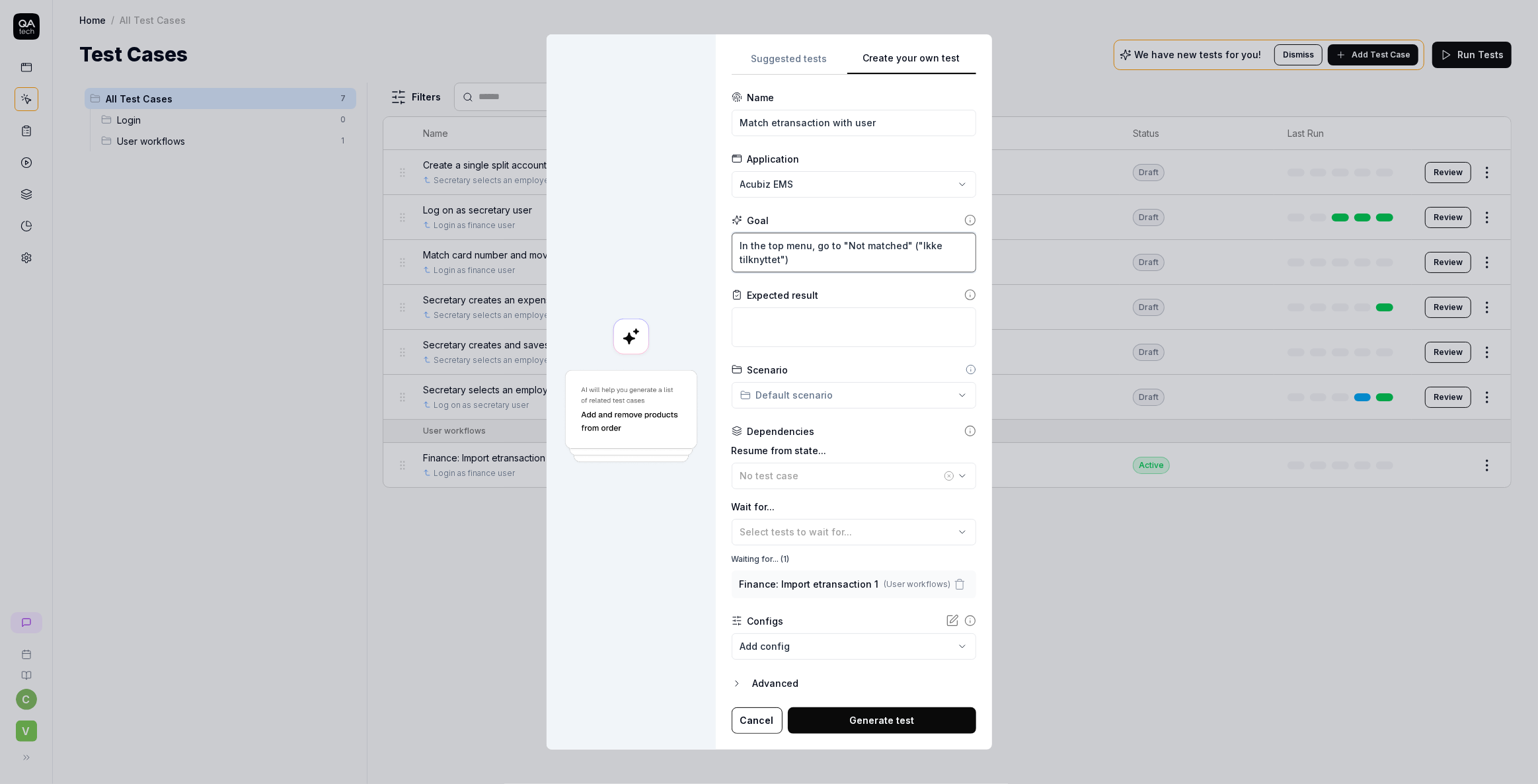
type textarea "*"
type textarea "In the top menu, go to "Not matched" ("Ikke tilknyttet")."
type textarea "*"
type textarea "In the top menu, go to "Not matched" ("Ikke tilknyttet")."
type textarea "*"
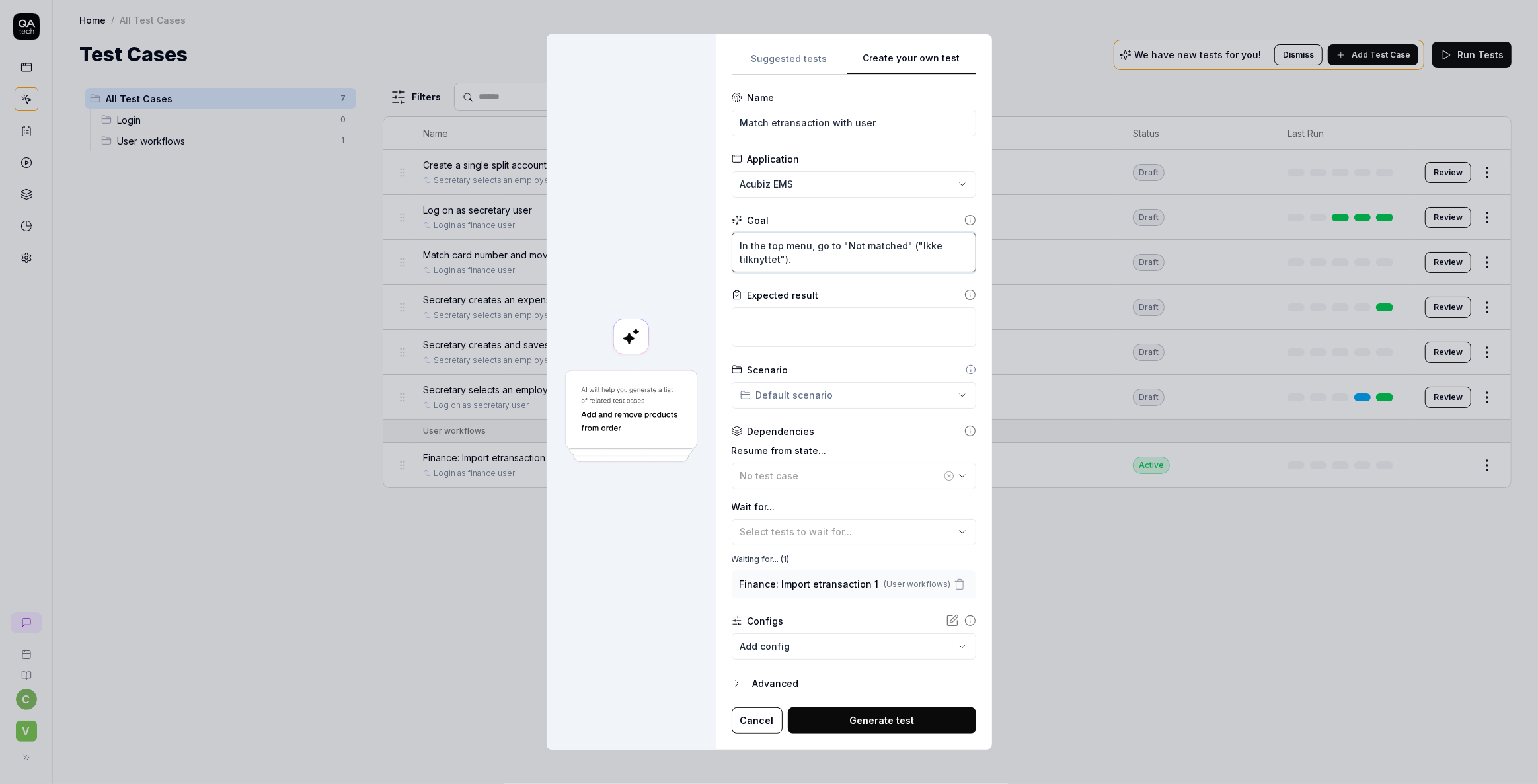
type textarea "In the top menu, go to "Not matched" ("Ikke tilknyttet"). E"
type textarea "*"
type textarea "In the top menu, go to "Not matched" ("Ikke tilknyttet"). Ex"
type textarea "*"
type textarea "In the top menu, go to "Not matched" ("Ikke tilknyttet"). Exp"
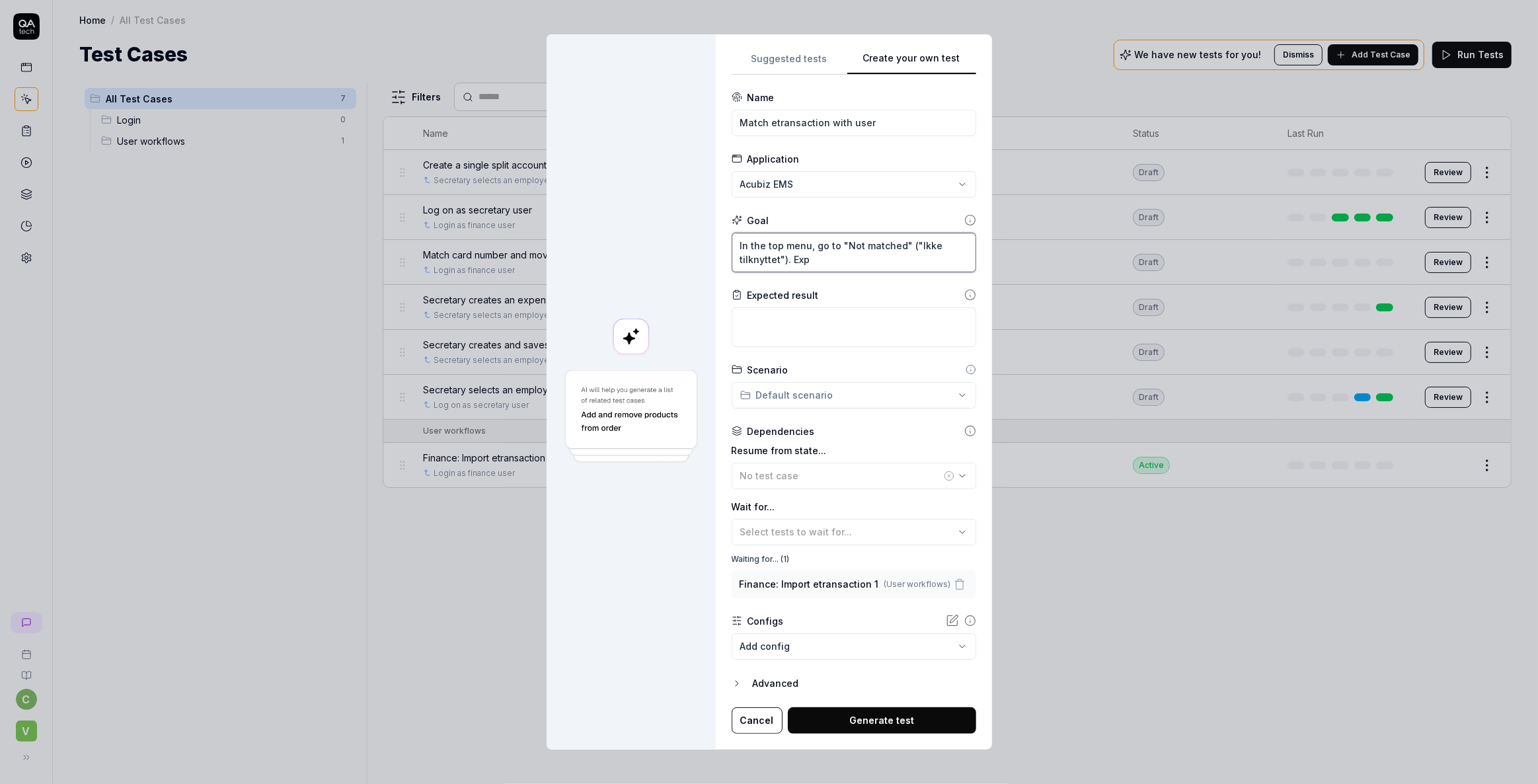
type textarea "*"
type textarea "In the top menu, go to "Not matched" ("Ikke tilknyttet"). Expa"
type textarea "*"
type textarea "In the top menu, go to "Not matched" ("Ikke tilknyttet"). Expan"
type textarea "*"
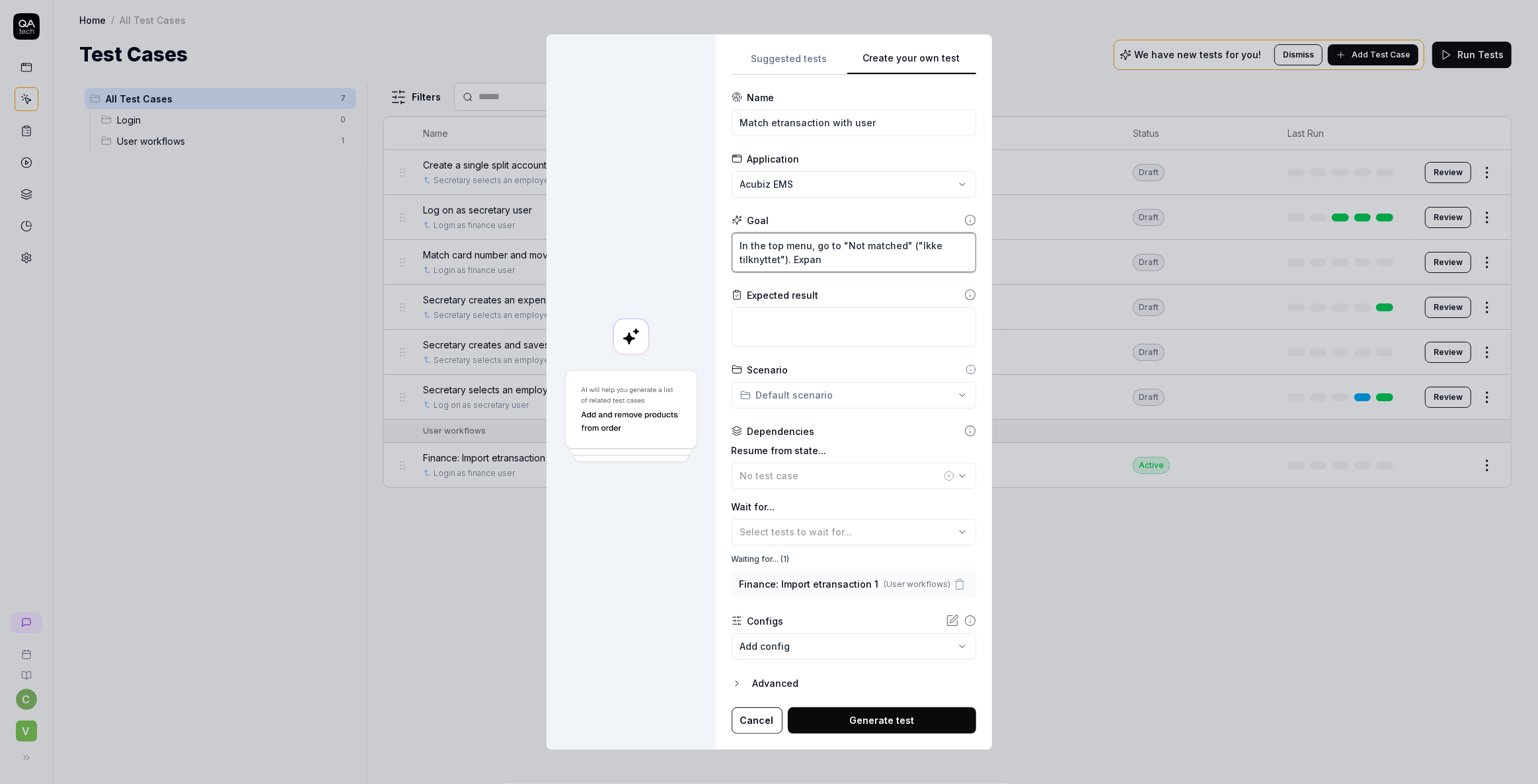
type textarea "In the top menu, go to "Not matched" ("Ikke tilknyttet"). Expand"
type textarea "*"
type textarea "In the top menu, go to "Not matched" ("Ikke tilknyttet"). Expand"
type textarea "*"
type textarea "In the top menu, go to "Not matched" ("Ikke tilknyttet"). Expand t"
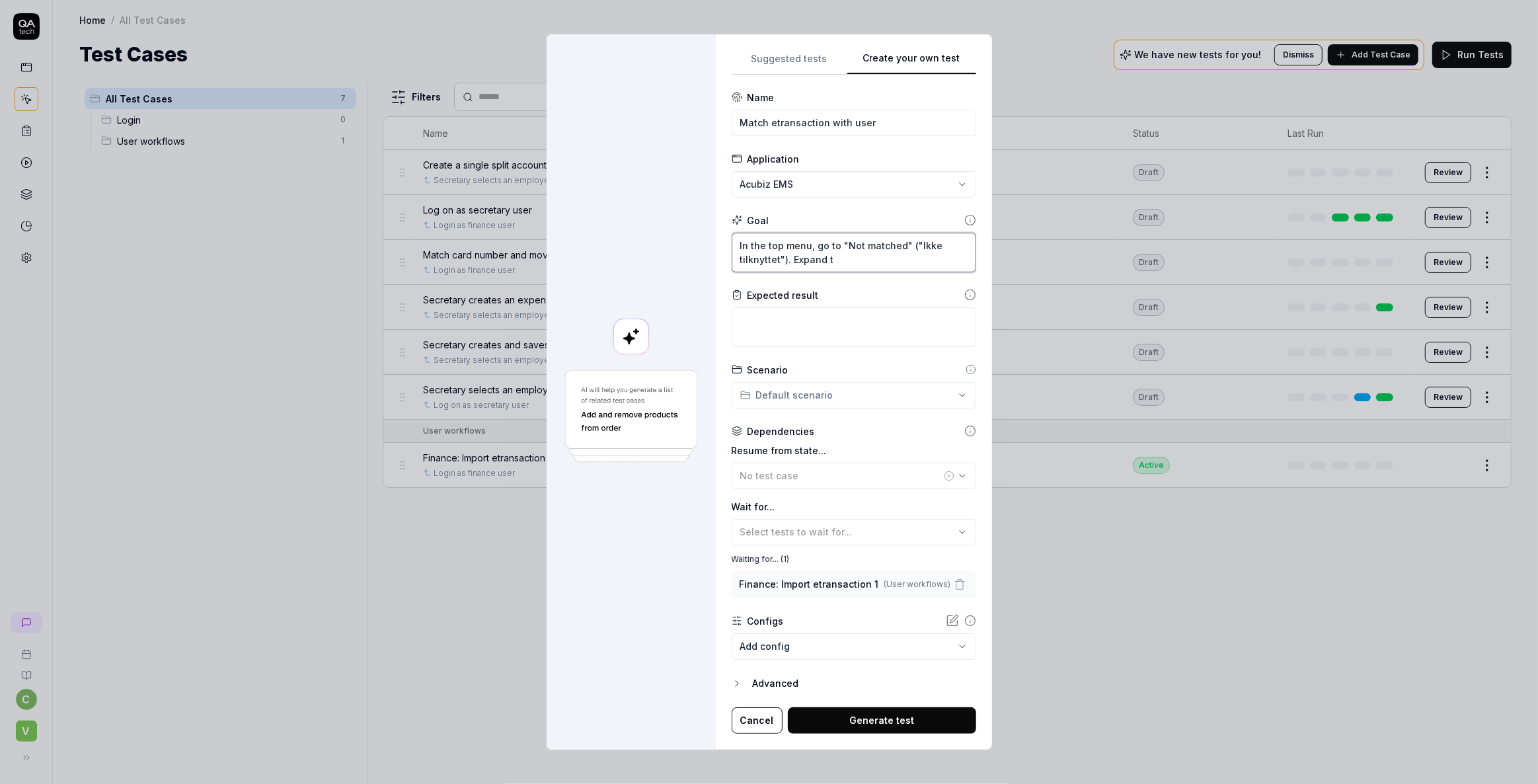
type textarea "*"
type textarea "In the top menu, go to "Not matched" ("Ikke tilknyttet"). Expand th"
type textarea "*"
type textarea "In the top menu, go to "Not matched" ("Ikke tilknyttet"). Expand the"
type textarea "*"
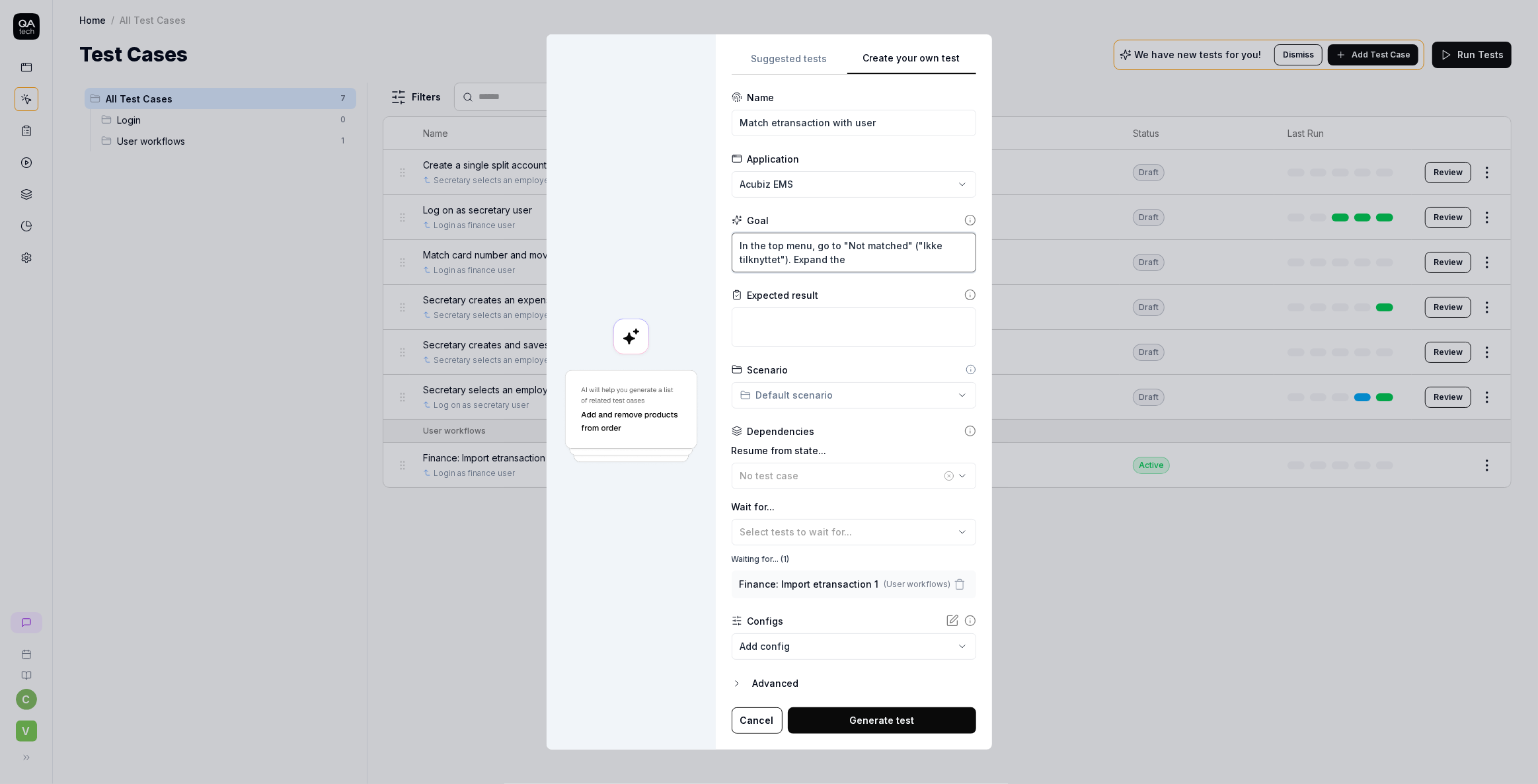
type textarea "In the top menu, go to "Not matched" ("Ikke tilknyttet"). Expand the"
type textarea "*"
type textarea "In the top menu, go to "Not matched" ("Ikke tilknyttet"). Expand the l"
type textarea "*"
type textarea "In the top menu, go to "Not matched" ("Ikke tilknyttet"). Expand the li"
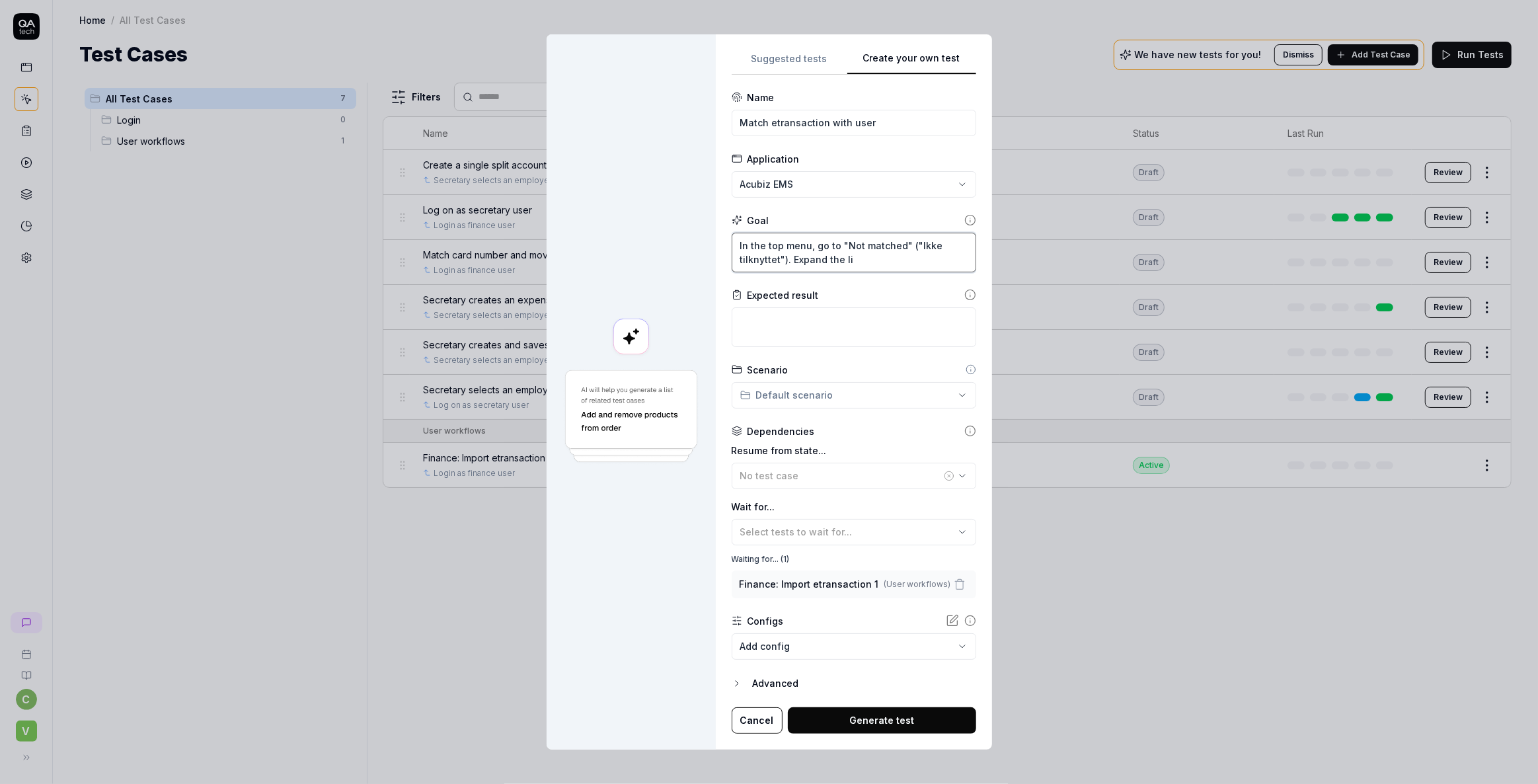
type textarea "*"
type textarea "In the top menu, go to "Not matched" ("Ikke tilknyttet"). Expand the lis"
type textarea "*"
type textarea "In the top menu, go to "Not matched" ("Ikke tilknyttet"). Expand the list"
type textarea "*"
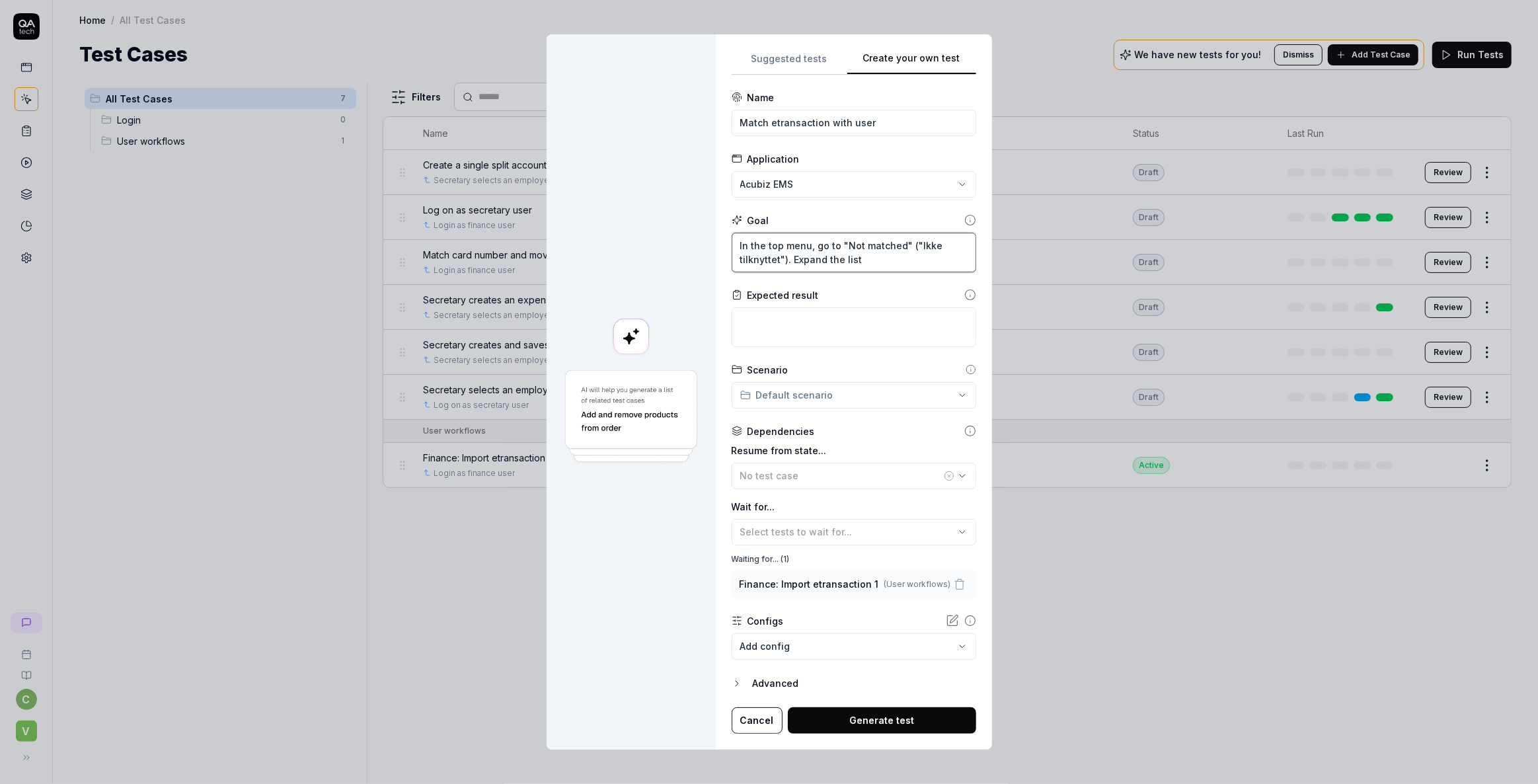
type textarea "In the top menu, go to "Not matched" ("Ikke tilknyttet"). Expand the list"
type textarea "*"
type textarea "In the top menu, go to "Not matched" ("Ikke tilknyttet"). Expand the list o"
type textarea "*"
type textarea "In the top menu, go to "Not matched" ("Ikke tilknyttet"). Expand the list of"
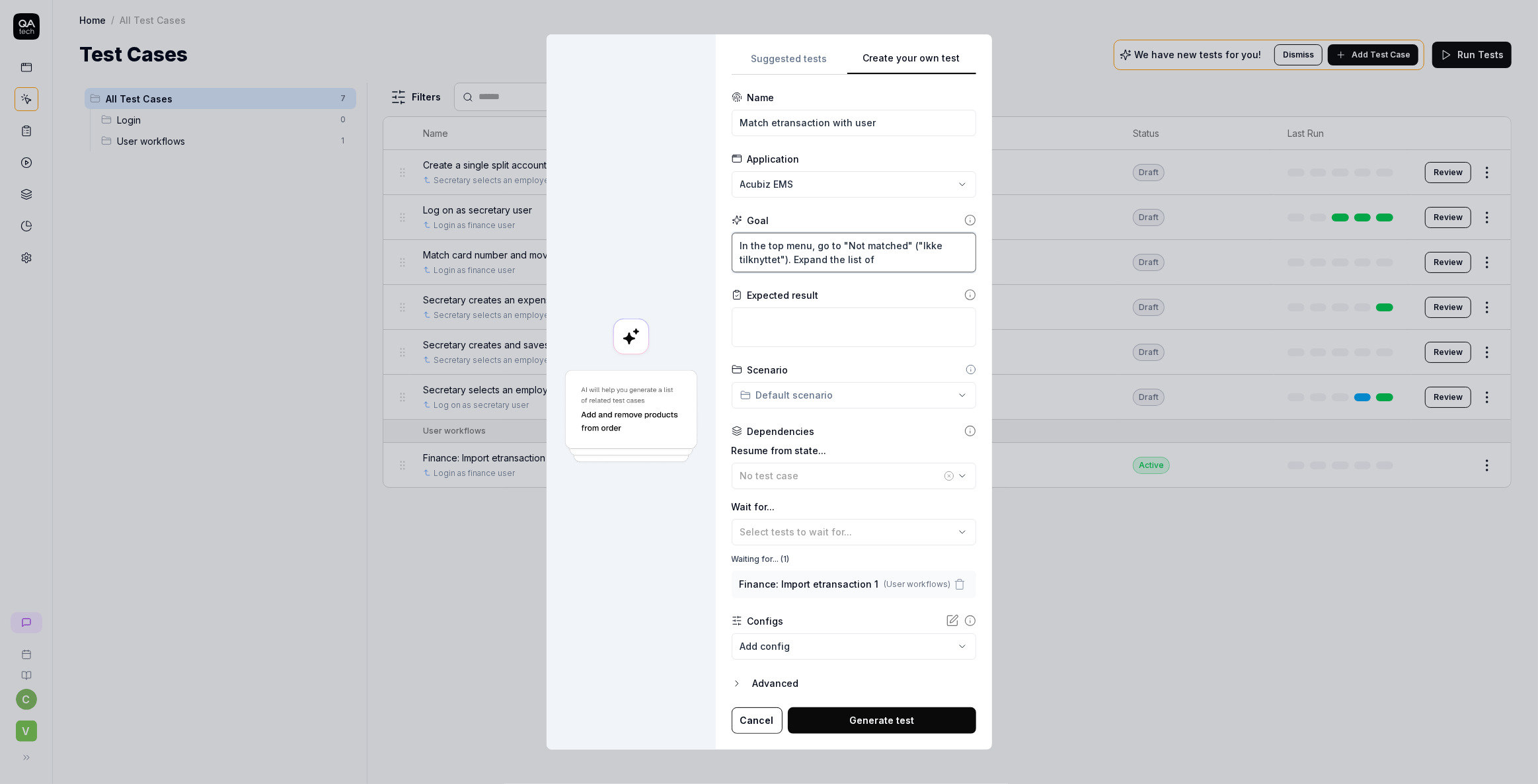
type textarea "*"
type textarea "In the top menu, go to "Not matched" ("Ikke tilknyttet"). Expand the list of"
type textarea "*"
type textarea "In the top menu, go to "Not matched" ("Ikke tilknyttet"). Expand the list of t"
type textarea "*"
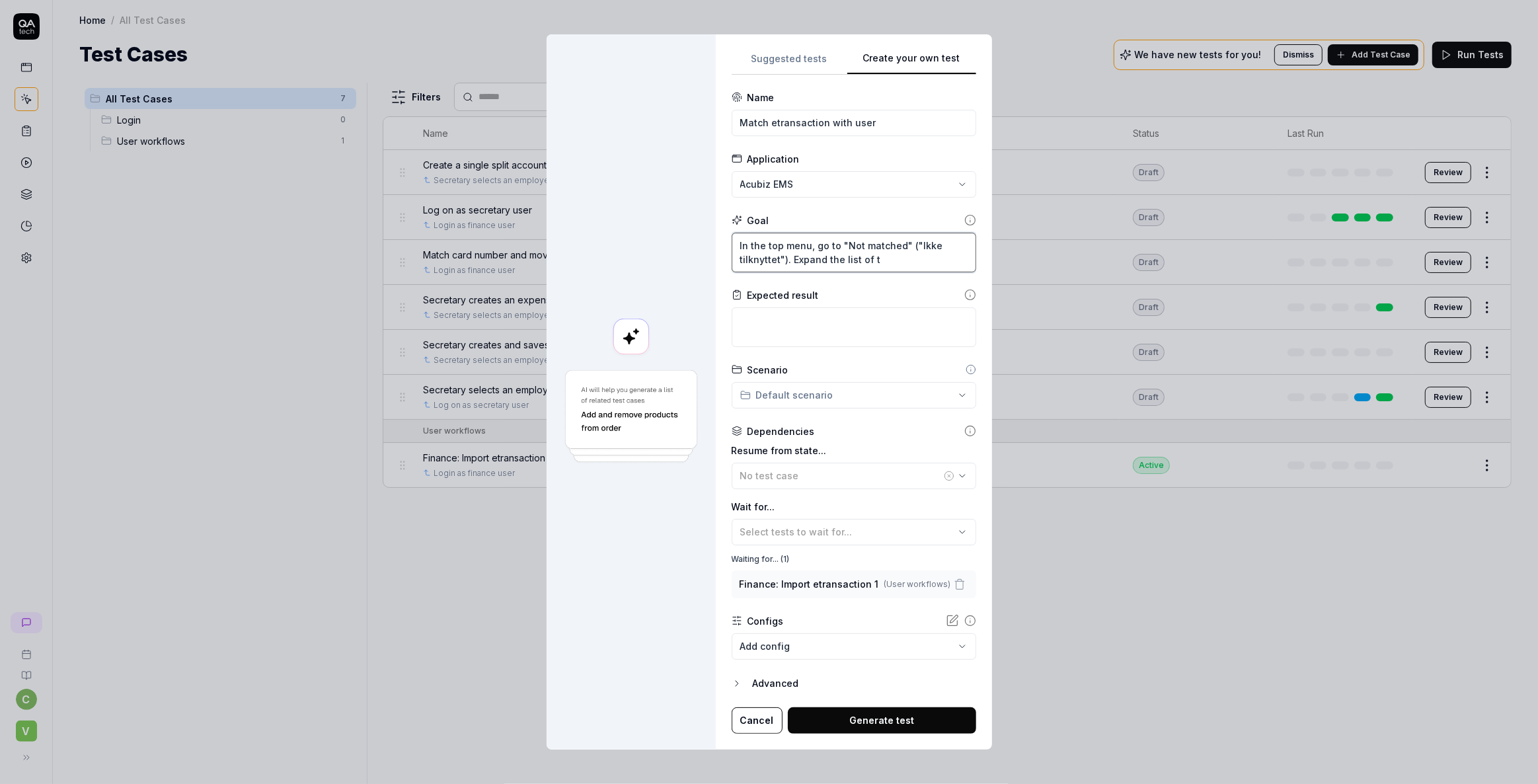
type textarea "In the top menu, go to "Not matched" ("Ikke tilknyttet"). Expand the list of tr"
type textarea "*"
type textarea "In the top menu, go to "Not matched" ("Ikke tilknyttet"). Expand the list of tra"
type textarea "*"
type textarea "In the top menu, go to "Not matched" ("Ikke tilknyttet"). Expand the list of [P…"
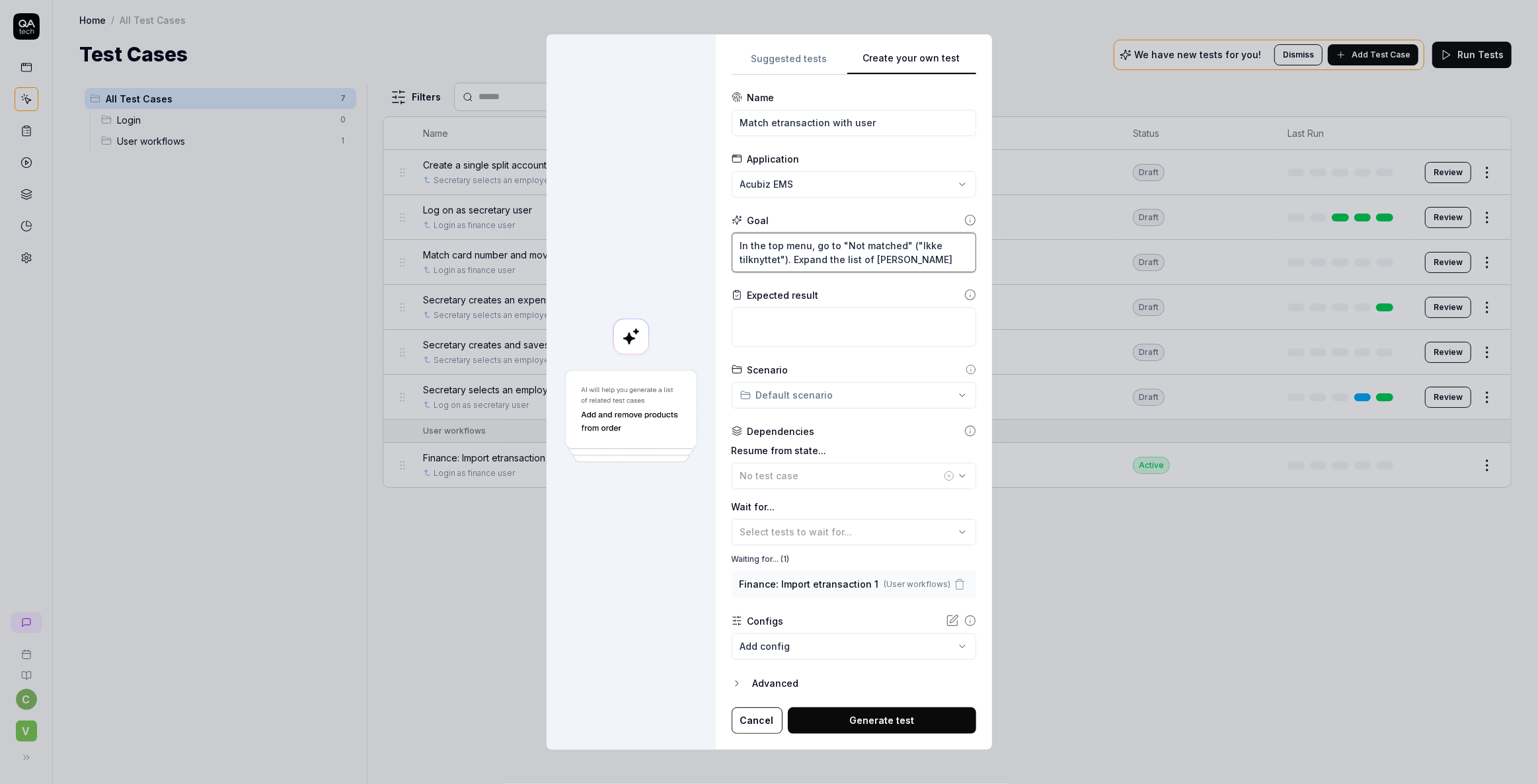
type textarea "*"
type textarea "In the top menu, go to "Not matched" ("Ikke tilknyttet"). Expand the list of tr…"
type textarea "*"
drag, startPoint x: 794, startPoint y: 257, endPoint x: 975, endPoint y: 260, distance: 181.0
click at [975, 260] on div "**********" at bounding box center [854, 391] width 277 height 714
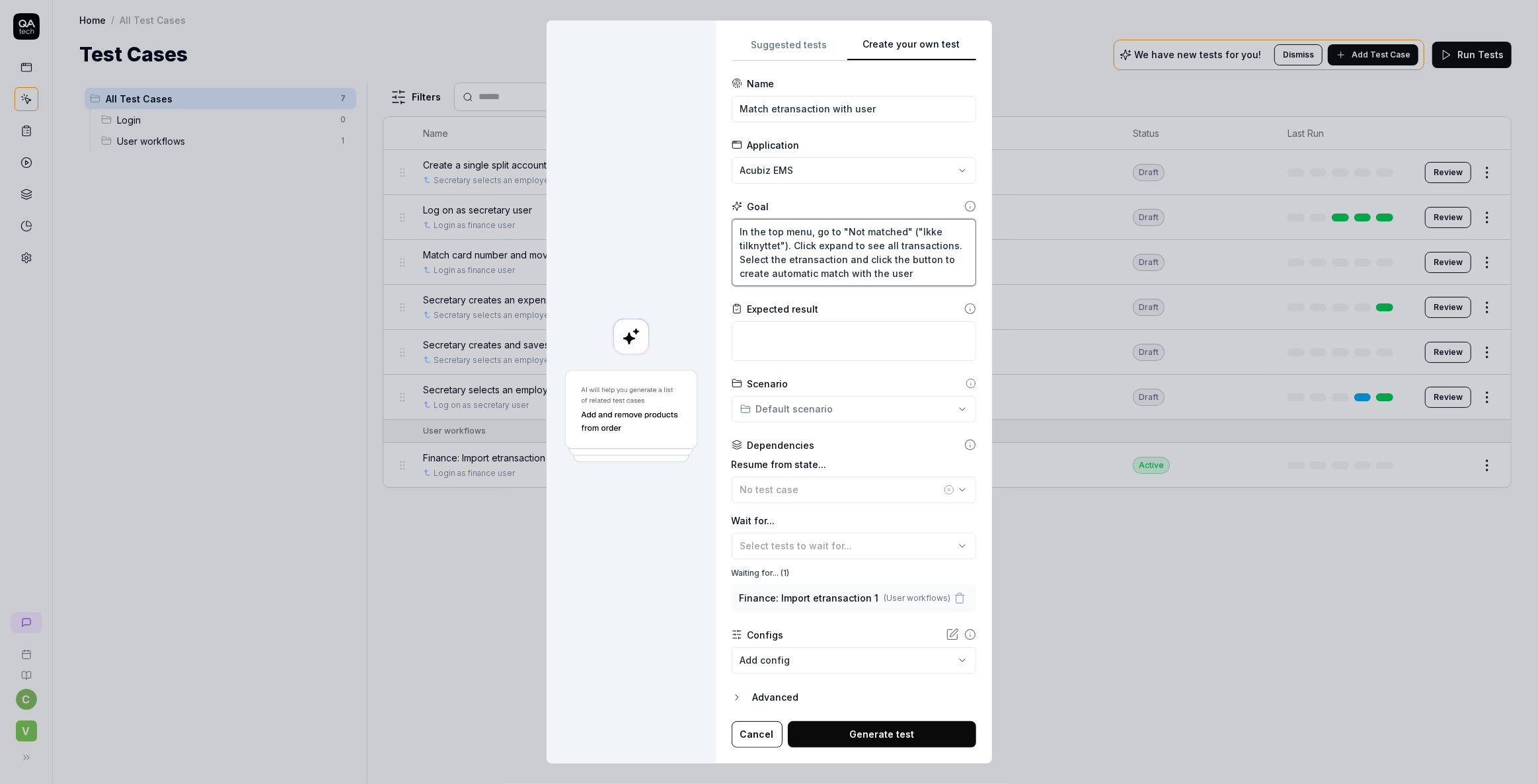
paste textarea "[PERSON_NAME]"
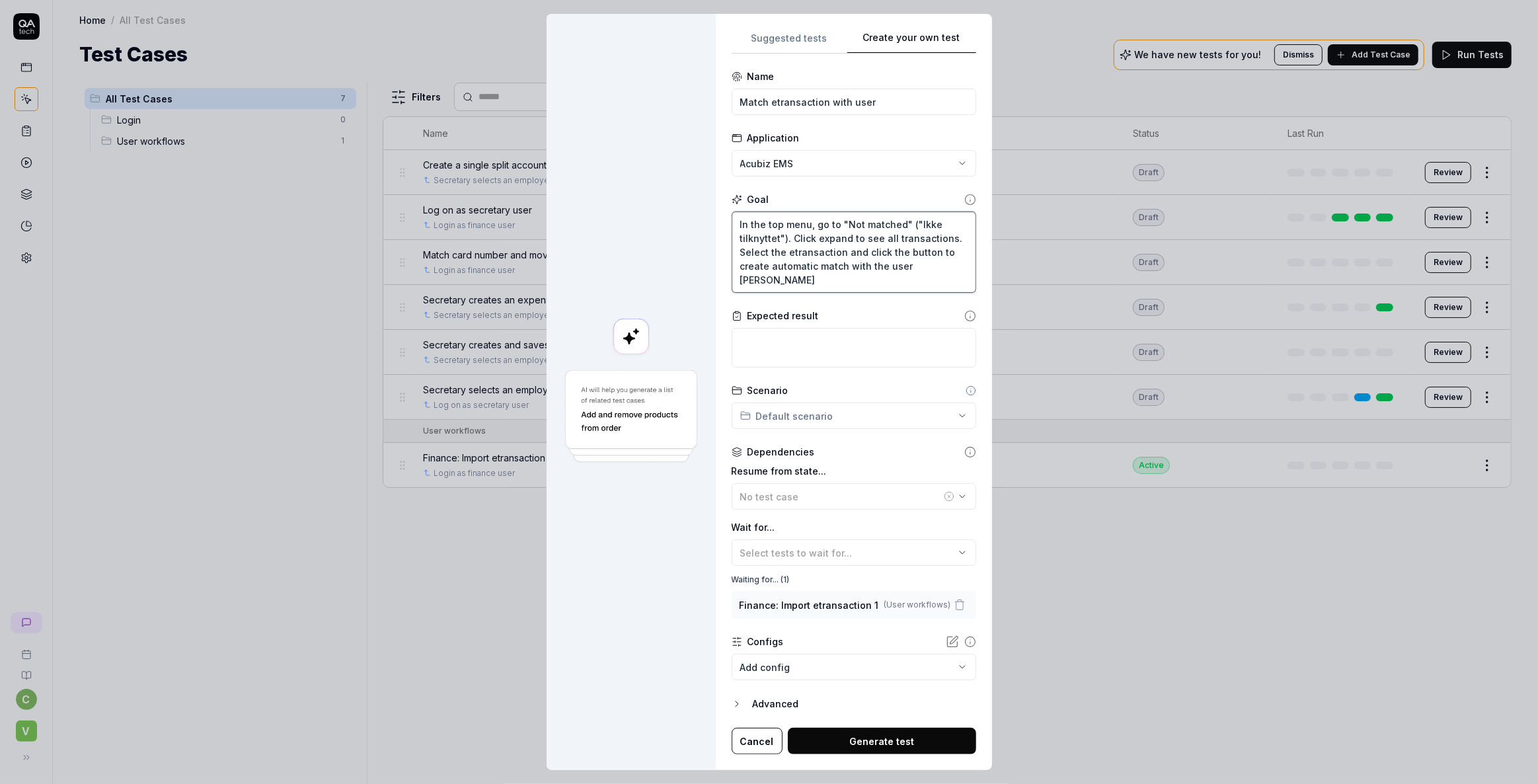
click at [907, 264] on textarea "In the top menu, go to "Not matched" ("Ikke tilknyttet"). Click expand to see a…" at bounding box center [854, 252] width 244 height 81
click at [808, 282] on textarea "In the top menu, go to "Not matched" ("Ikke tilknyttet"). Click expand to see a…" at bounding box center [854, 252] width 244 height 81
click at [931, 252] on textarea "In the top menu, go to "Not matched" ("Ikke tilknyttet"). Click expand to see a…" at bounding box center [854, 252] width 244 height 81
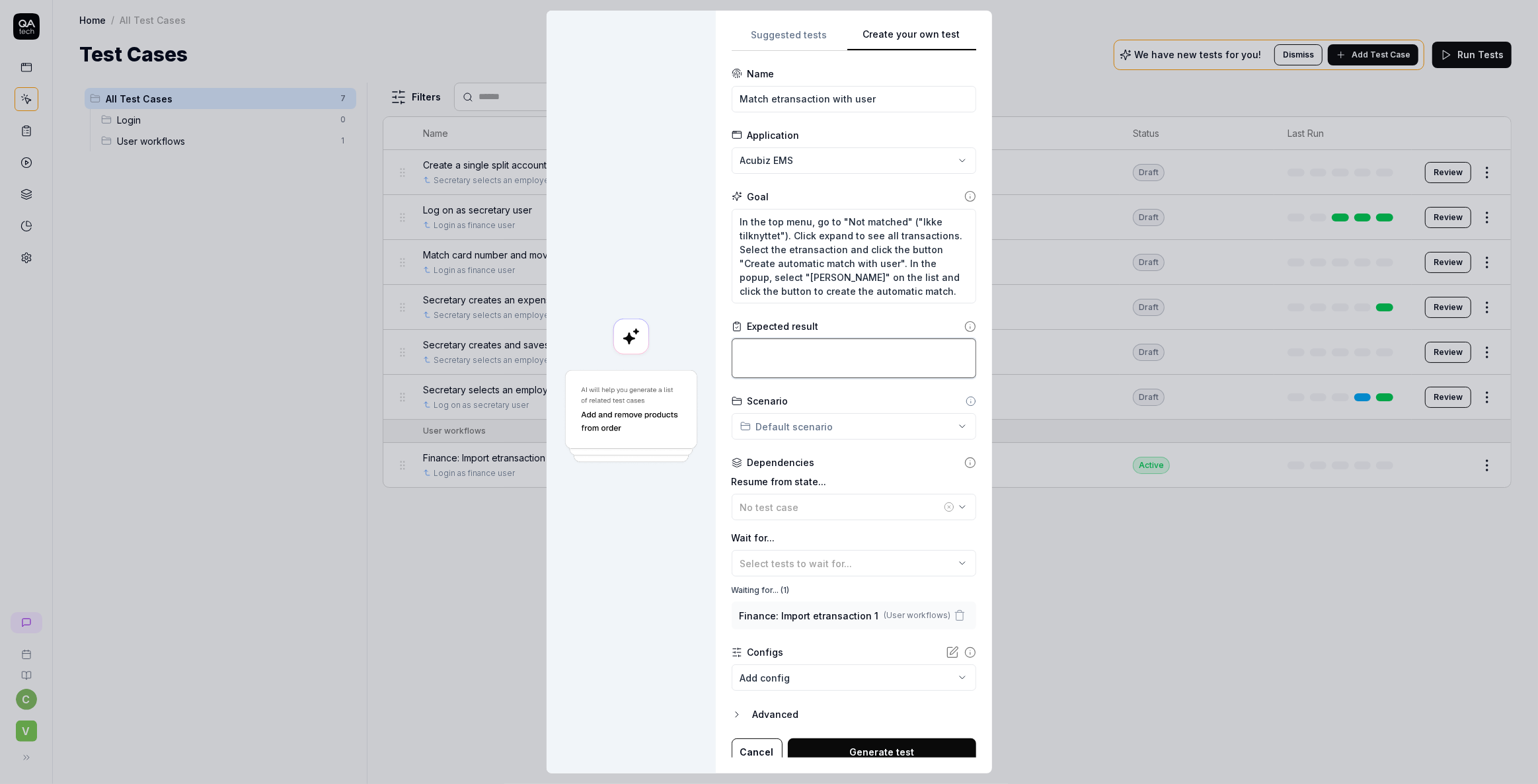
click at [810, 354] on textarea at bounding box center [854, 358] width 244 height 40
drag, startPoint x: 794, startPoint y: 366, endPoint x: 710, endPoint y: 341, distance: 87.6
click at [710, 341] on div "**********" at bounding box center [769, 392] width 445 height 762
click at [843, 350] on textarea "You are back at the page "Not matched"" at bounding box center [854, 358] width 244 height 40
click at [847, 350] on textarea "You are back at the page "Not matched"" at bounding box center [854, 358] width 244 height 40
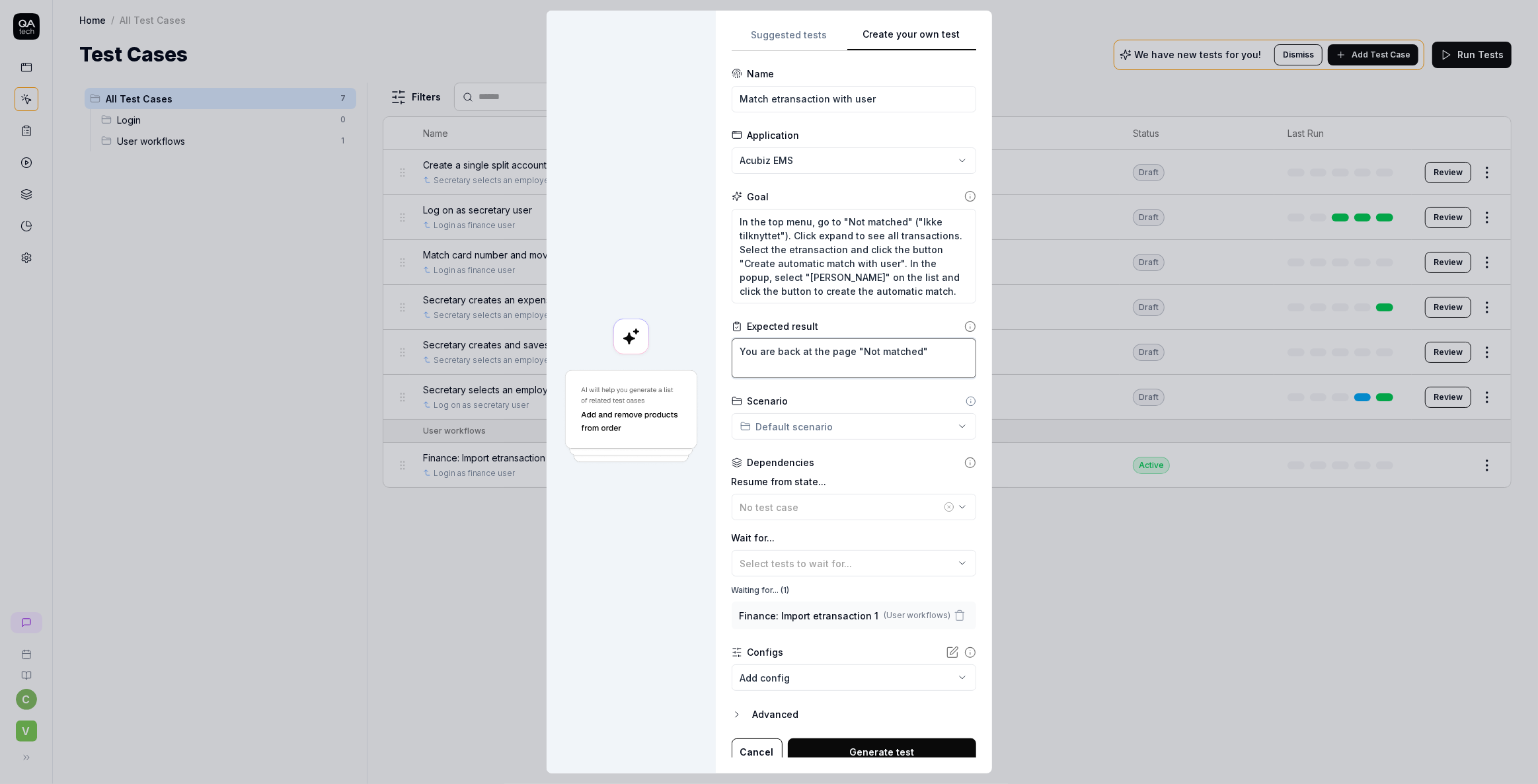
click at [924, 350] on textarea "You are back at the page "Not matched"" at bounding box center [854, 358] width 244 height 40
click at [798, 364] on textarea "You are back at the page "Not matched", and the transaction is expected to" at bounding box center [854, 358] width 244 height 40
click at [860, 364] on textarea "You are back at the page "Not matched", and the transaction is expected to" at bounding box center [854, 358] width 244 height 40
click at [796, 367] on textarea "You are back at the page "Not matched", and the transaction is expected to" at bounding box center [854, 358] width 244 height 40
click at [811, 232] on textarea "In the top menu, go to "Not matched" ("Ikke tilknyttet"). Click expand to see a…" at bounding box center [854, 256] width 244 height 96
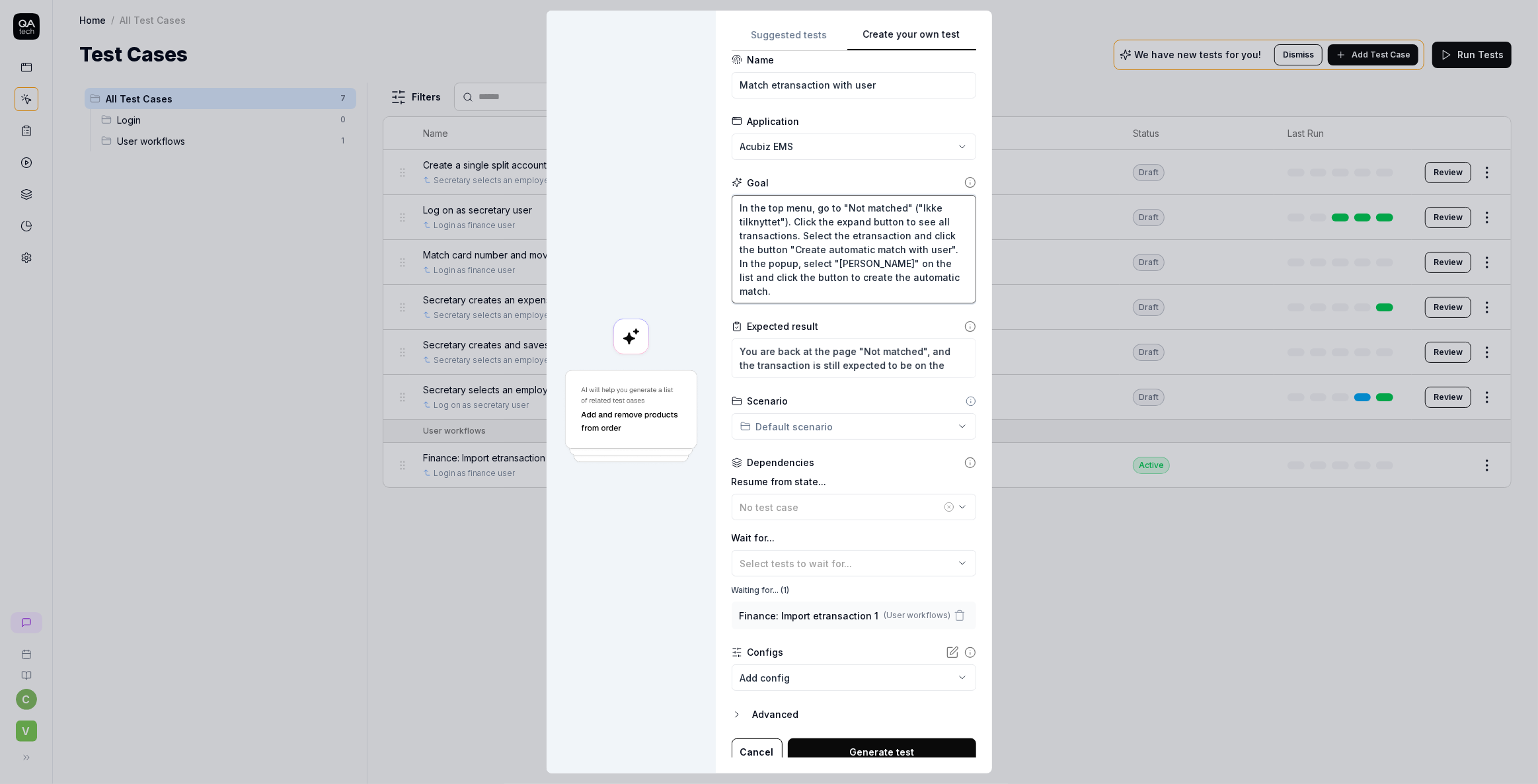
scroll to position [21, 0]
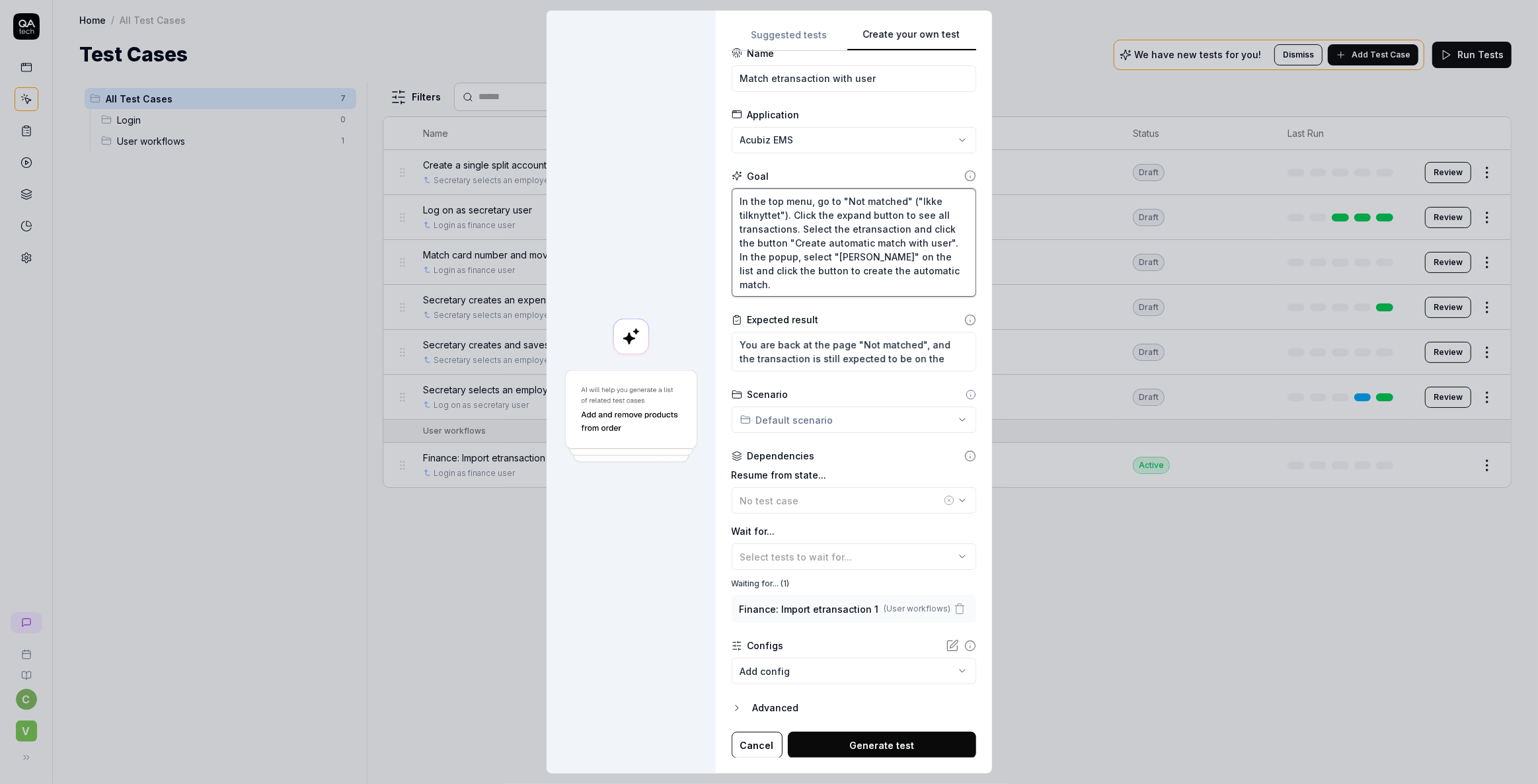
click at [819, 283] on textarea "In the top menu, go to "Not matched" ("Ikke tilknyttet"). Click the expand butt…" at bounding box center [854, 243] width 244 height 109
click at [828, 747] on button "Generate test" at bounding box center [882, 745] width 189 height 27
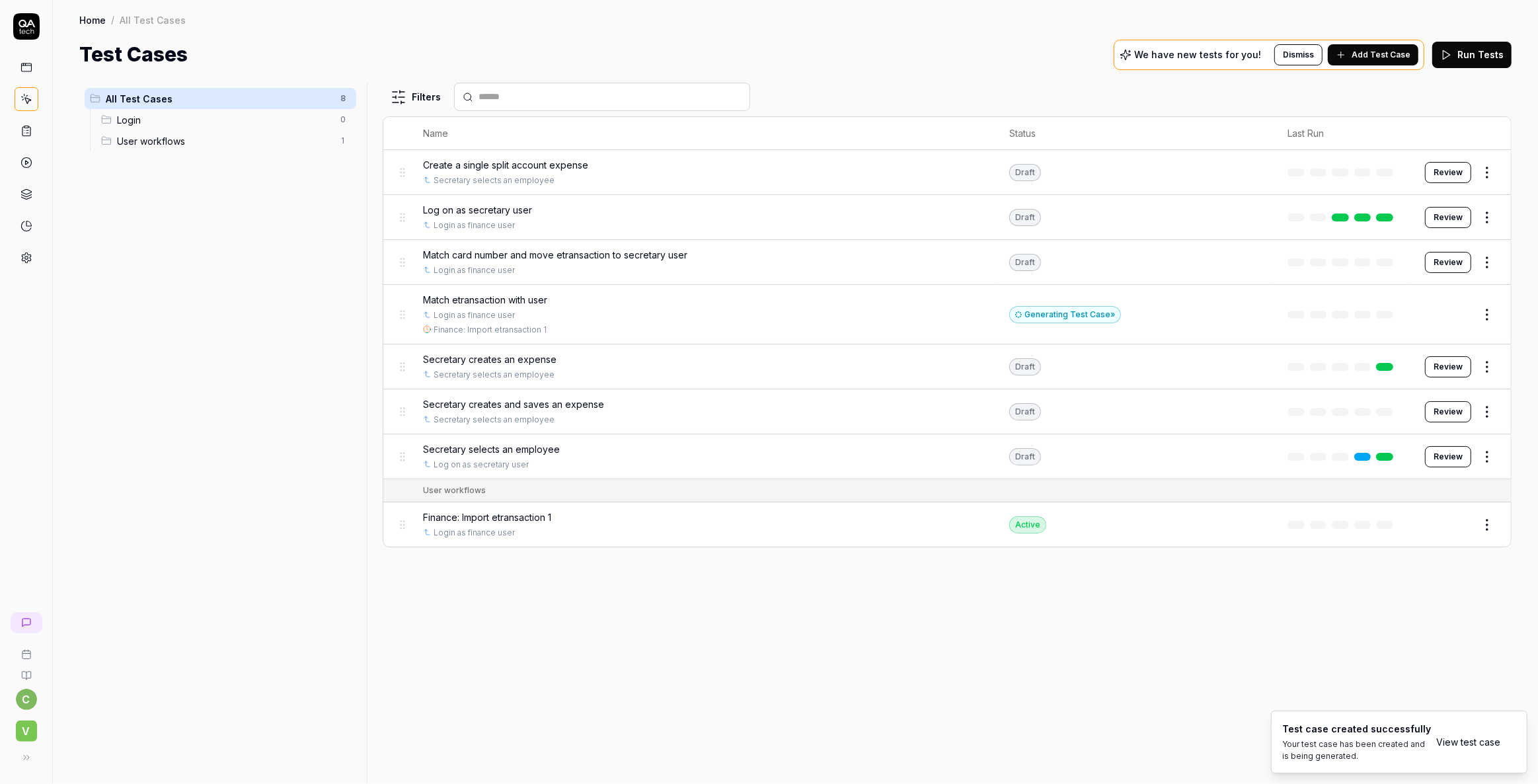
click at [552, 47] on div "Test Cases We have new tests for you! Dismiss Add Test Case Run Tests" at bounding box center [795, 55] width 1432 height 30
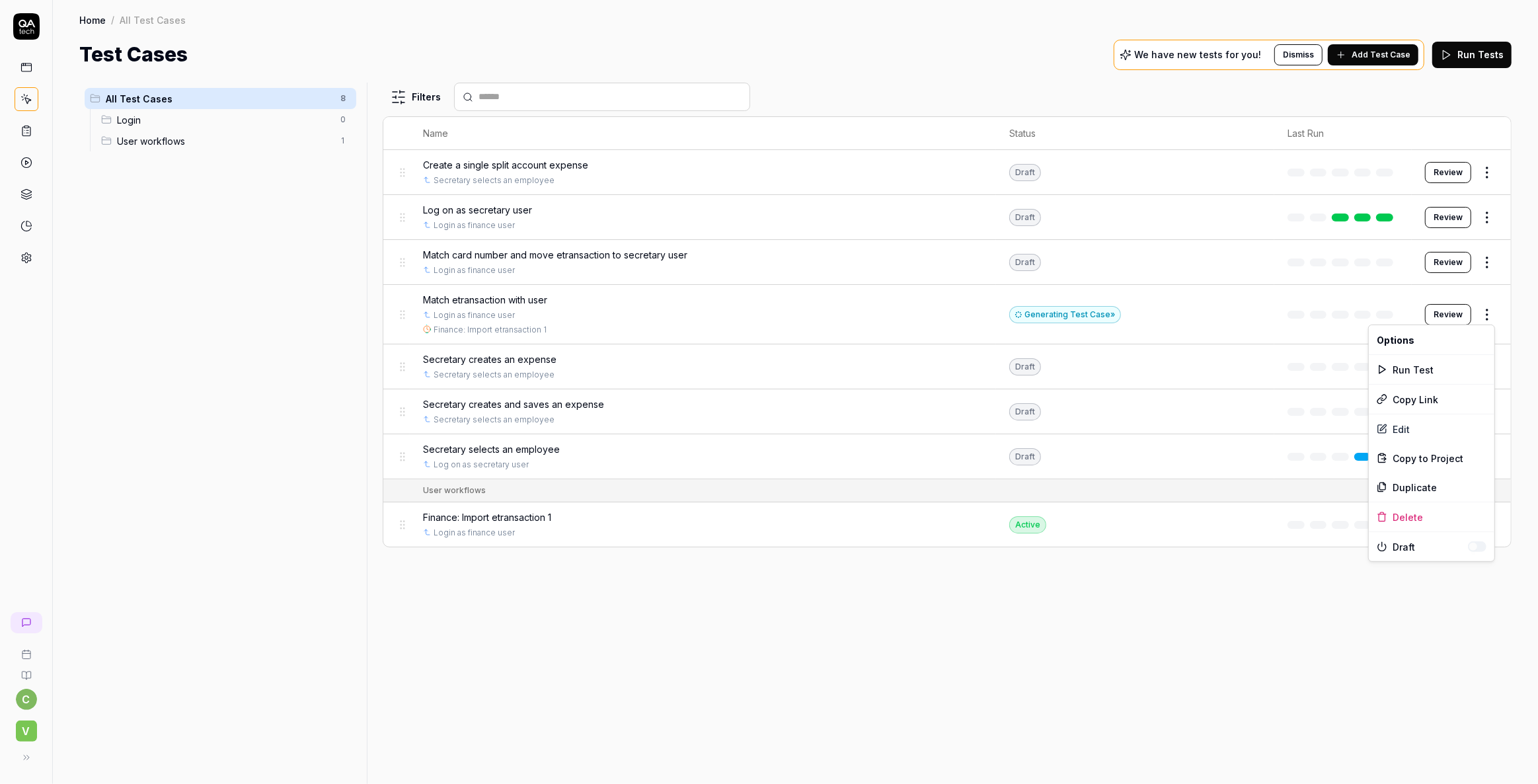
click at [1487, 310] on html "c V Home / All Test Cases Home / All Test Cases Test Cases We have new tests fo…" at bounding box center [769, 392] width 1538 height 784
click at [1403, 425] on div "Edit" at bounding box center [1432, 429] width 125 height 29
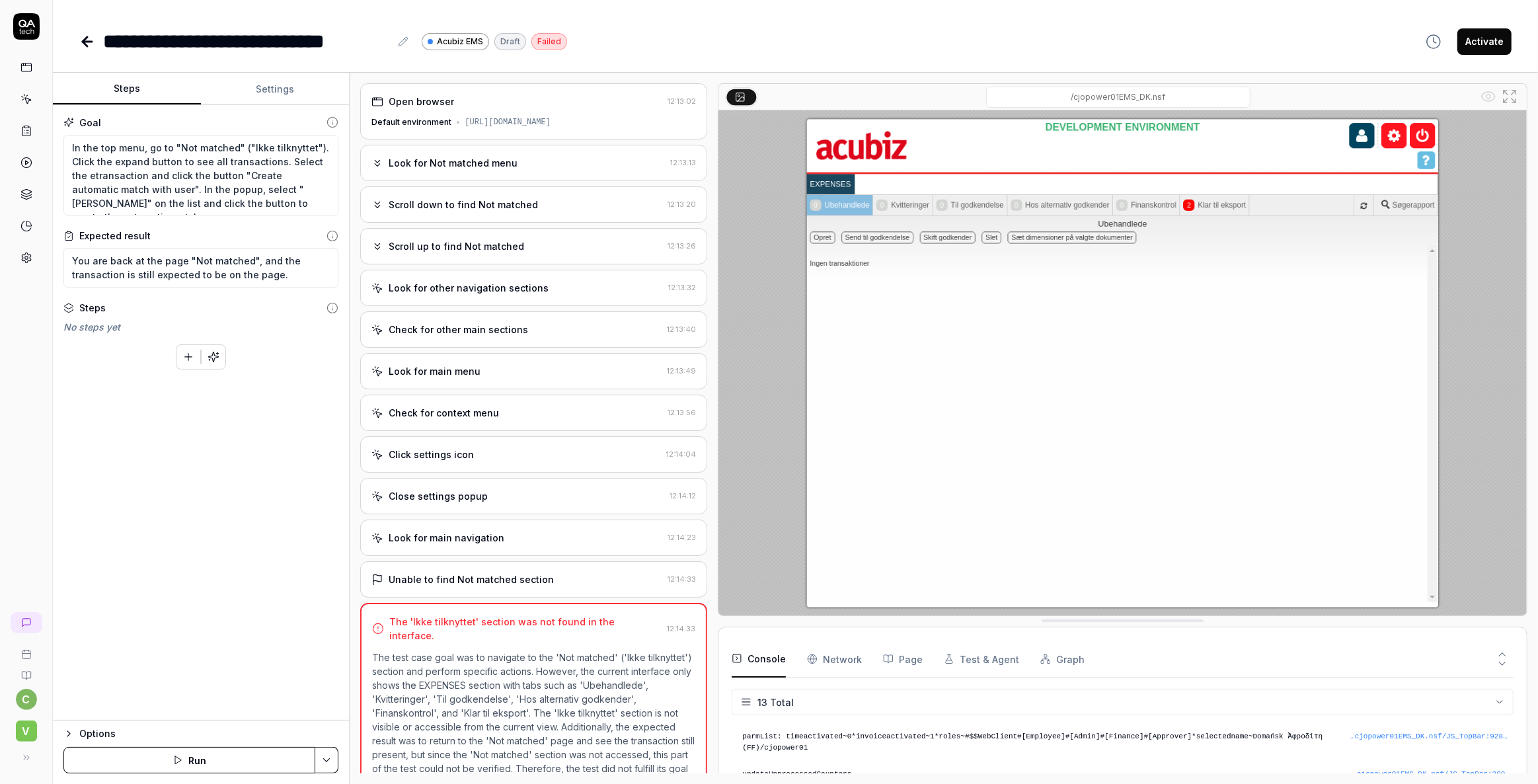
click at [86, 39] on icon at bounding box center [86, 42] width 16 height 16
